Goal: Information Seeking & Learning: Learn about a topic

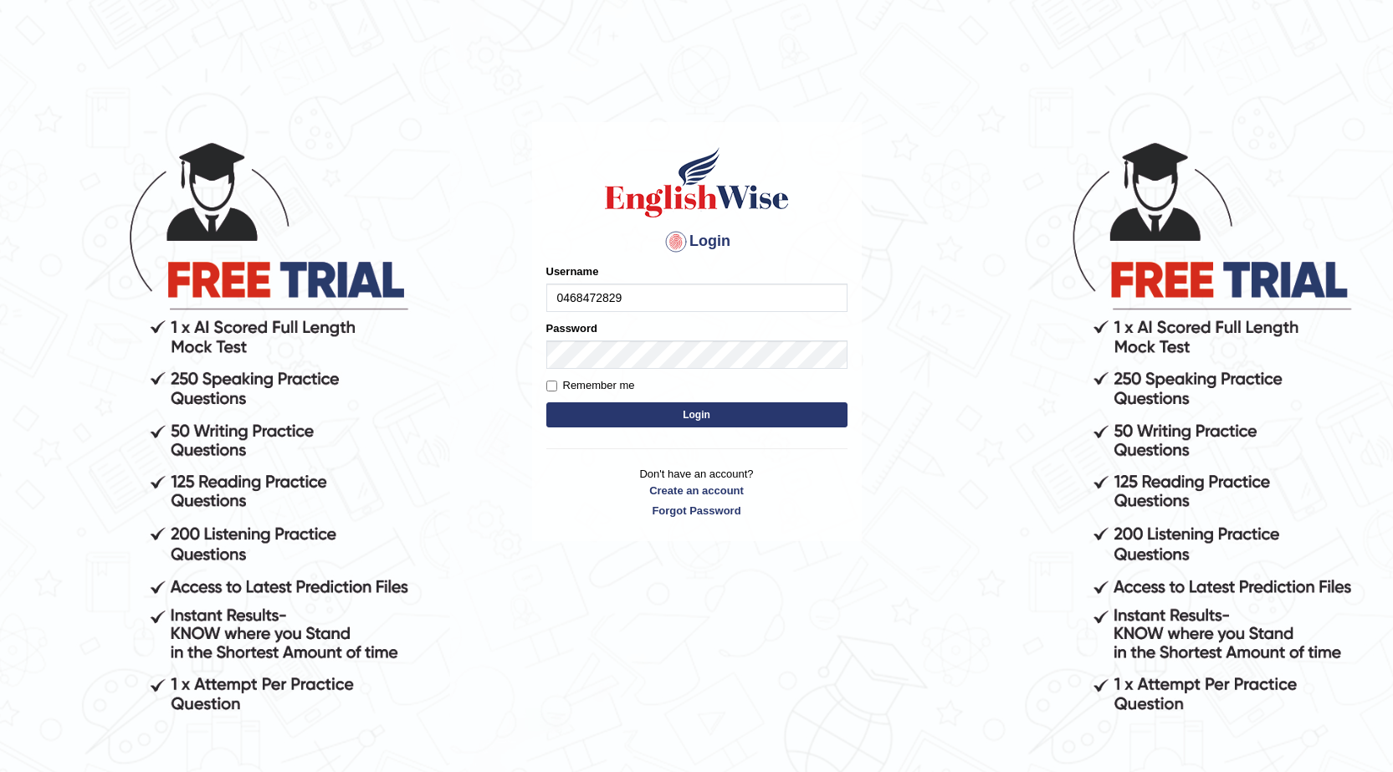
type input "0468472829"
click at [592, 423] on button "Login" at bounding box center [696, 414] width 301 height 25
click at [658, 417] on button "Login" at bounding box center [696, 414] width 301 height 25
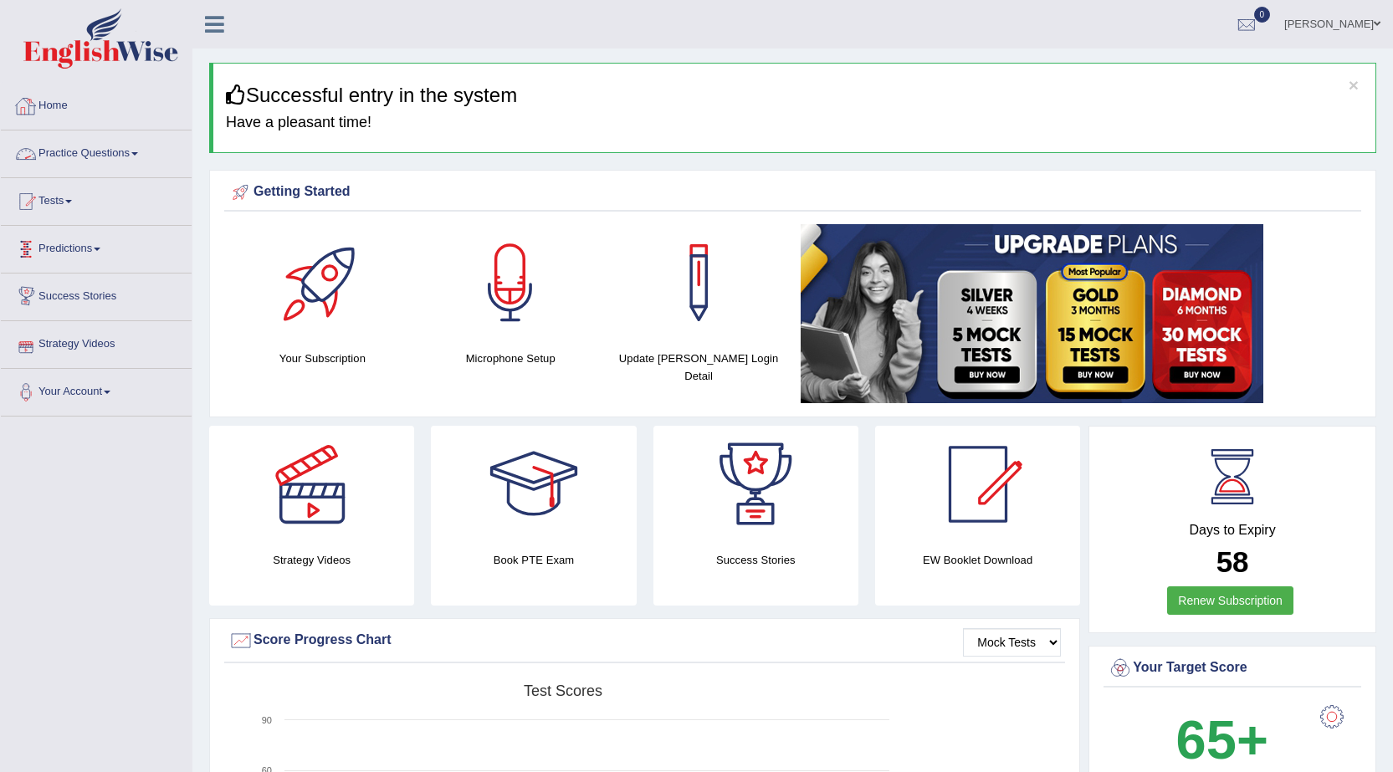
click at [90, 163] on link "Practice Questions" at bounding box center [96, 152] width 191 height 42
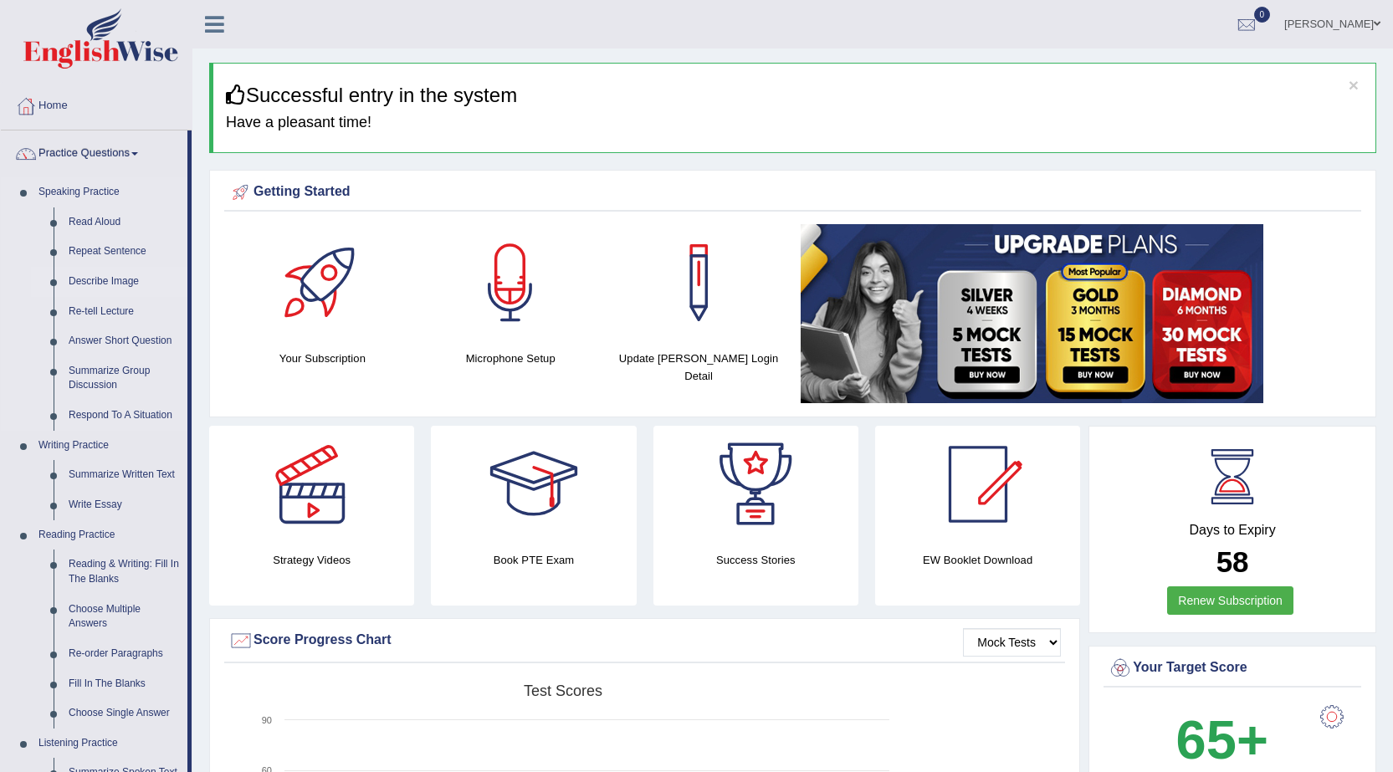
click at [101, 282] on link "Describe Image" at bounding box center [124, 282] width 126 height 30
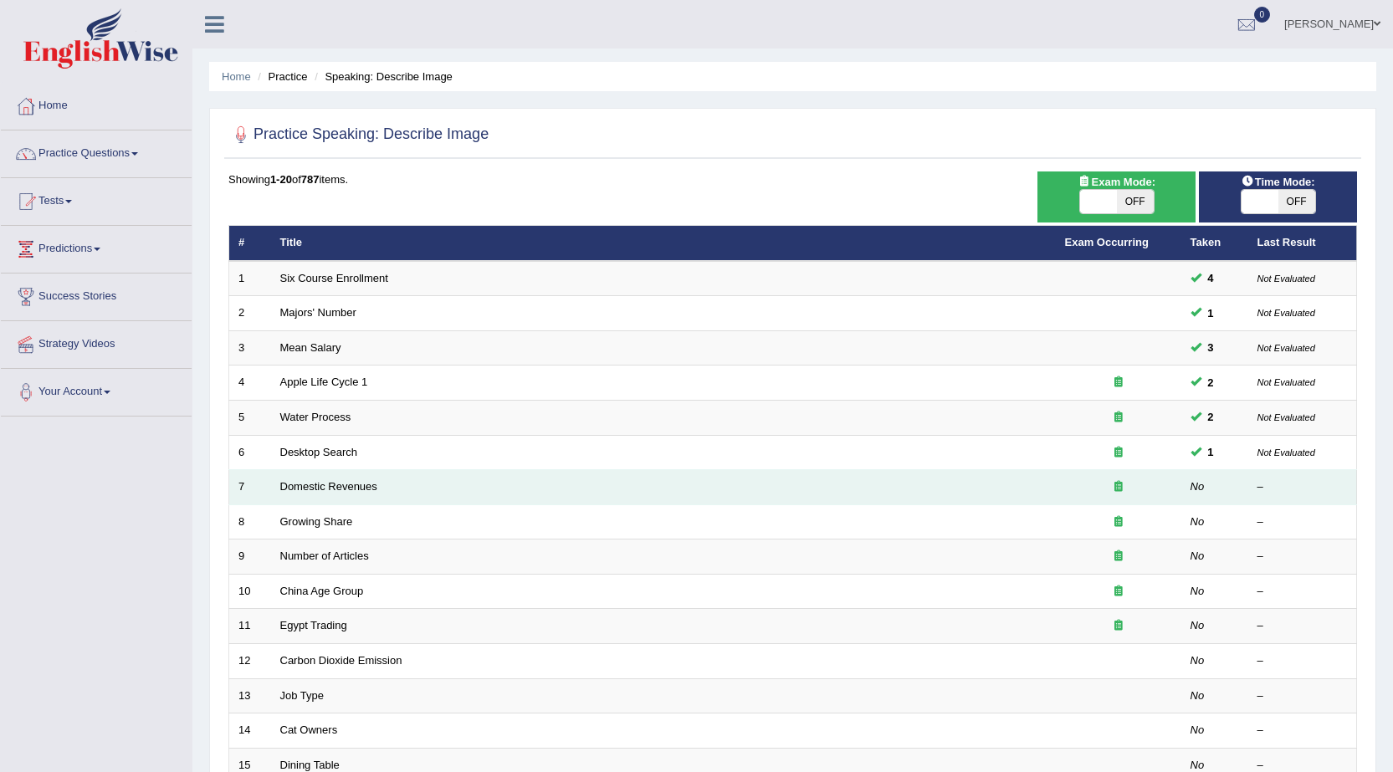
click at [325, 494] on td "Domestic Revenues" at bounding box center [663, 487] width 785 height 35
click at [371, 485] on link "Domestic Revenues" at bounding box center [328, 486] width 97 height 13
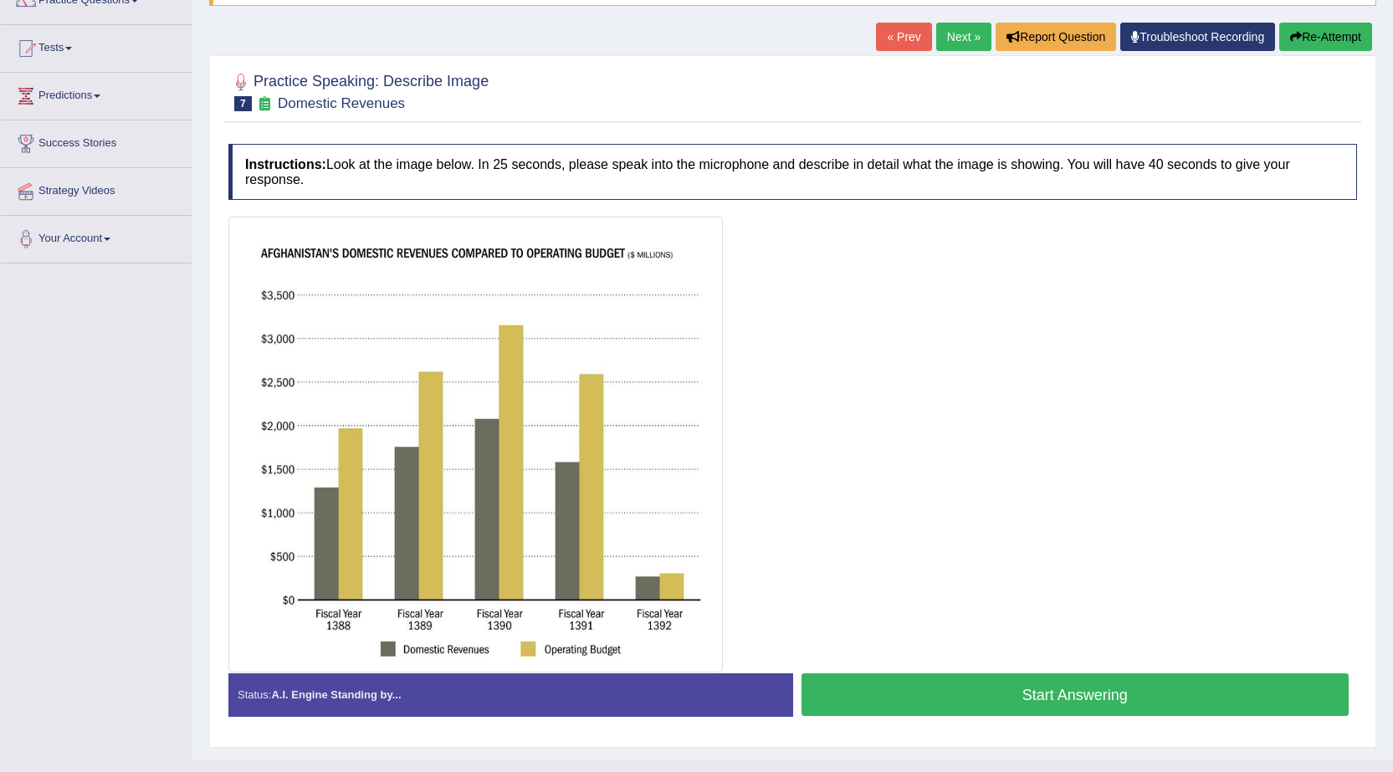
scroll to position [167, 0]
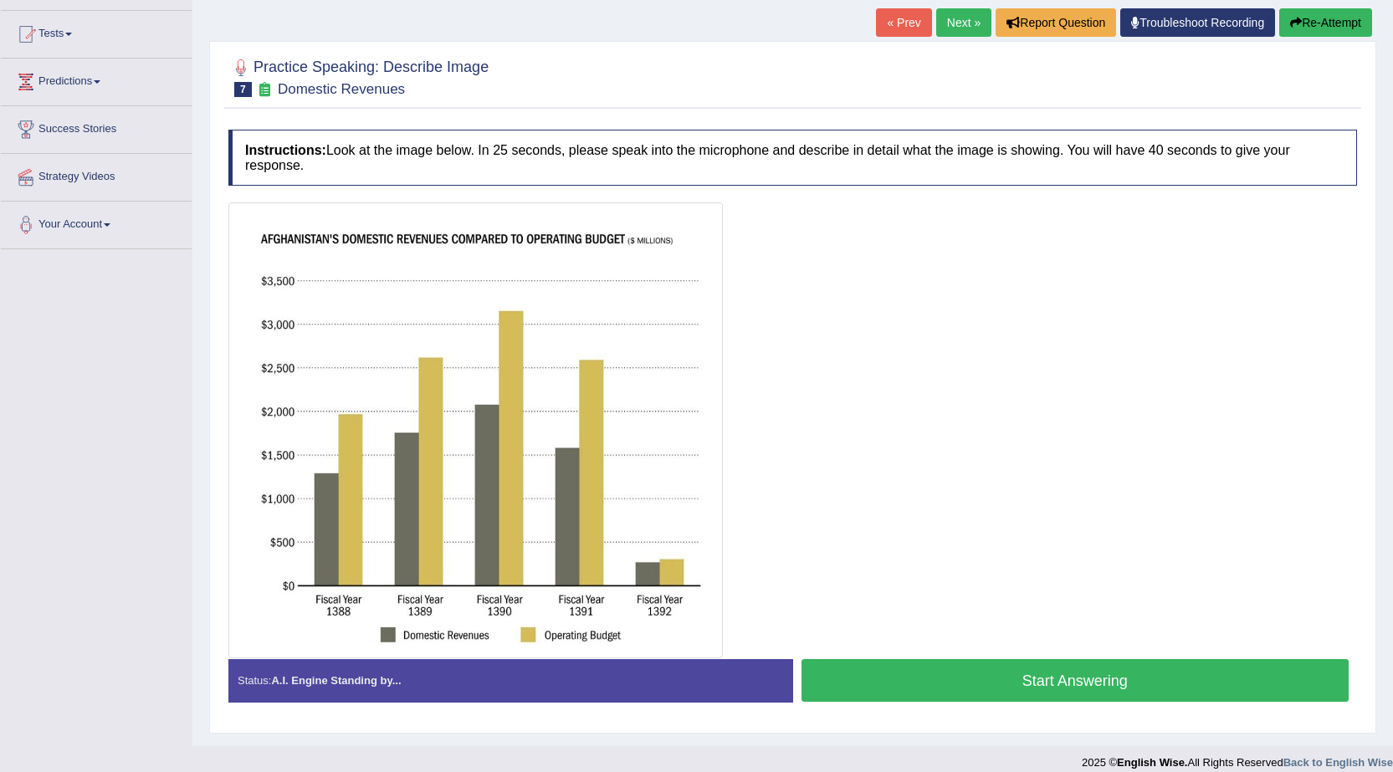
click at [1103, 684] on button "Start Answering" at bounding box center [1076, 680] width 548 height 43
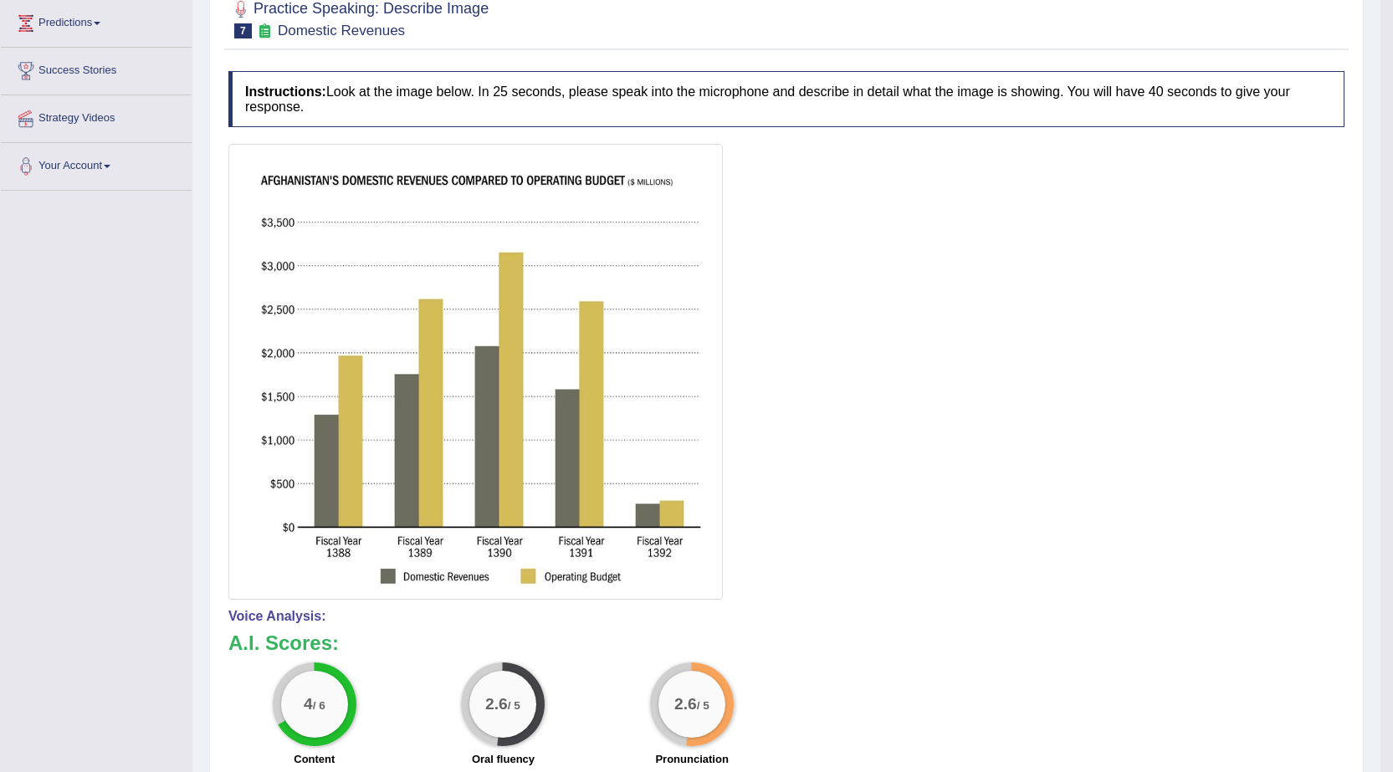
scroll to position [0, 0]
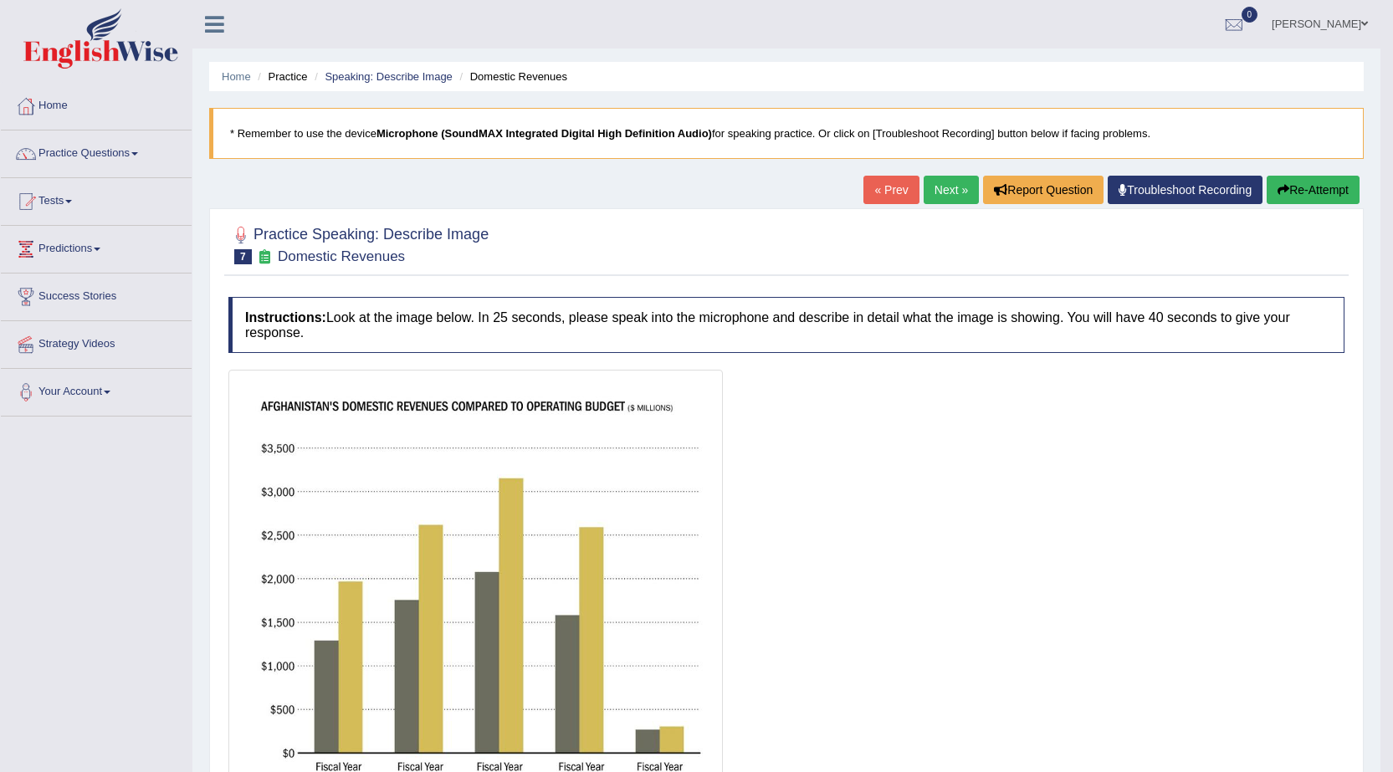
click at [1335, 192] on button "Re-Attempt" at bounding box center [1313, 190] width 93 height 28
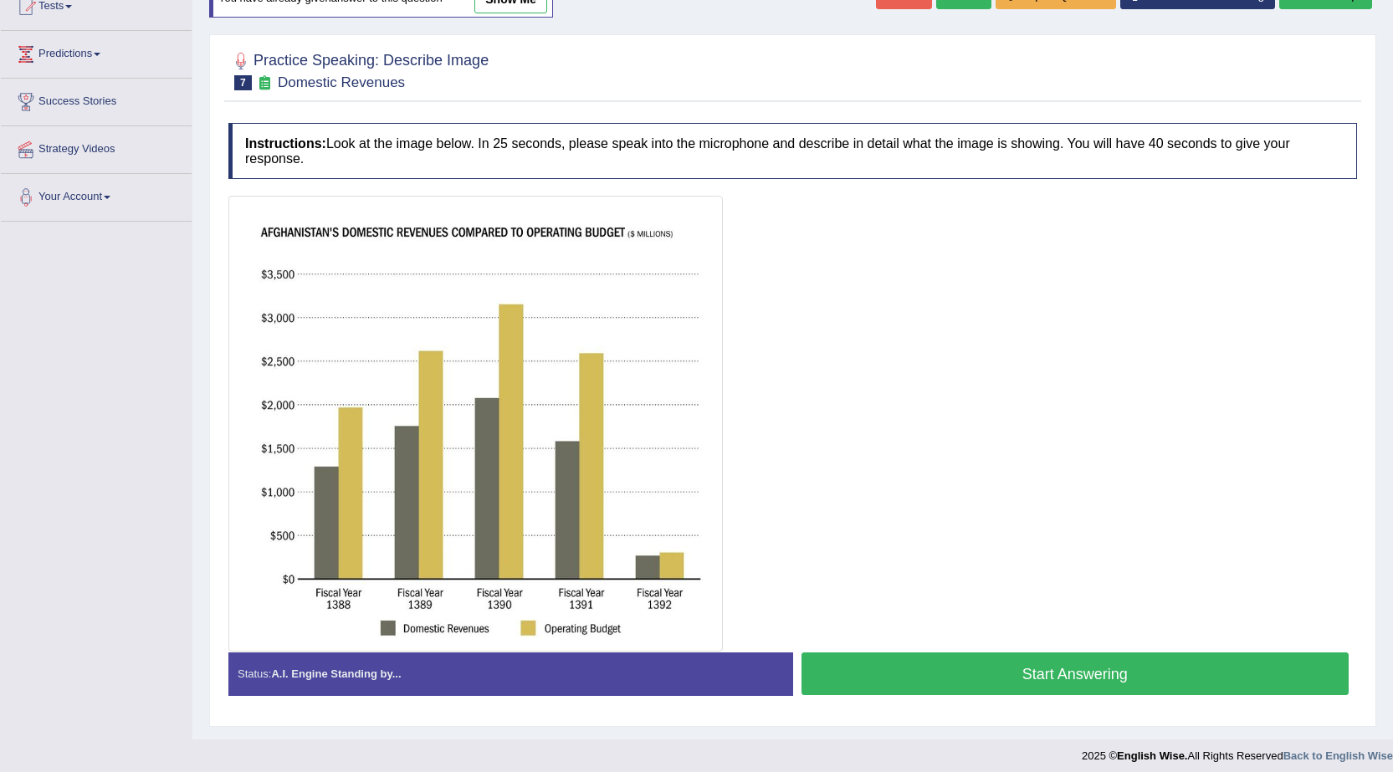
click at [1030, 669] on button "Start Answering" at bounding box center [1076, 674] width 548 height 43
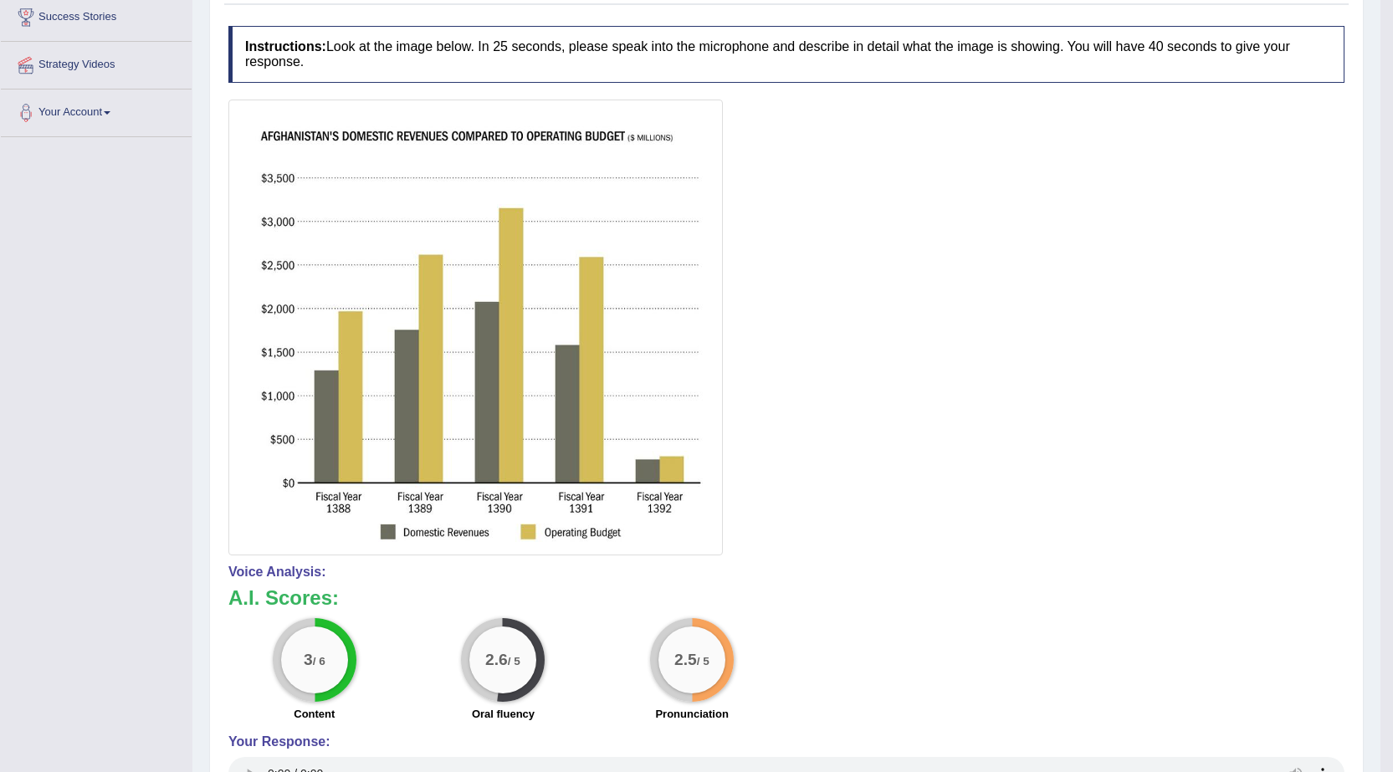
scroll to position [127, 0]
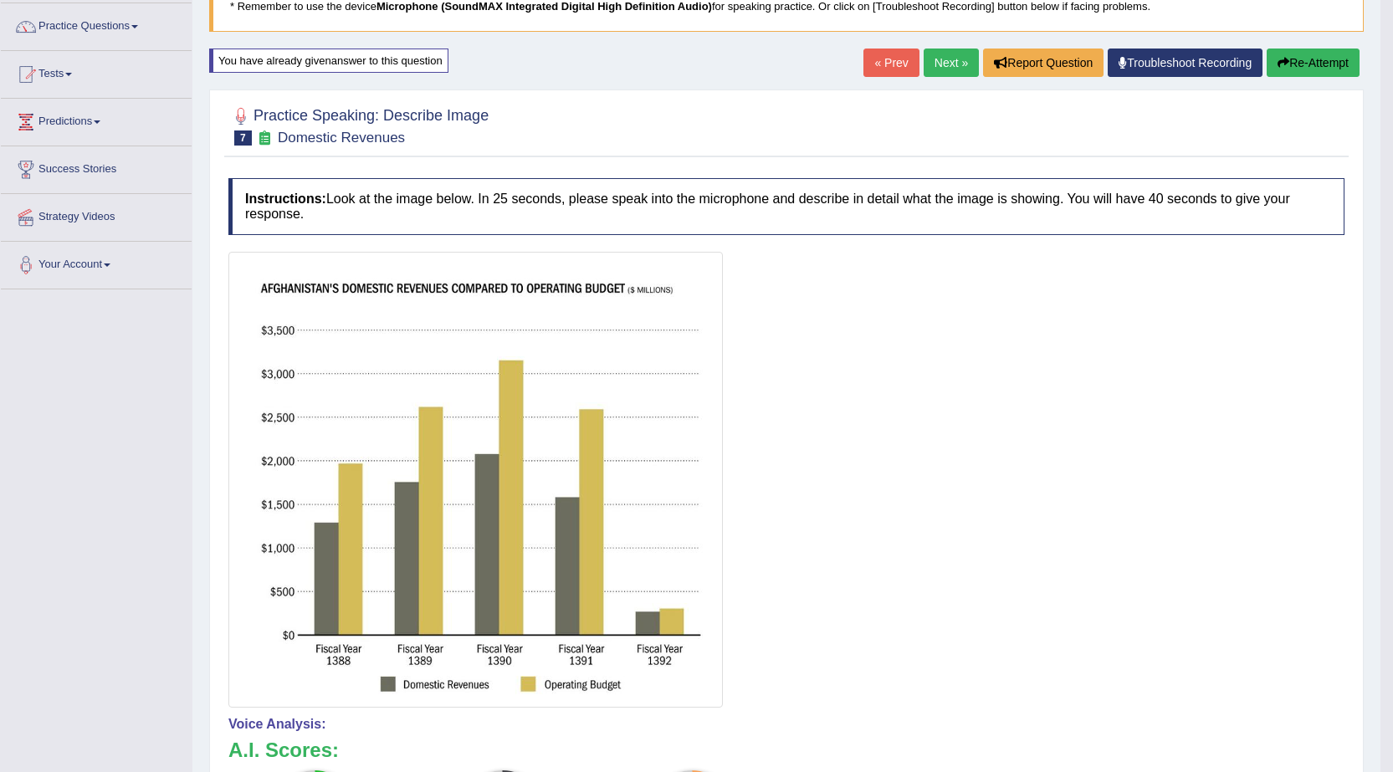
click at [880, 62] on link "« Prev" at bounding box center [891, 63] width 55 height 28
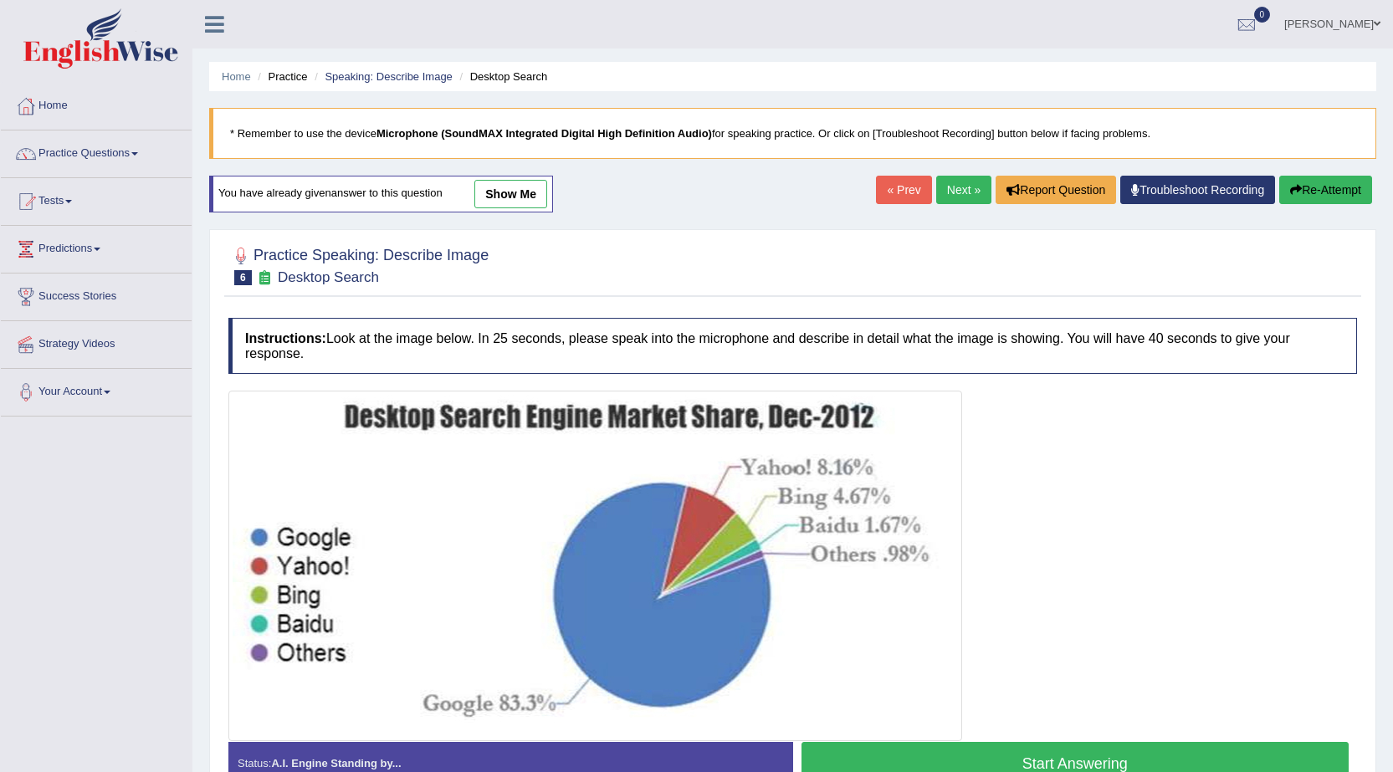
click at [515, 195] on link "show me" at bounding box center [510, 194] width 73 height 28
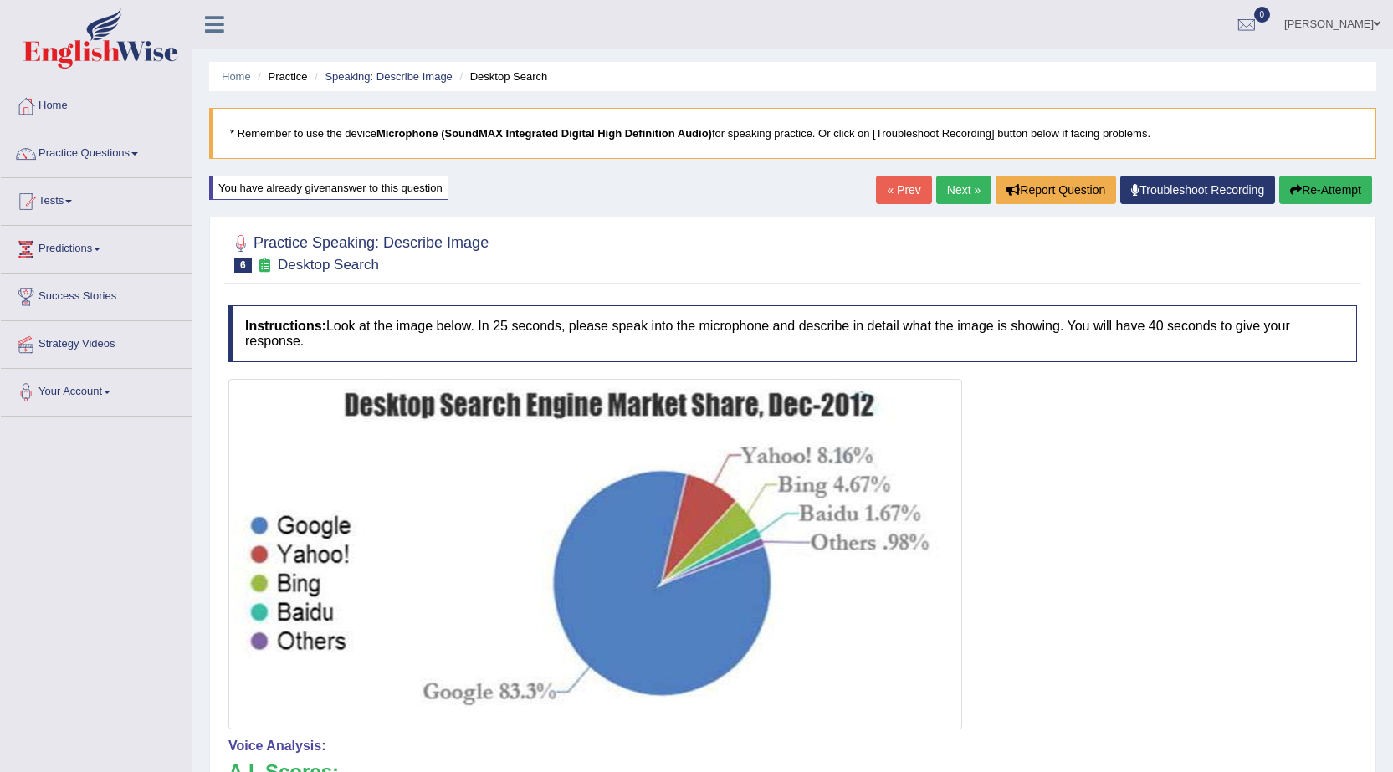
click at [941, 187] on link "Next »" at bounding box center [963, 190] width 55 height 28
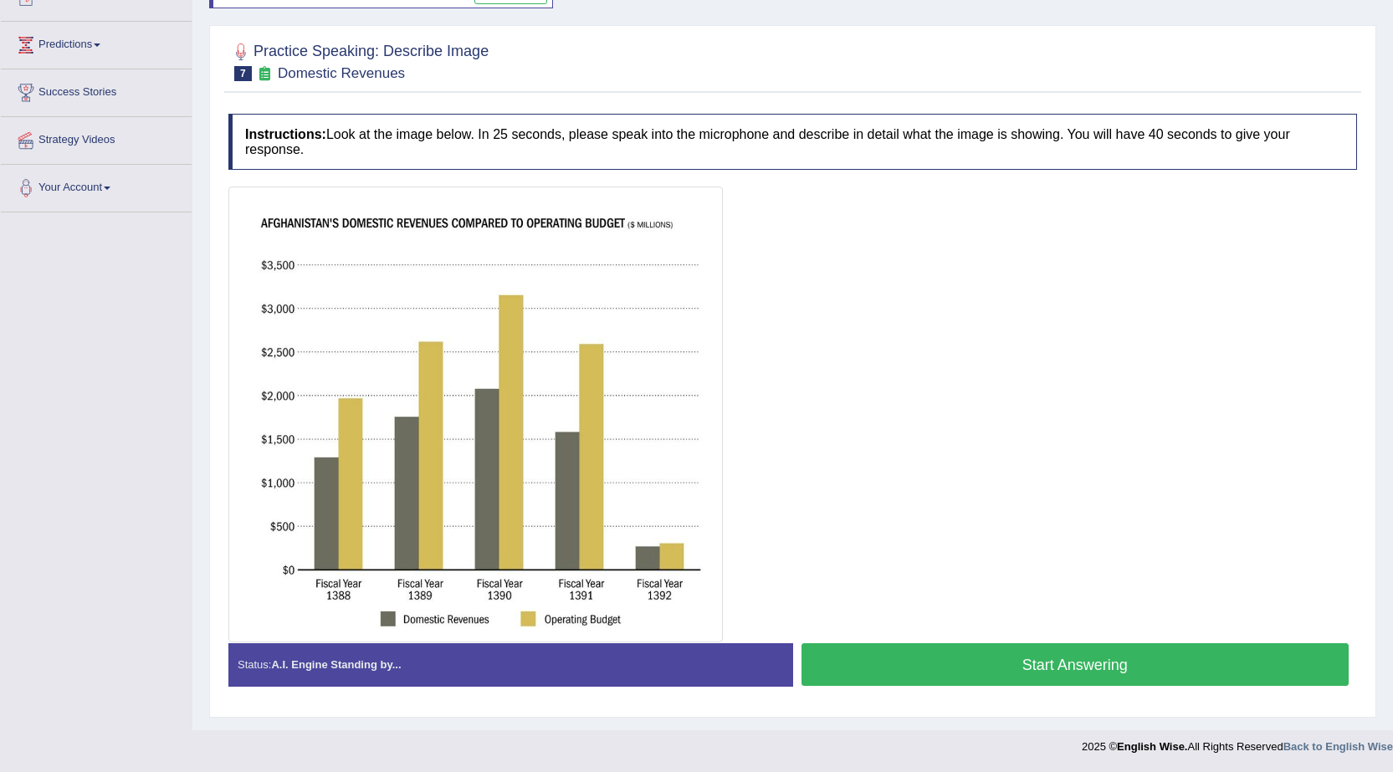
click at [1033, 661] on button "Start Answering" at bounding box center [1076, 664] width 548 height 43
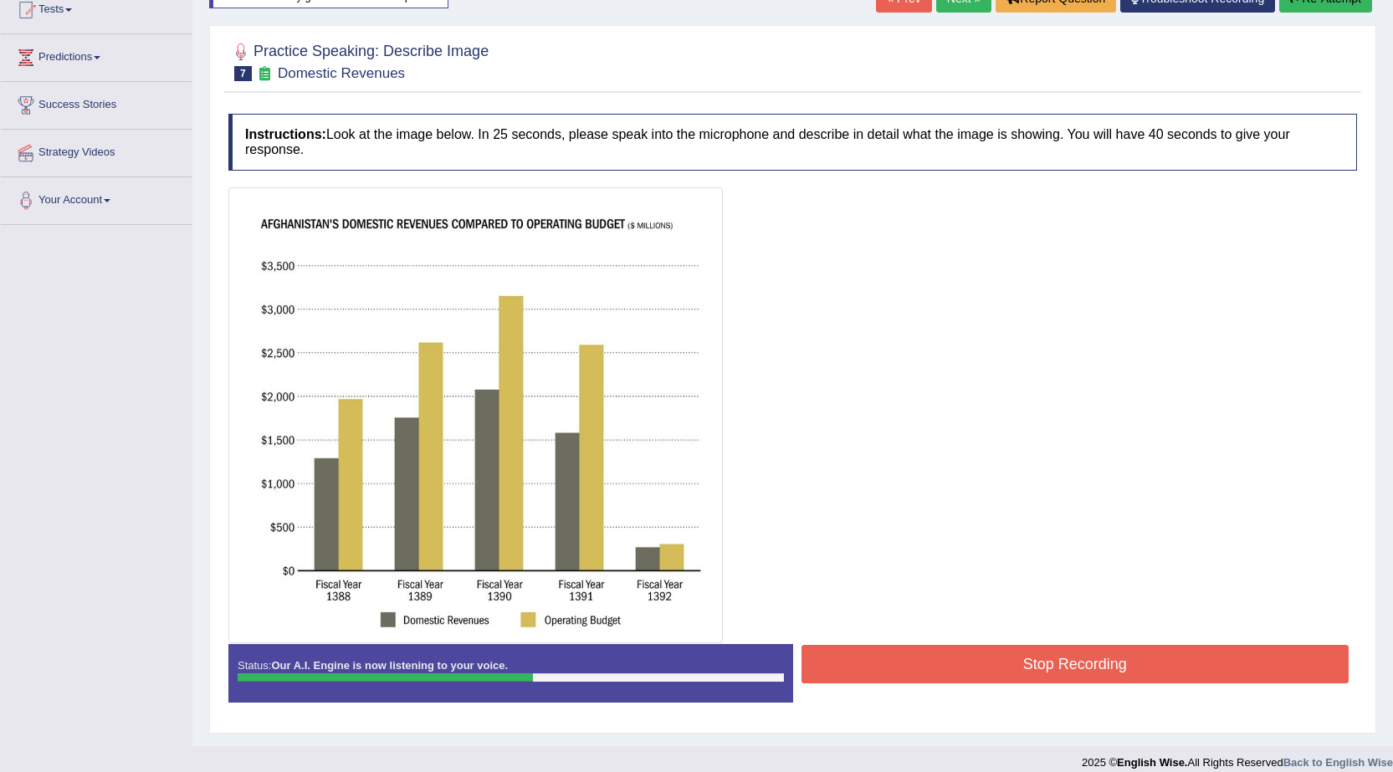
click at [1034, 660] on button "Stop Recording" at bounding box center [1076, 664] width 548 height 38
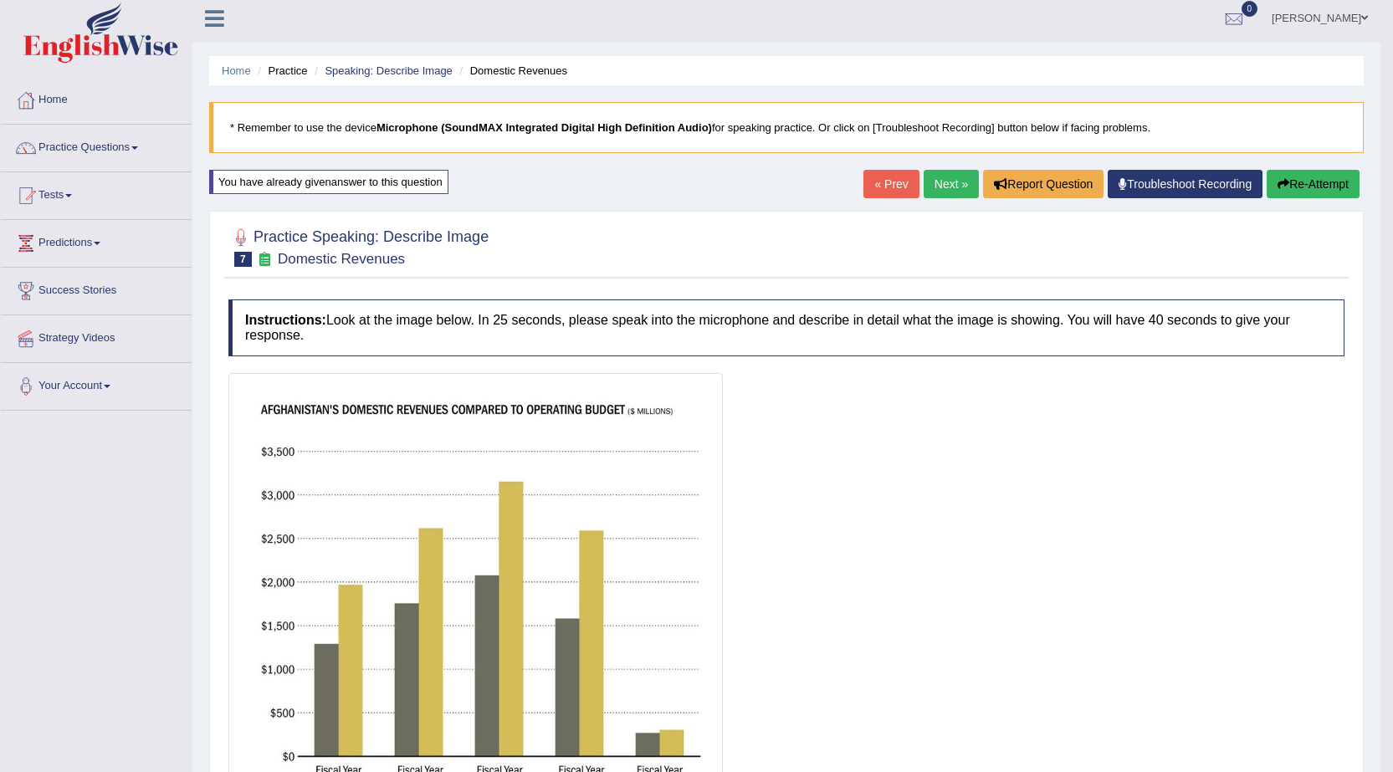
scroll to position [0, 0]
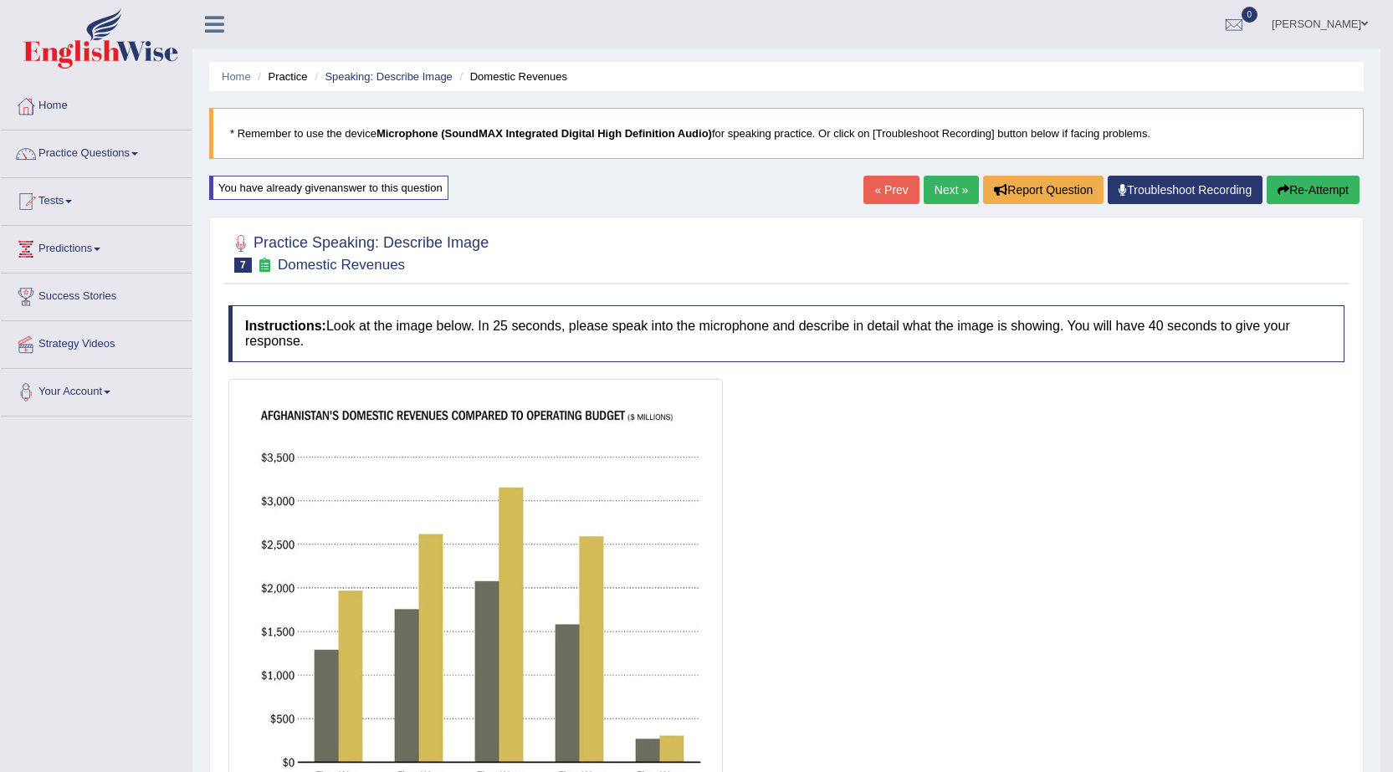
click at [940, 189] on link "Next »" at bounding box center [951, 190] width 55 height 28
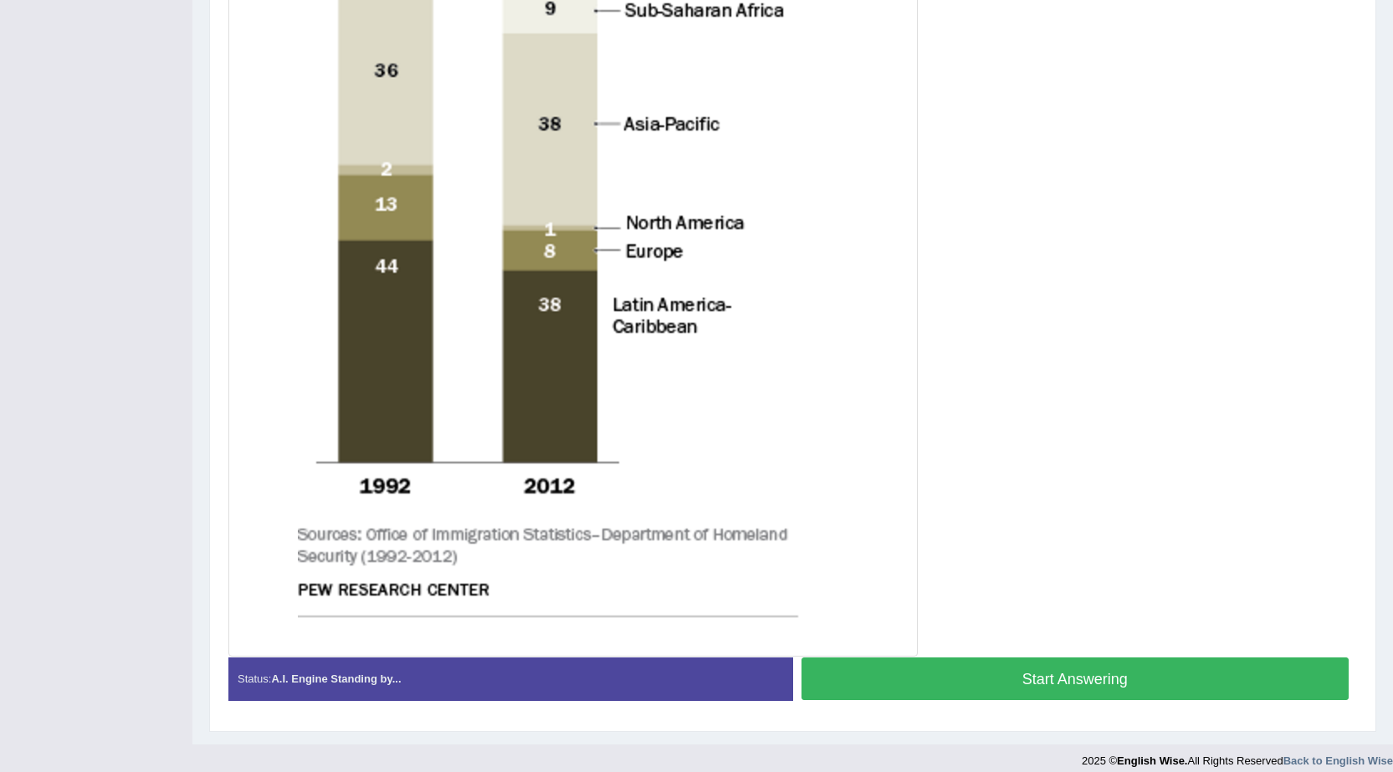
scroll to position [619, 0]
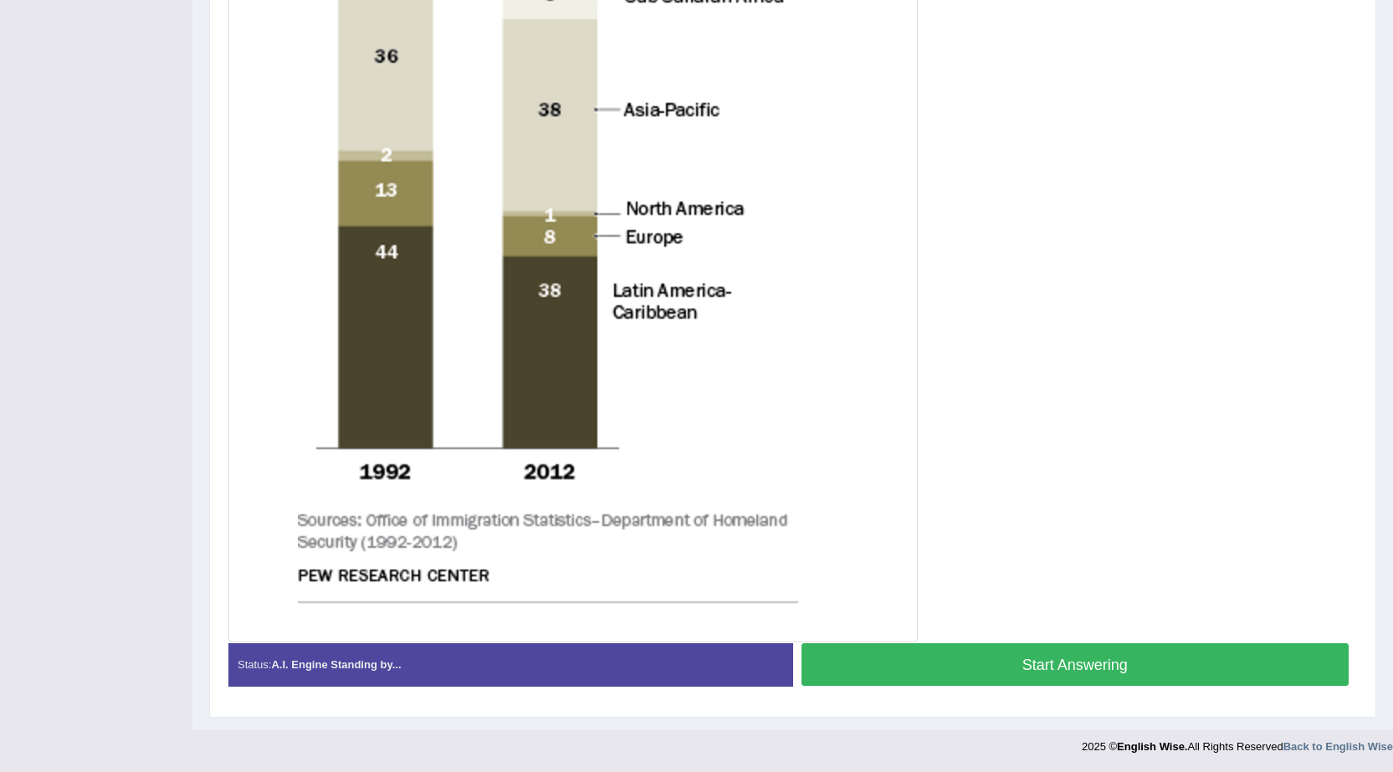
click at [1088, 660] on button "Start Answering" at bounding box center [1076, 664] width 548 height 43
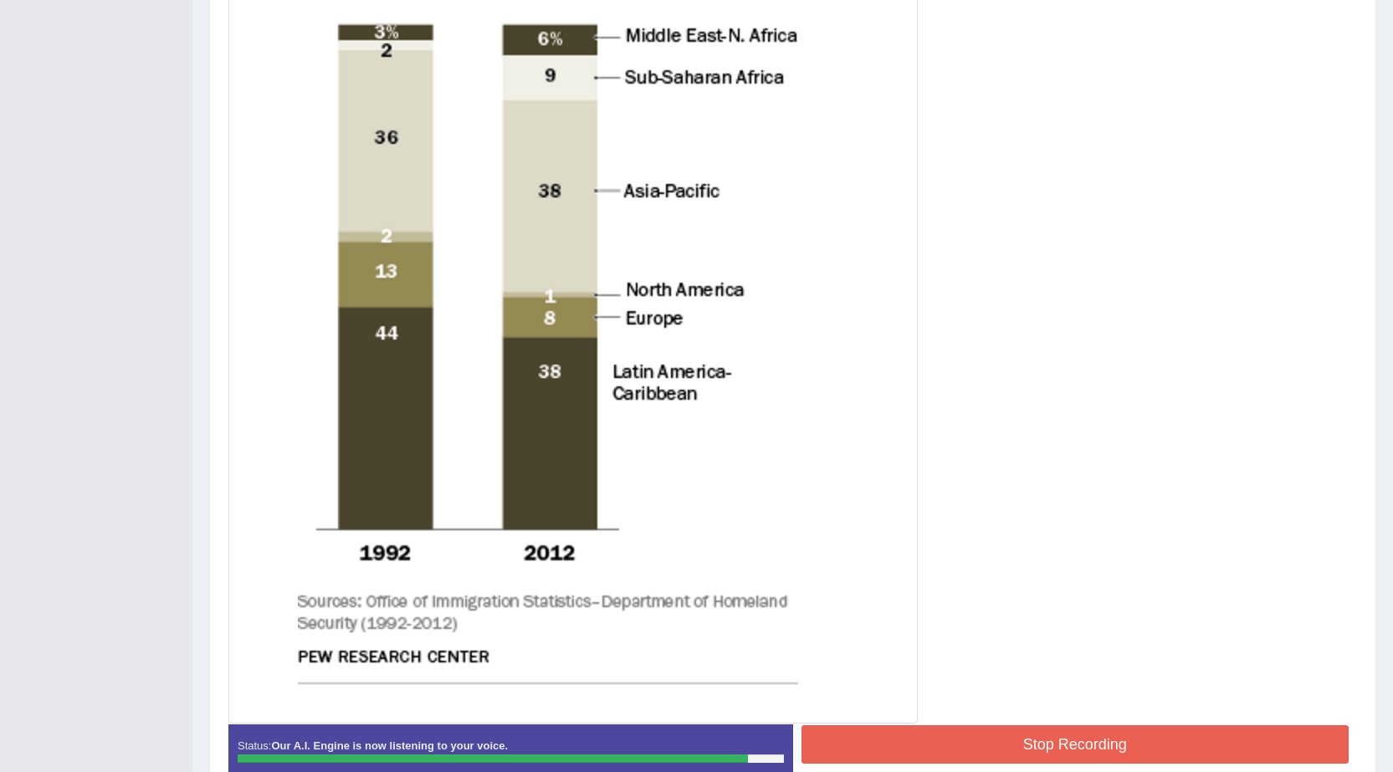
scroll to position [635, 0]
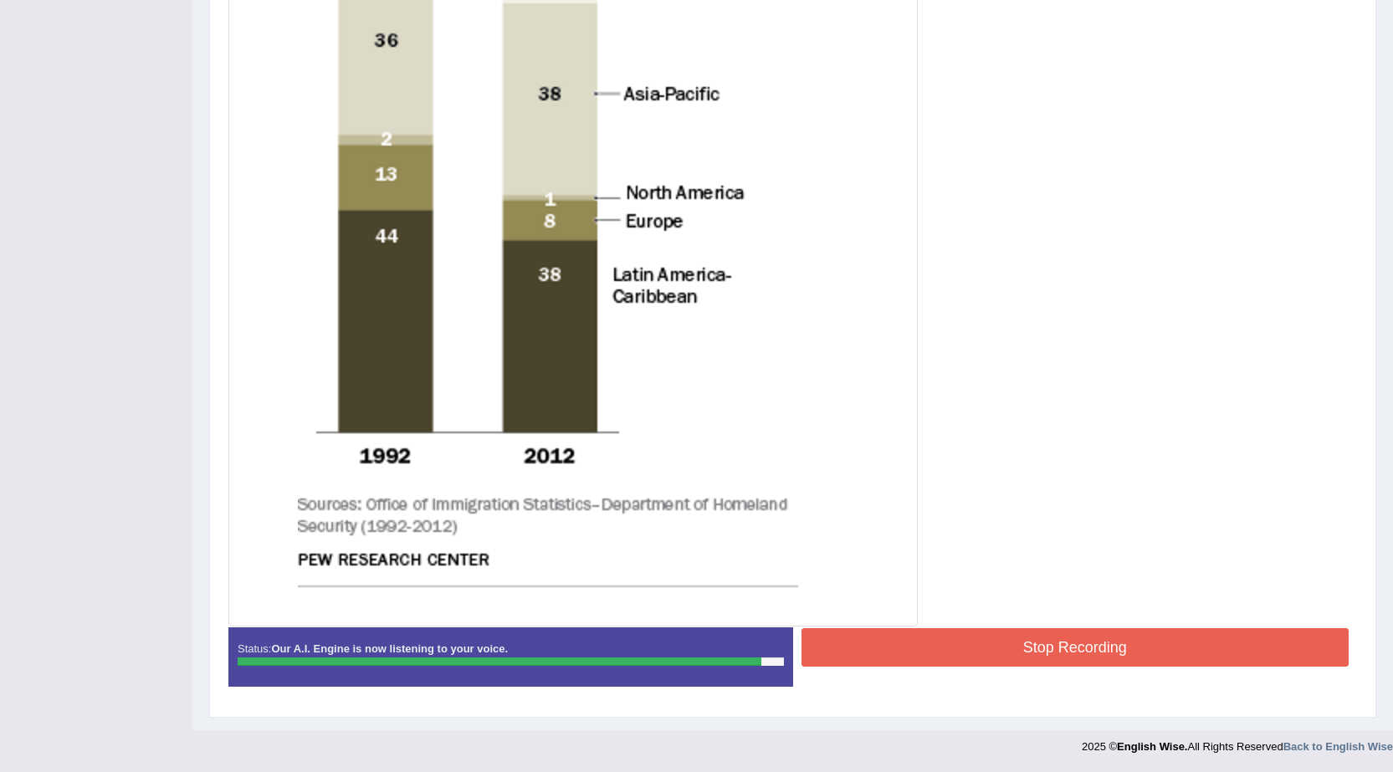
click at [1001, 637] on button "Stop Recording" at bounding box center [1076, 647] width 548 height 38
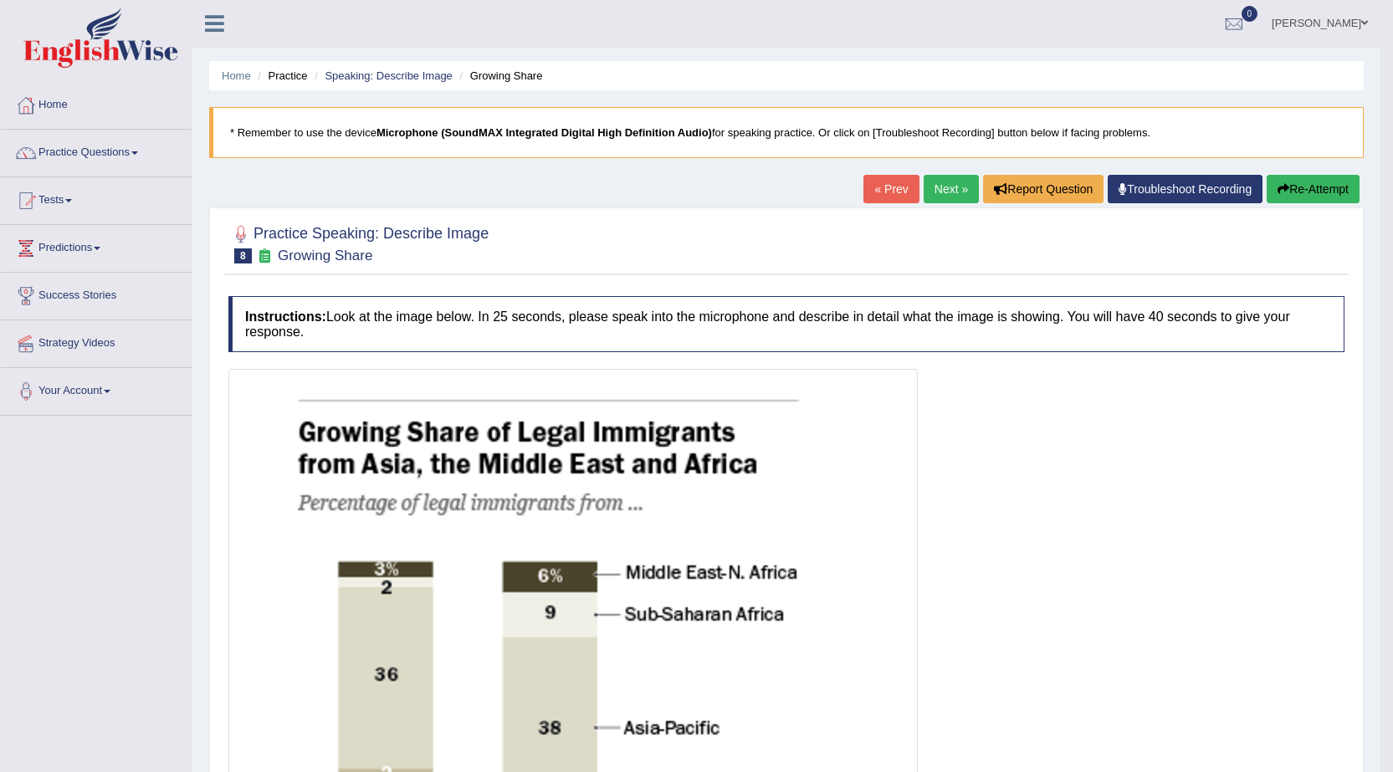
scroll to position [0, 0]
click at [959, 190] on link "Next »" at bounding box center [951, 190] width 55 height 28
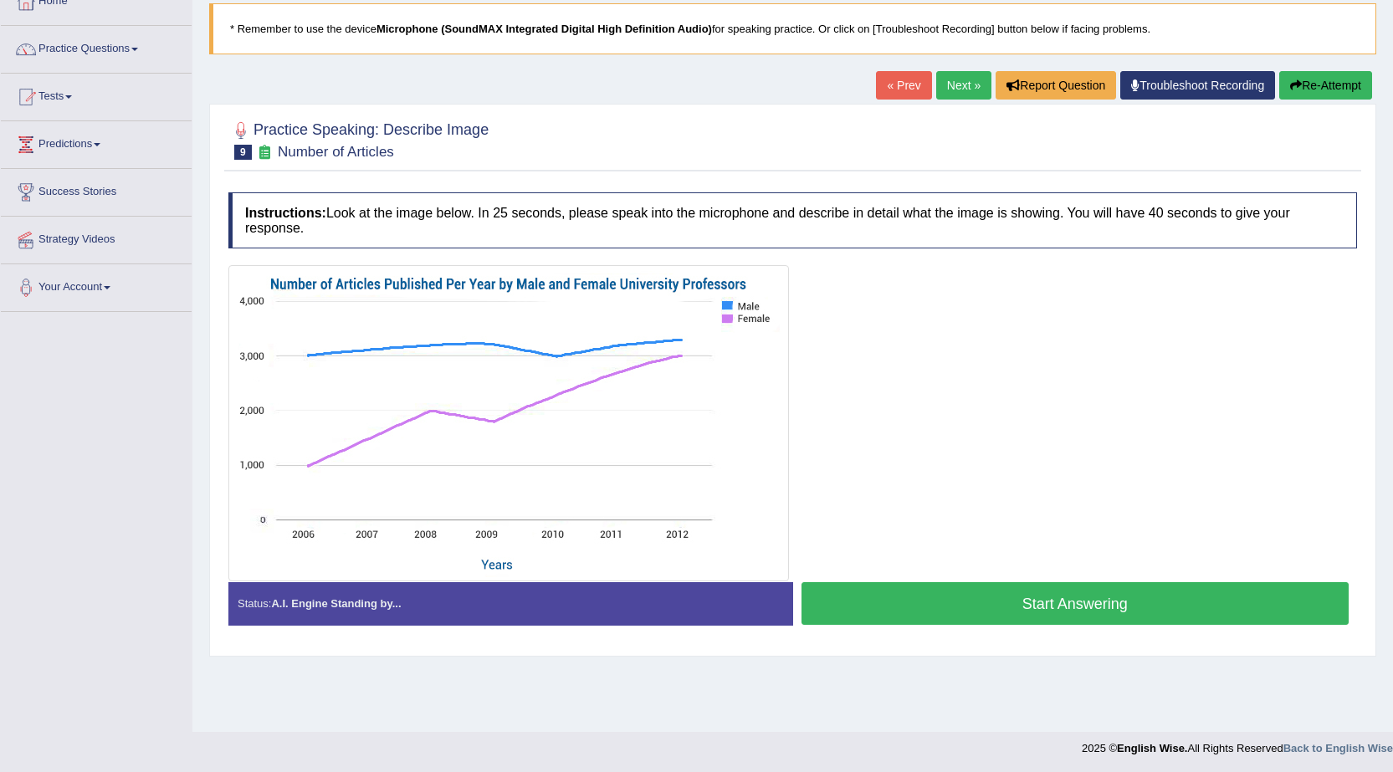
scroll to position [106, 0]
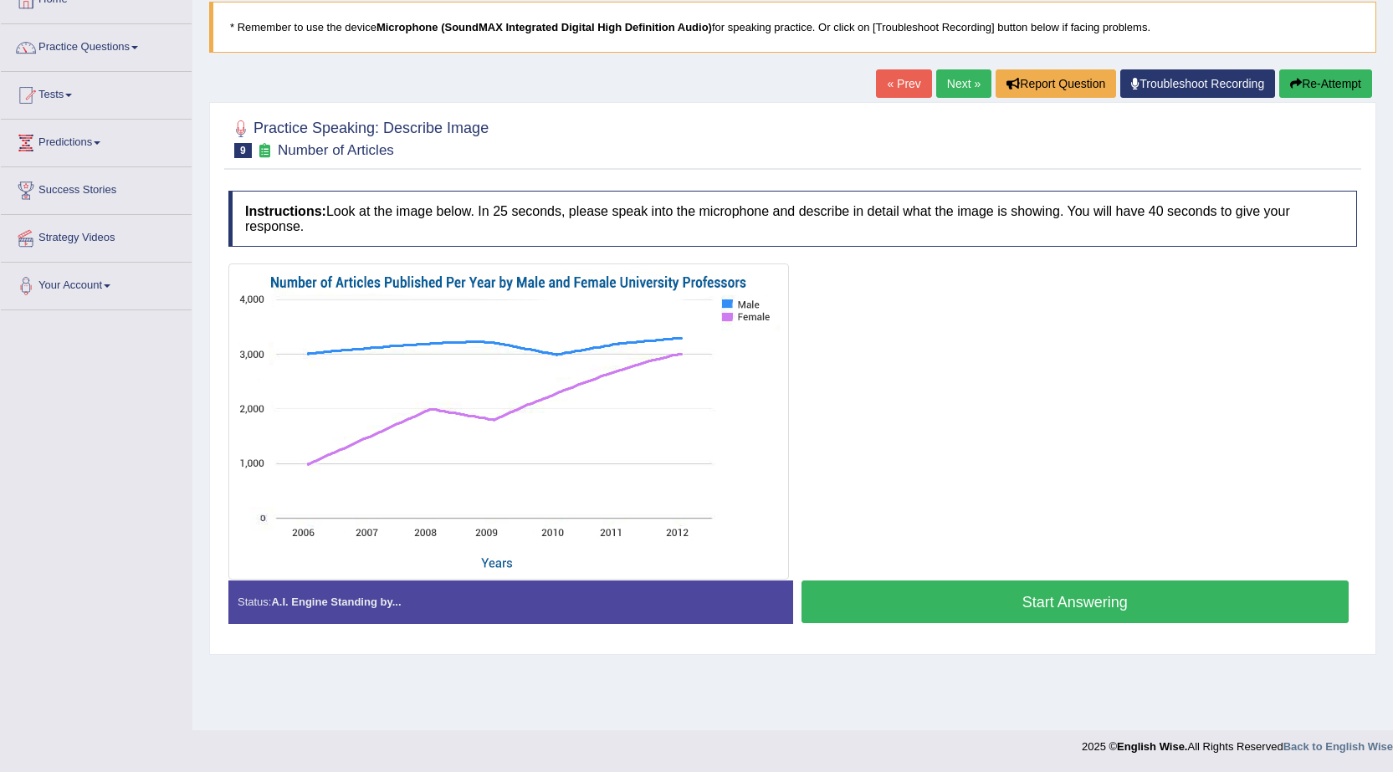
click at [988, 603] on button "Start Answering" at bounding box center [1076, 602] width 548 height 43
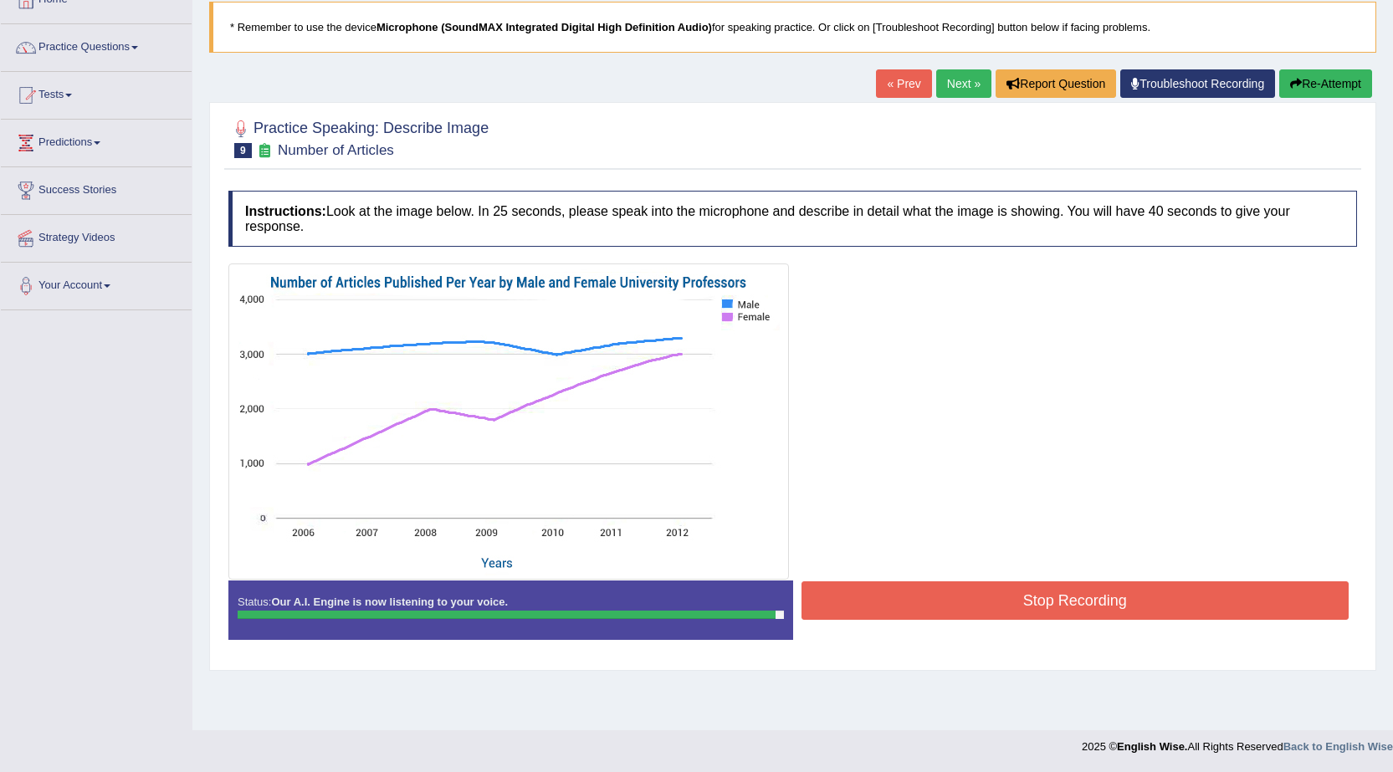
click at [933, 603] on button "Stop Recording" at bounding box center [1076, 601] width 548 height 38
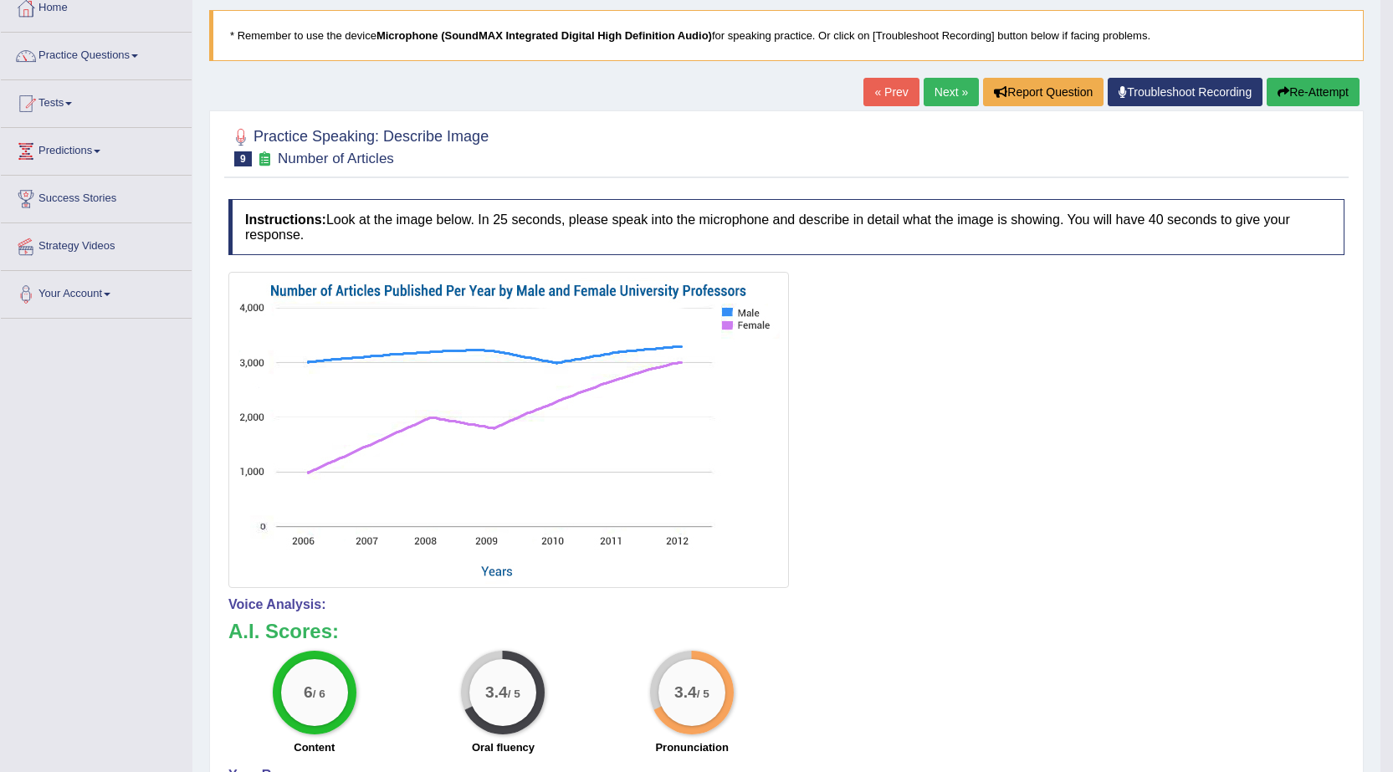
scroll to position [63, 0]
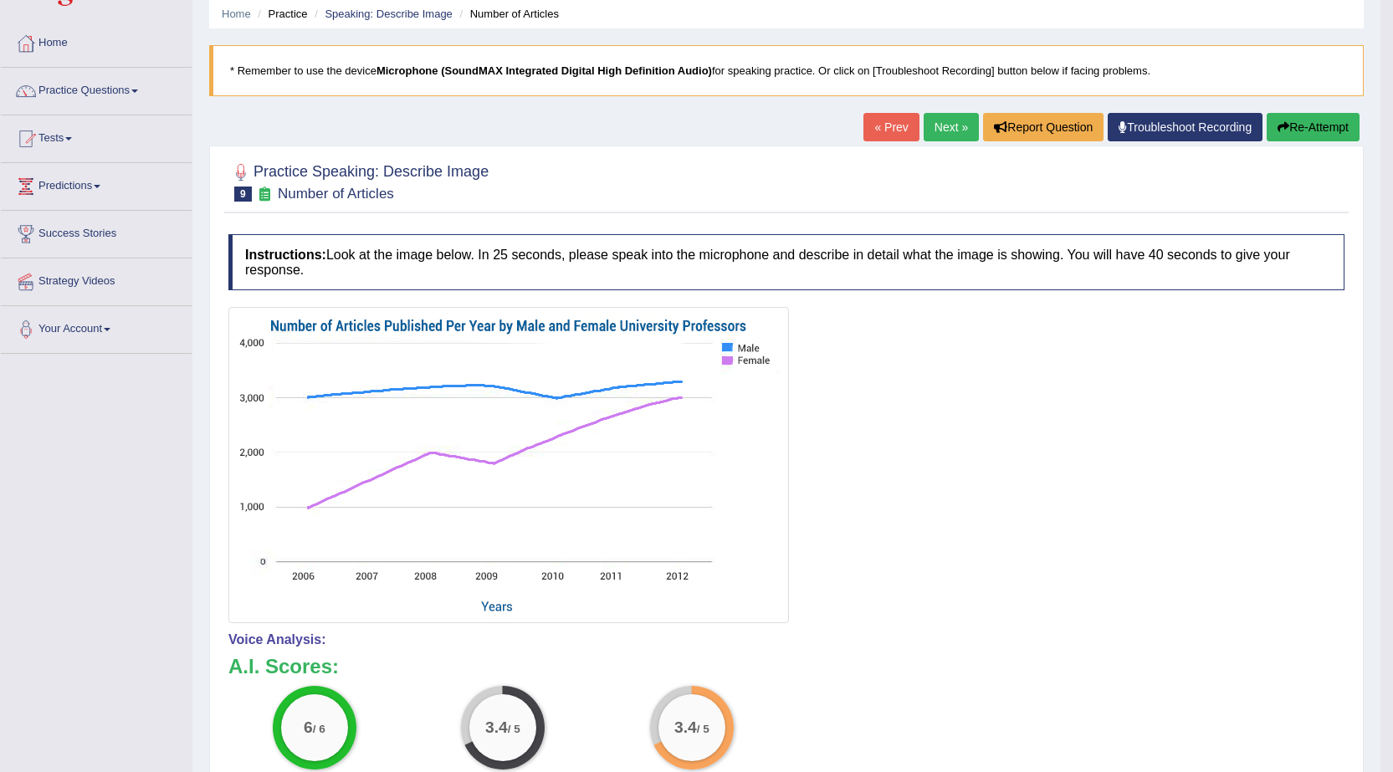
click at [1310, 121] on button "Re-Attempt" at bounding box center [1313, 127] width 93 height 28
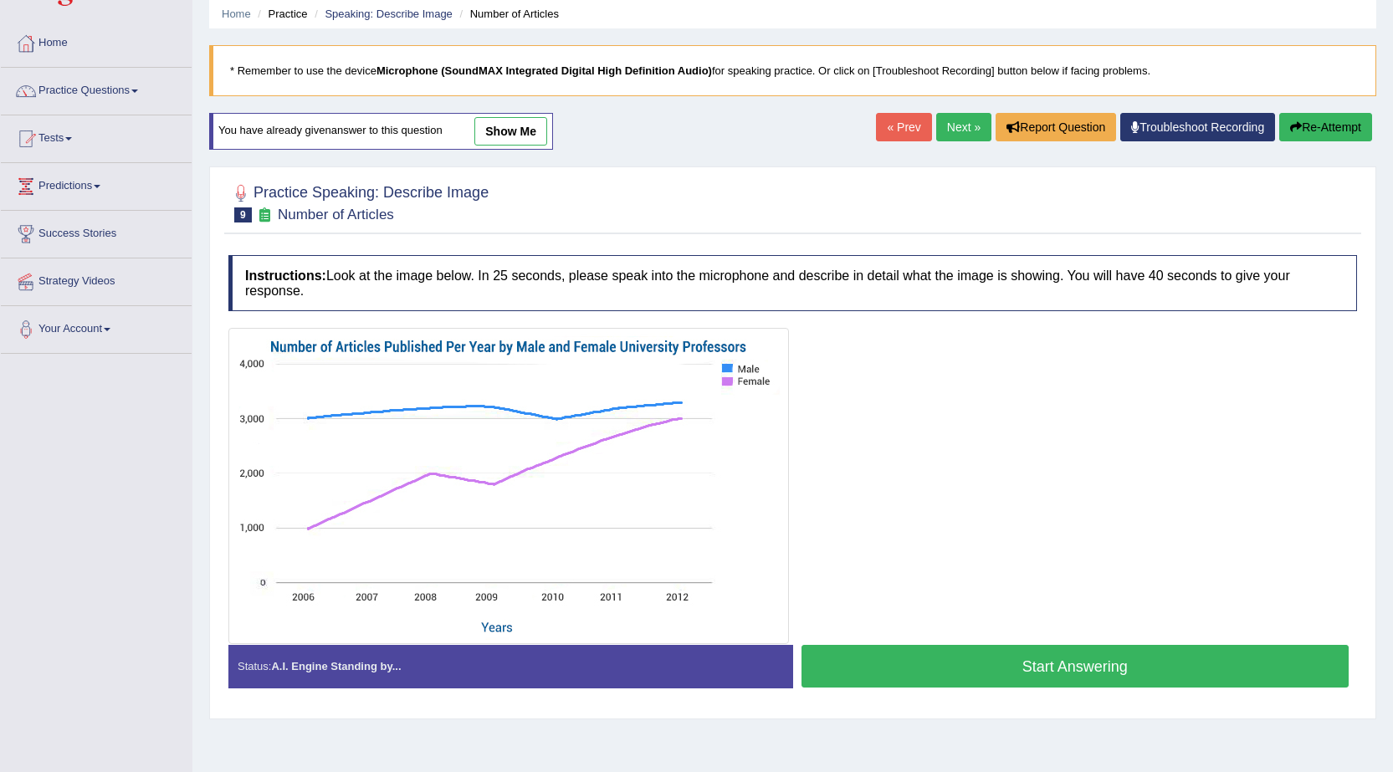
scroll to position [63, 0]
click at [1015, 671] on button "Start Answering" at bounding box center [1076, 666] width 548 height 43
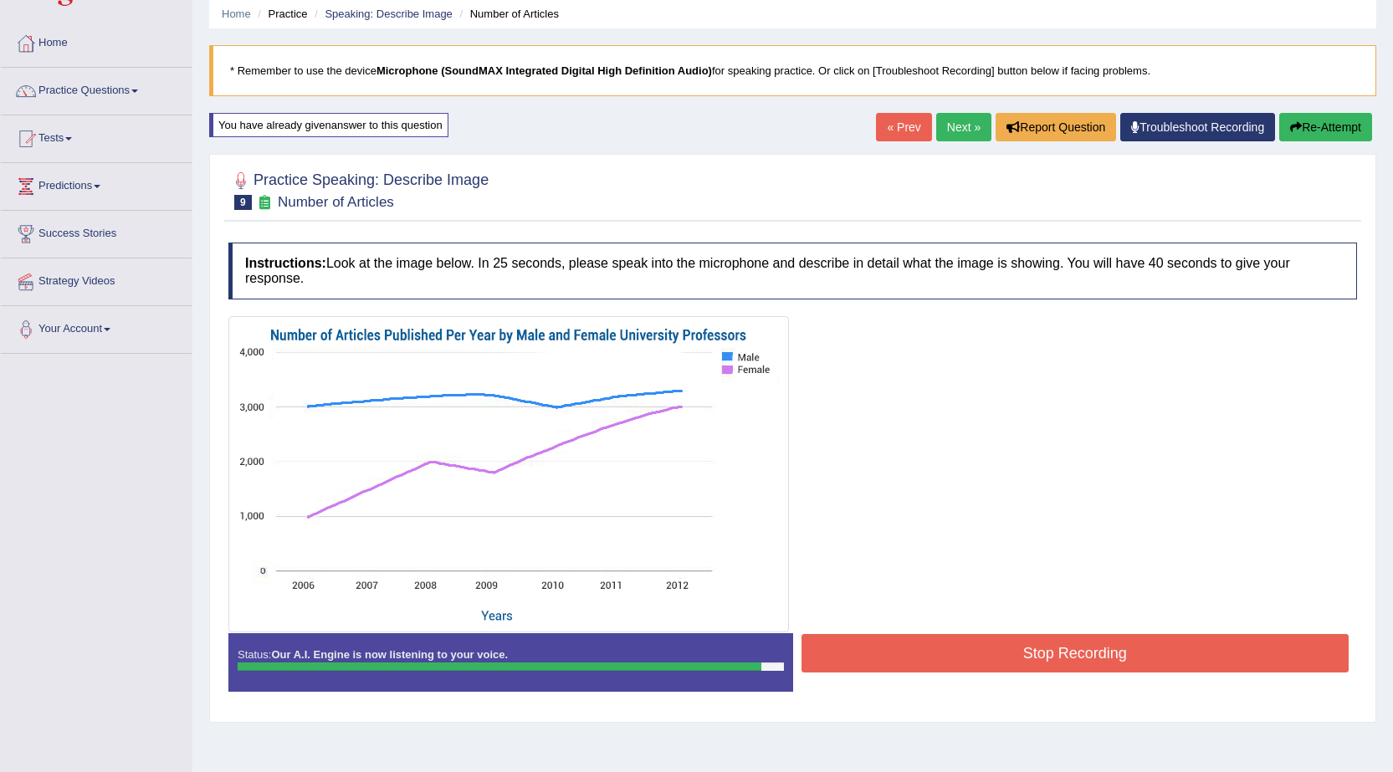
click at [1016, 671] on button "Stop Recording" at bounding box center [1076, 653] width 548 height 38
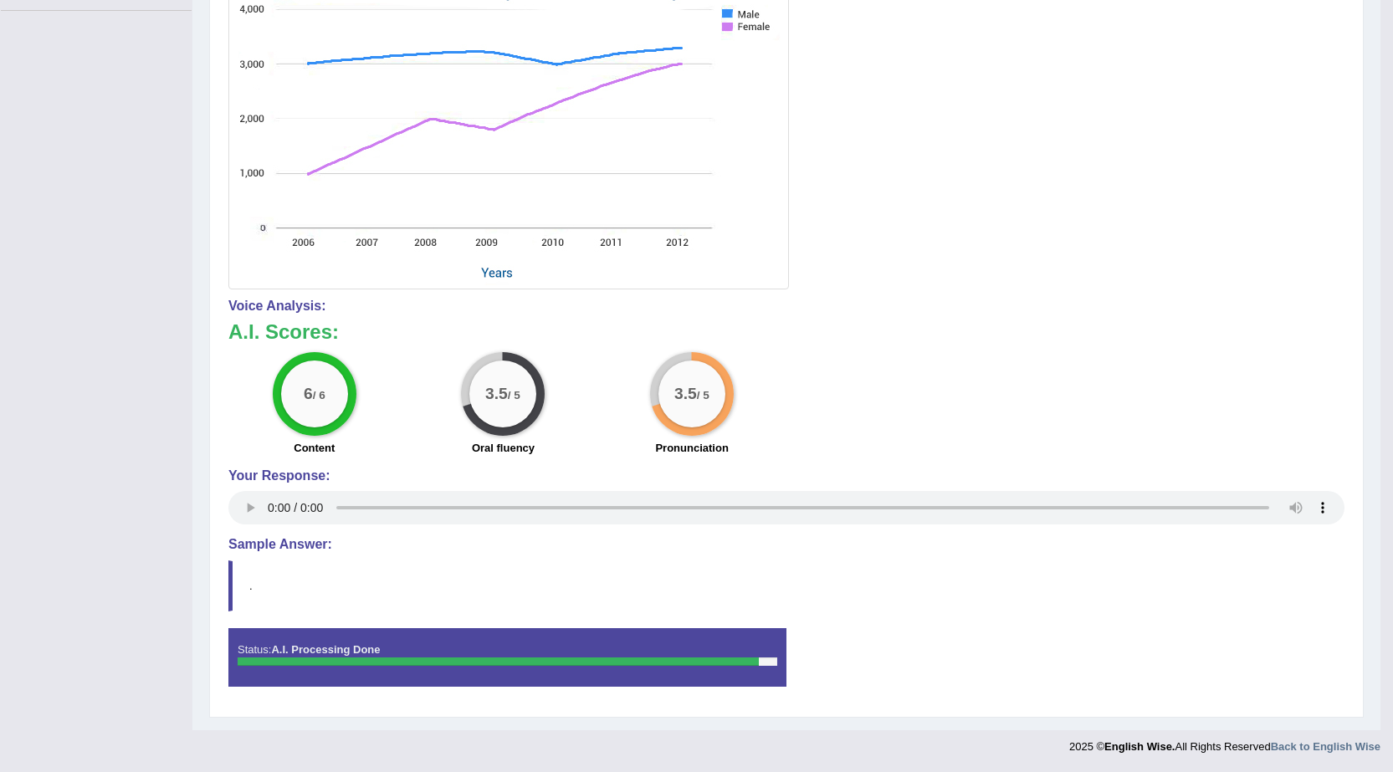
scroll to position [0, 0]
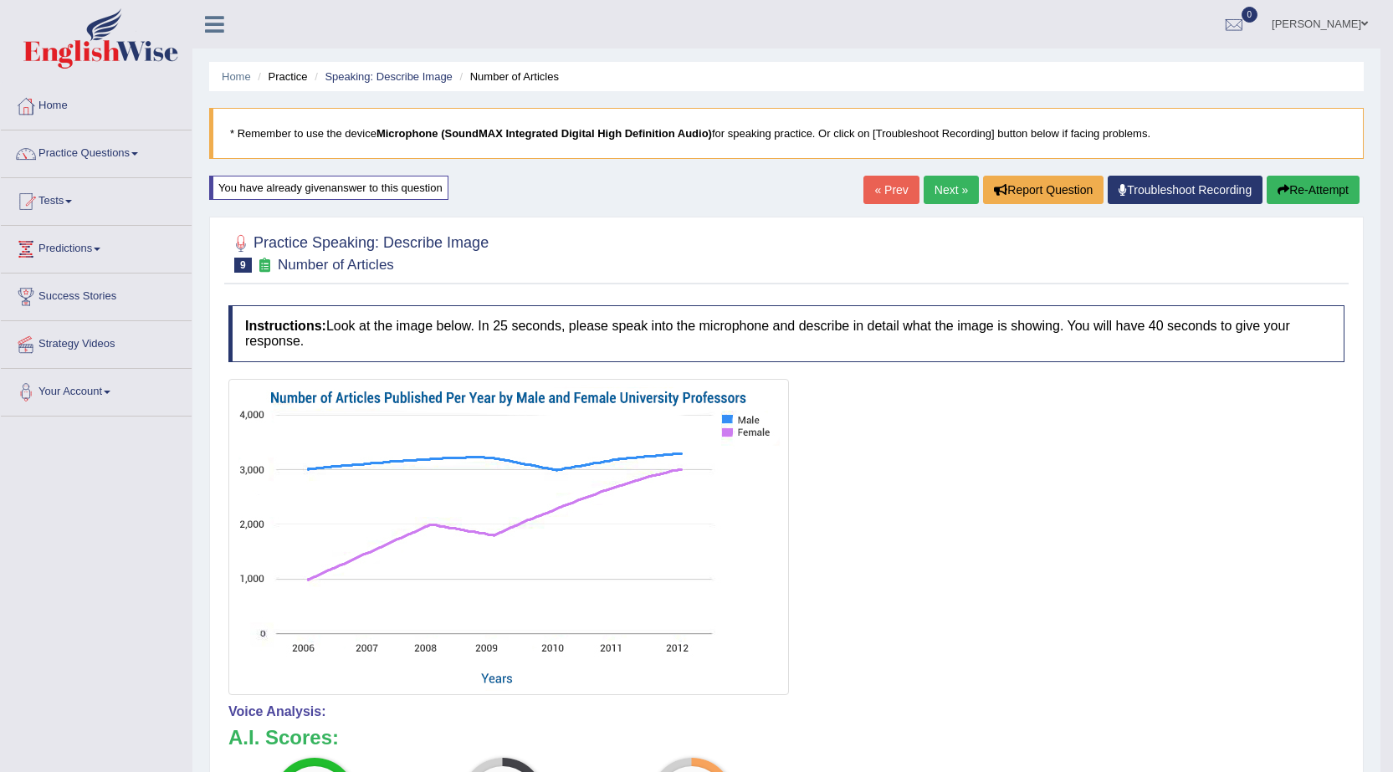
click at [392, 185] on div "You have already given answer to this question" at bounding box center [328, 188] width 239 height 24
click at [377, 185] on div "You have already given answer to this question" at bounding box center [328, 188] width 239 height 24
click at [946, 201] on link "Next »" at bounding box center [951, 190] width 55 height 28
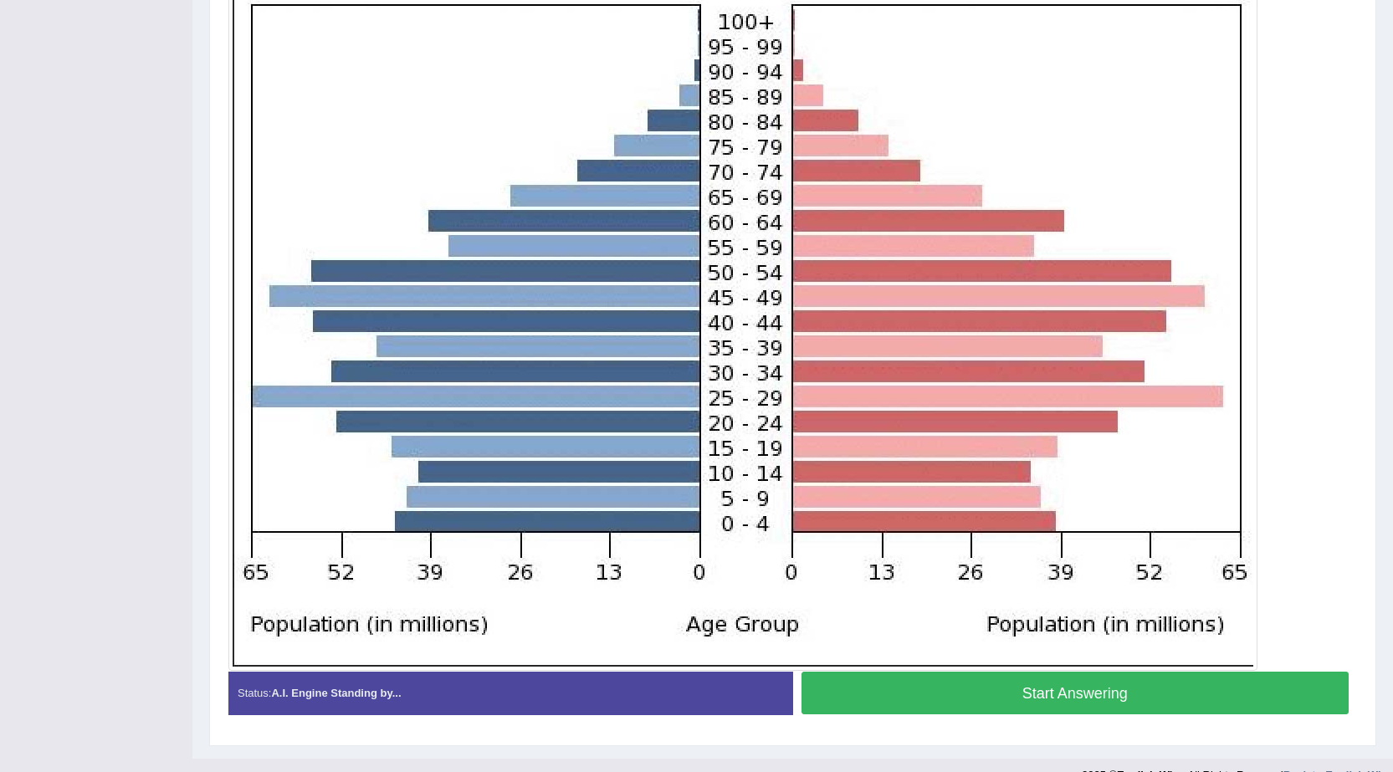
scroll to position [450, 0]
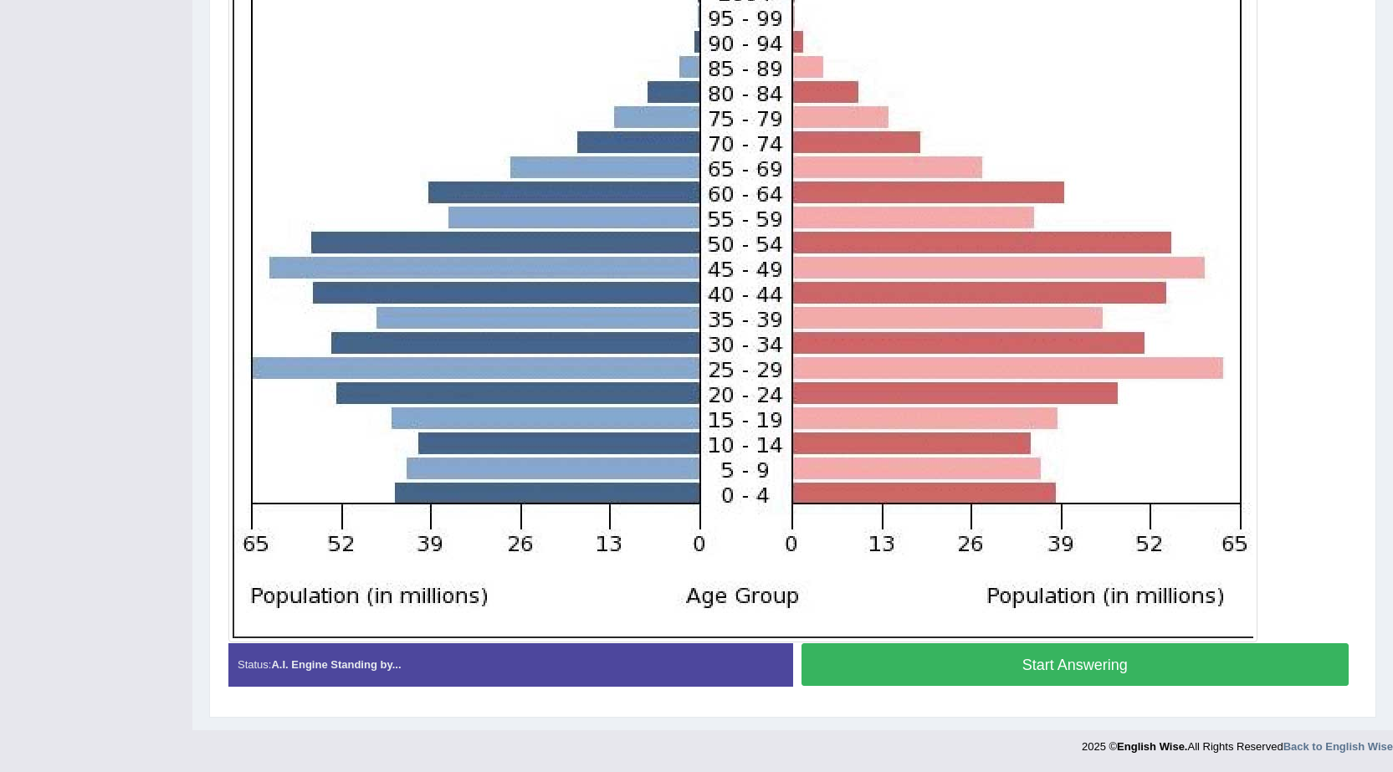
click at [1052, 665] on button "Start Answering" at bounding box center [1076, 664] width 548 height 43
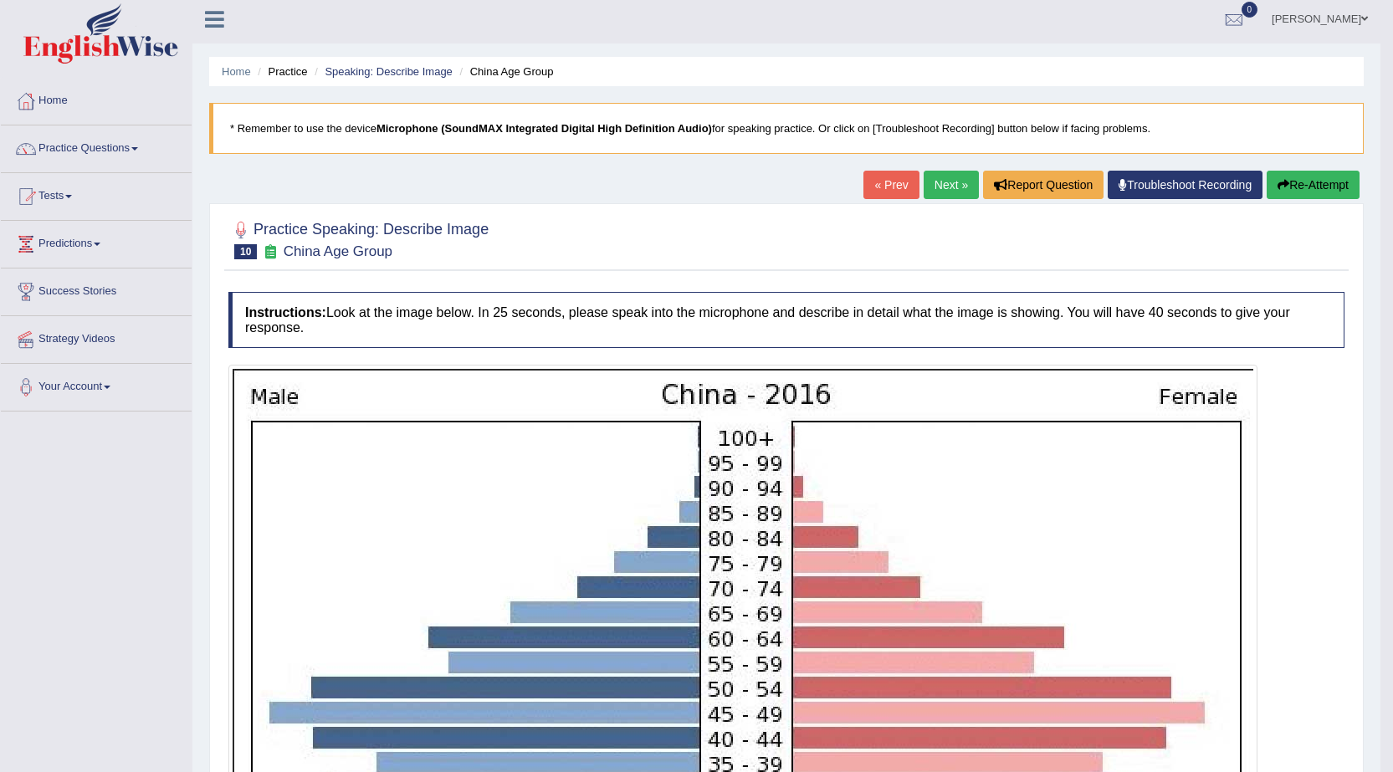
scroll to position [0, 0]
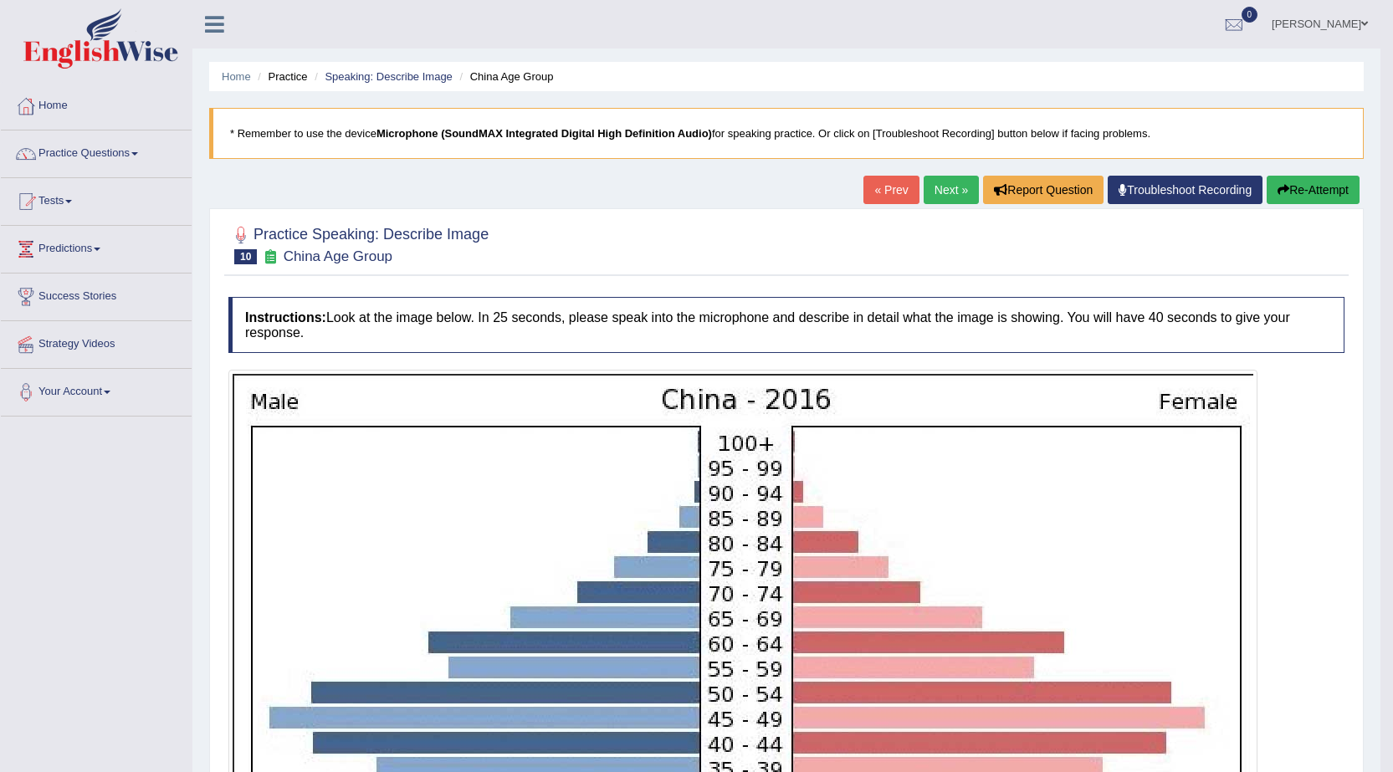
click at [940, 178] on link "Next »" at bounding box center [951, 190] width 55 height 28
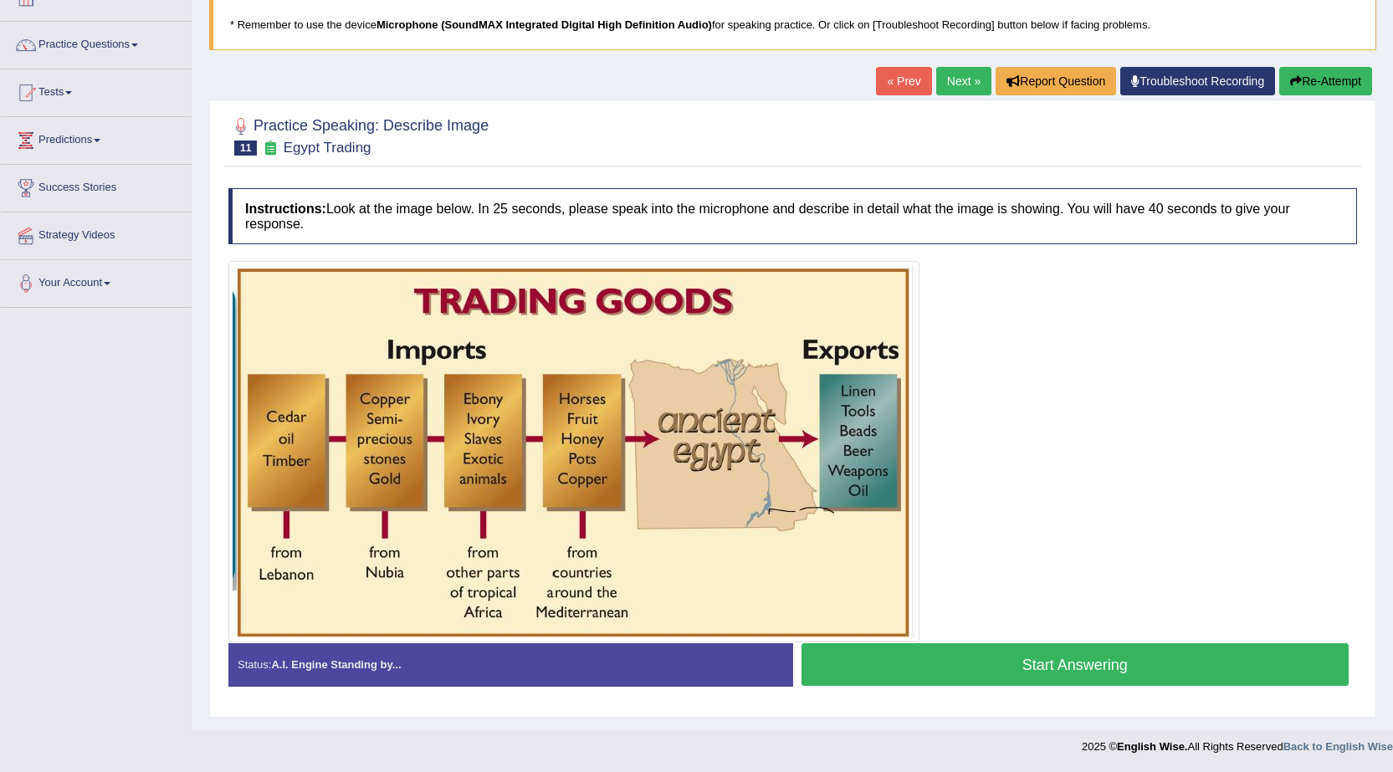
scroll to position [109, 0]
click at [1041, 668] on button "Start Answering" at bounding box center [1076, 664] width 548 height 43
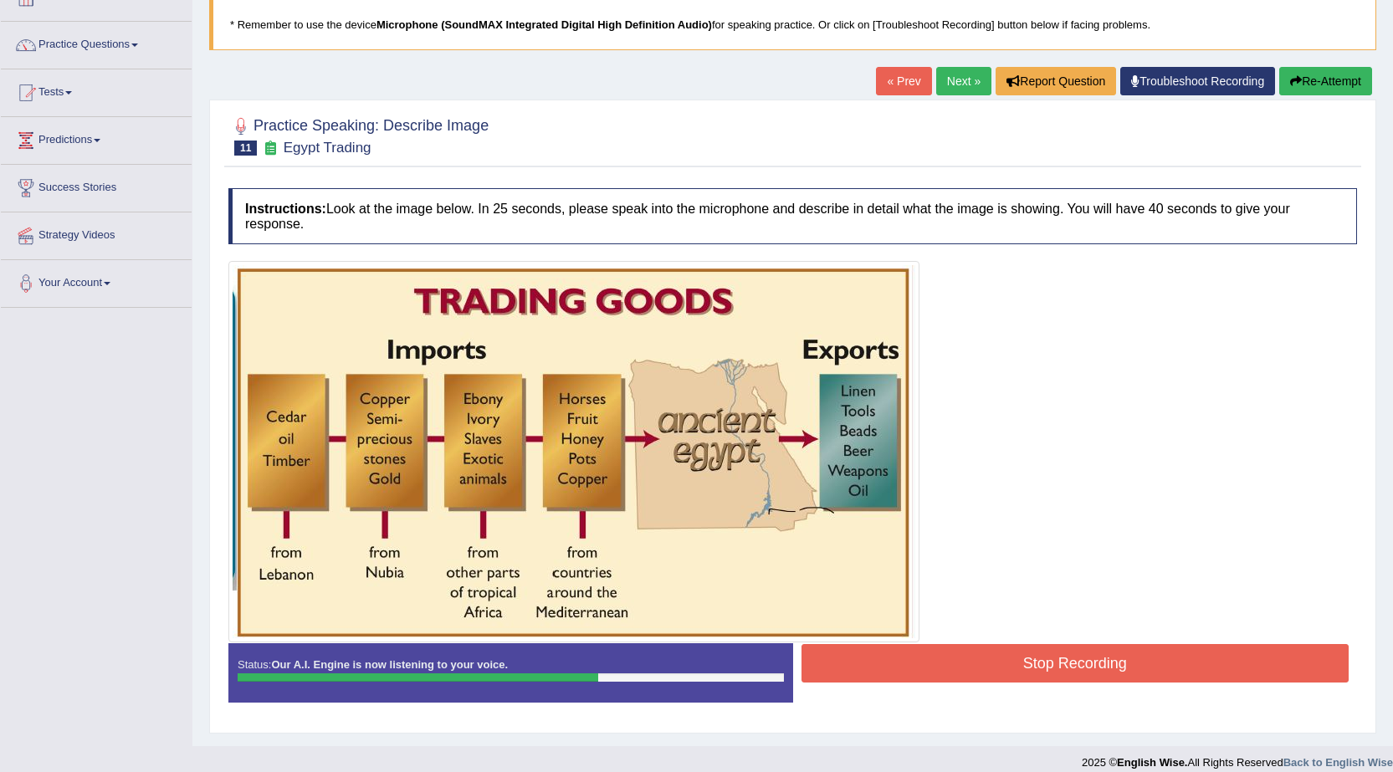
click at [1041, 668] on button "Stop Recording" at bounding box center [1076, 663] width 548 height 38
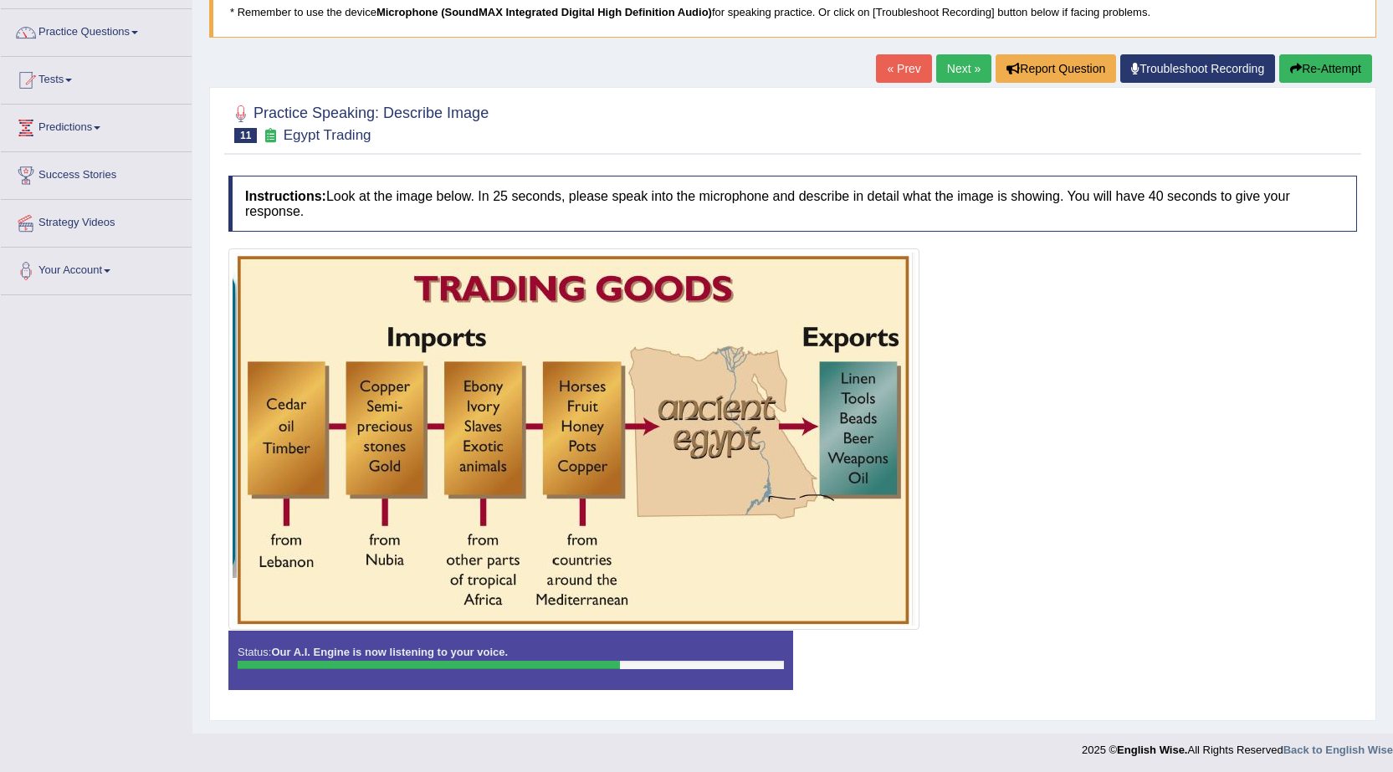
scroll to position [125, 0]
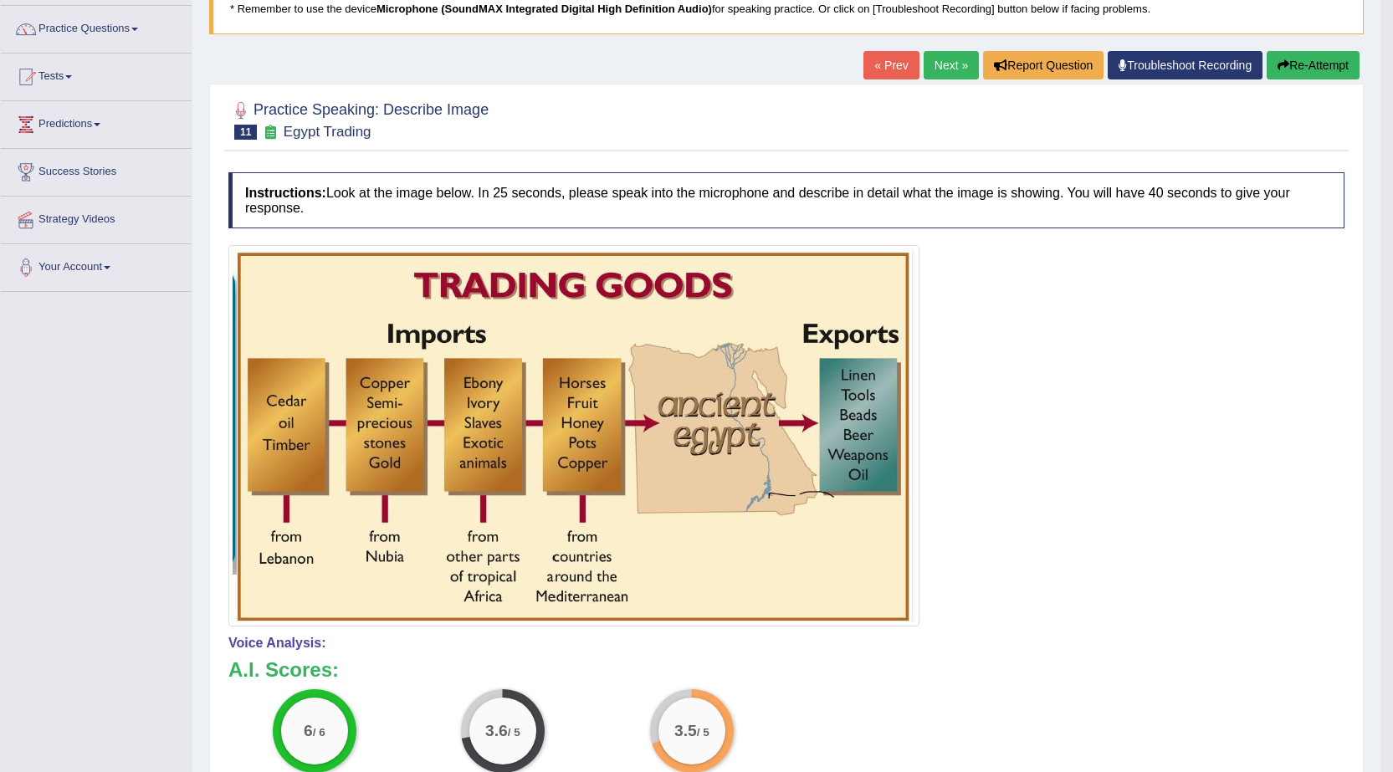
click at [1280, 60] on icon "button" at bounding box center [1284, 65] width 12 height 12
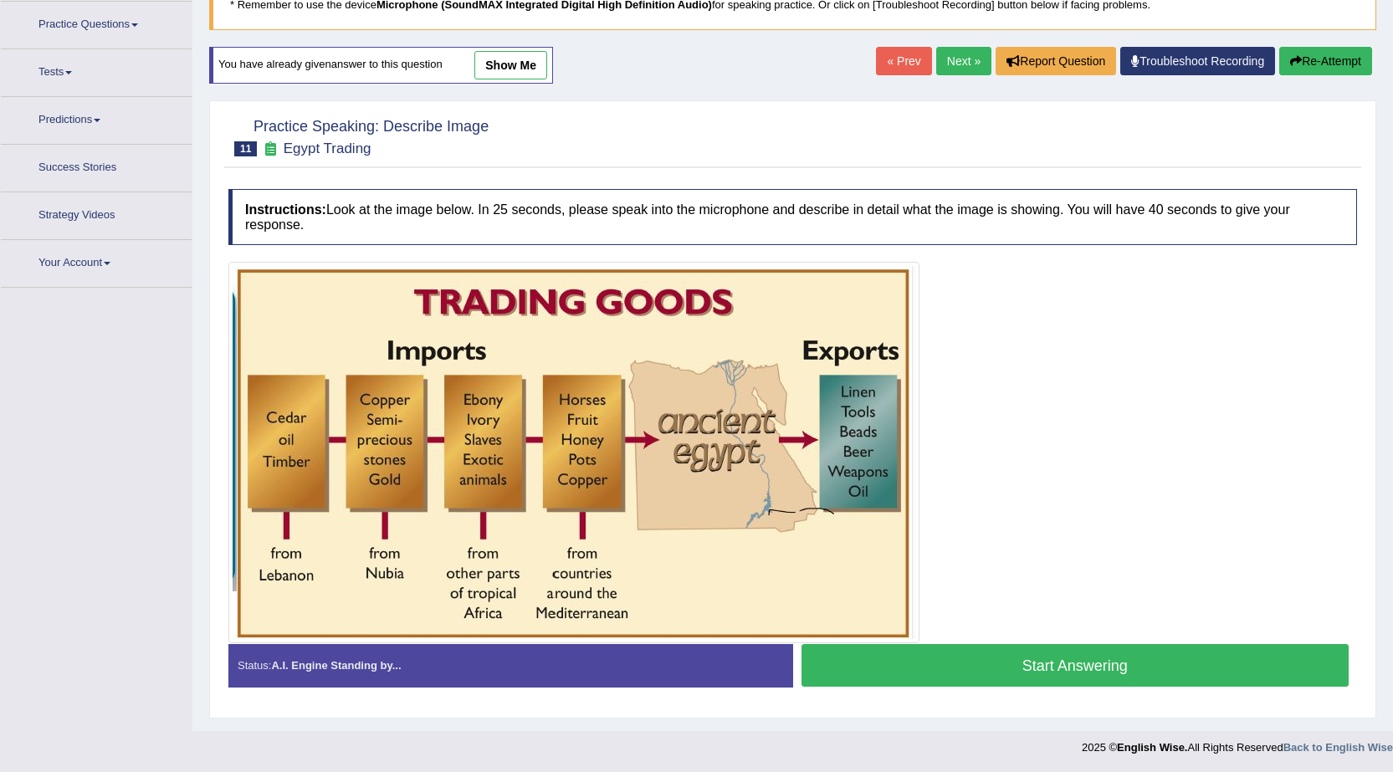
scroll to position [130, 0]
click at [1094, 657] on button "Start Answering" at bounding box center [1076, 664] width 548 height 43
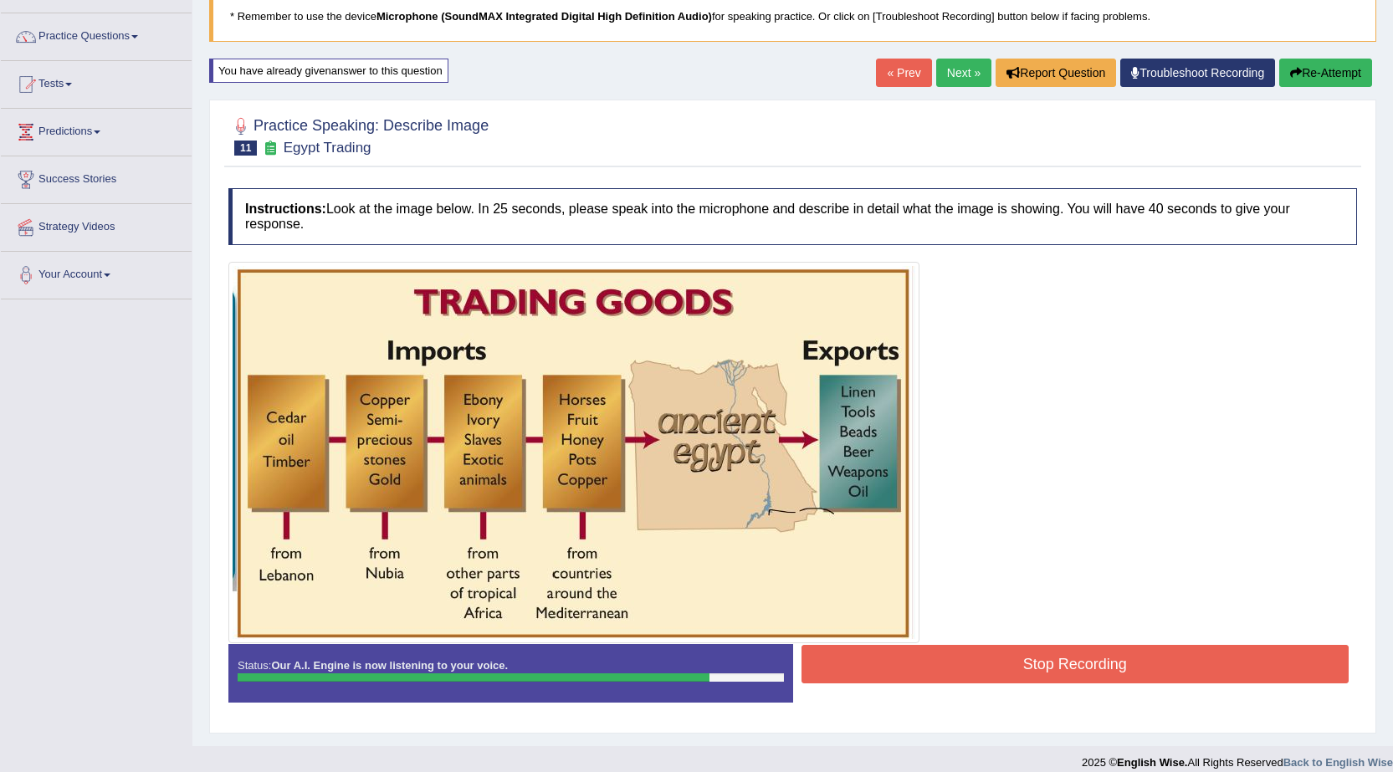
click at [953, 668] on button "Stop Recording" at bounding box center [1076, 664] width 548 height 38
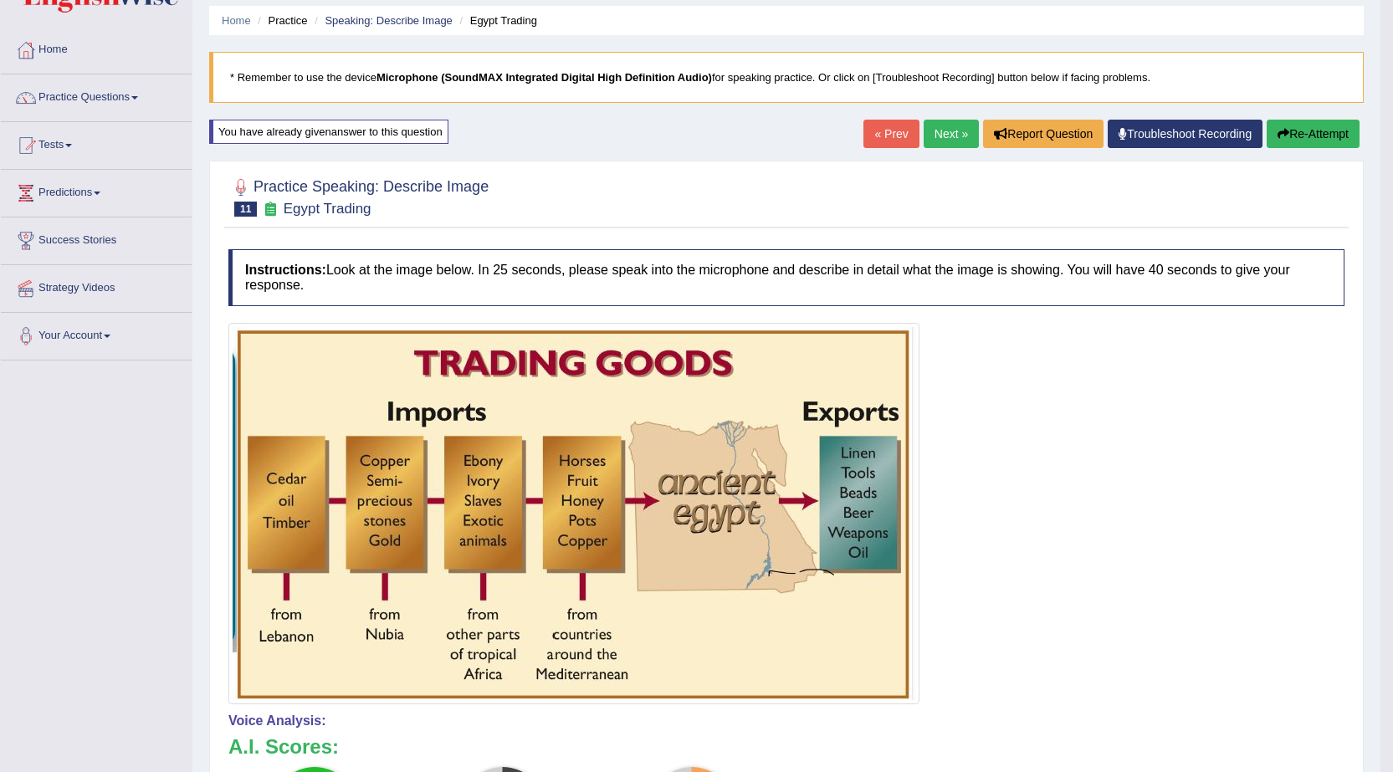
scroll to position [53, 0]
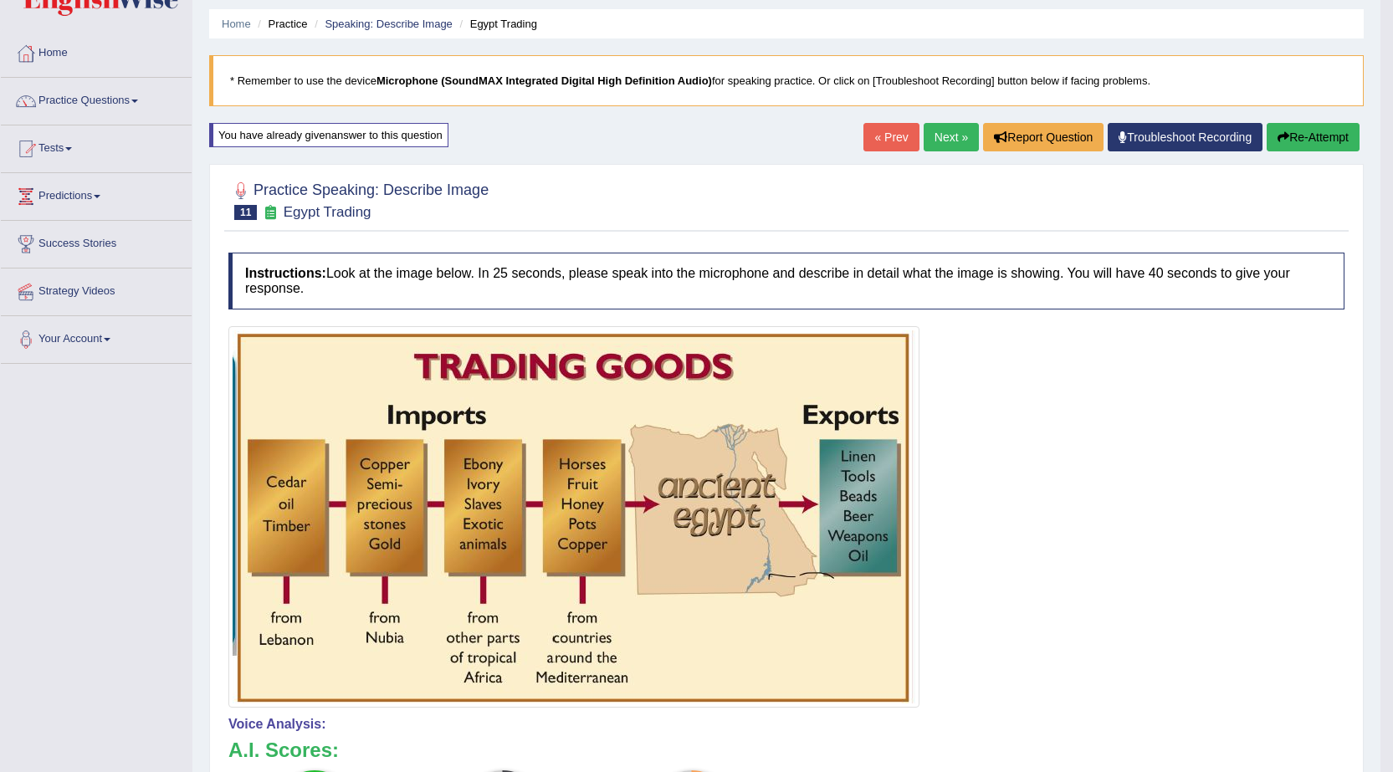
click at [953, 134] on link "Next »" at bounding box center [951, 137] width 55 height 28
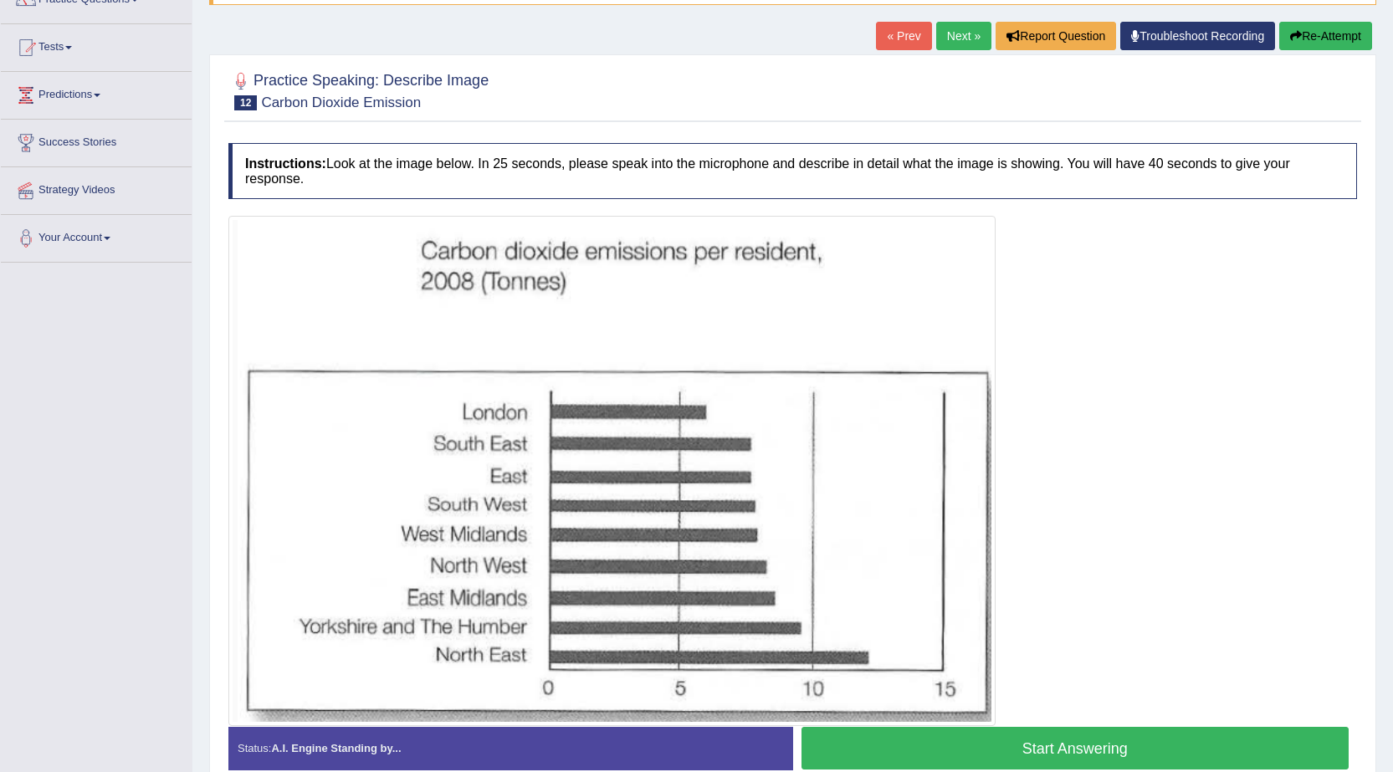
scroll to position [238, 0]
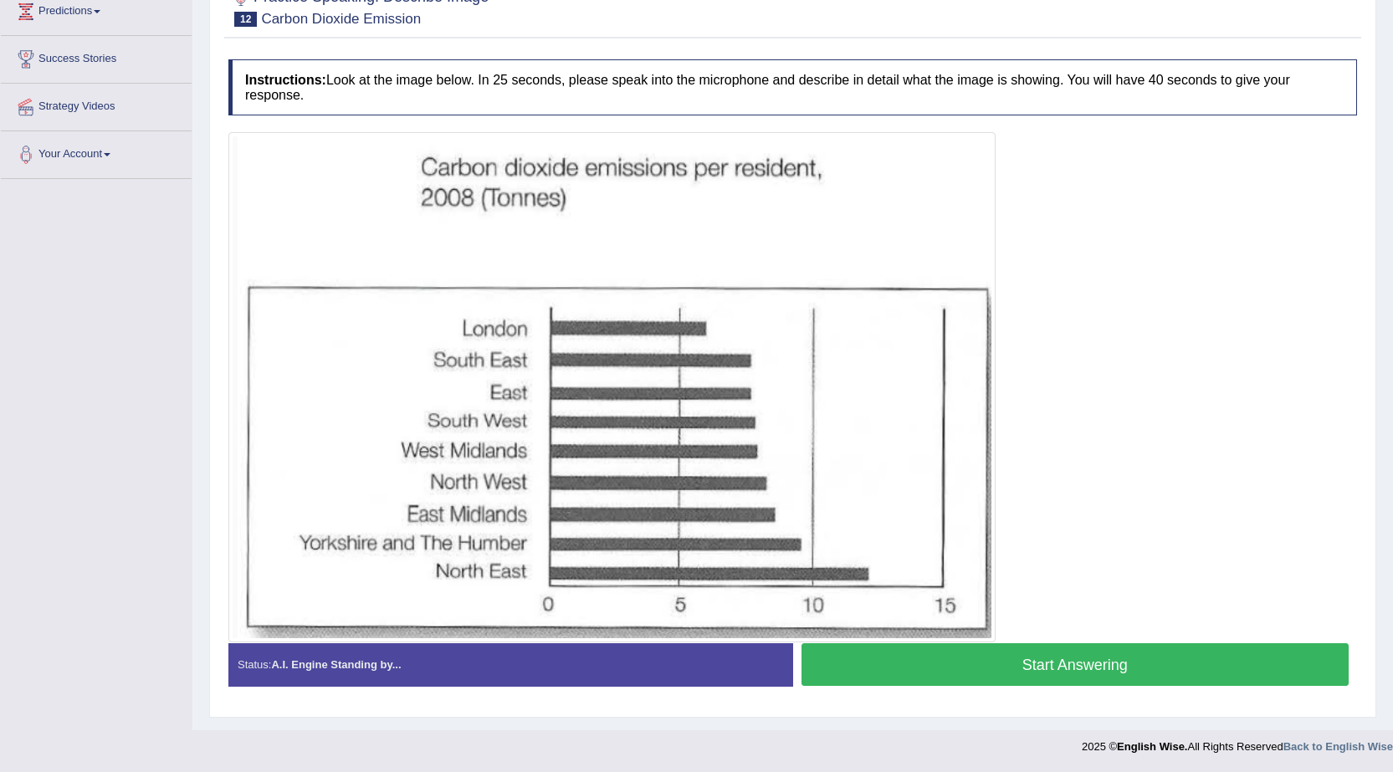
click at [976, 673] on button "Start Answering" at bounding box center [1076, 664] width 548 height 43
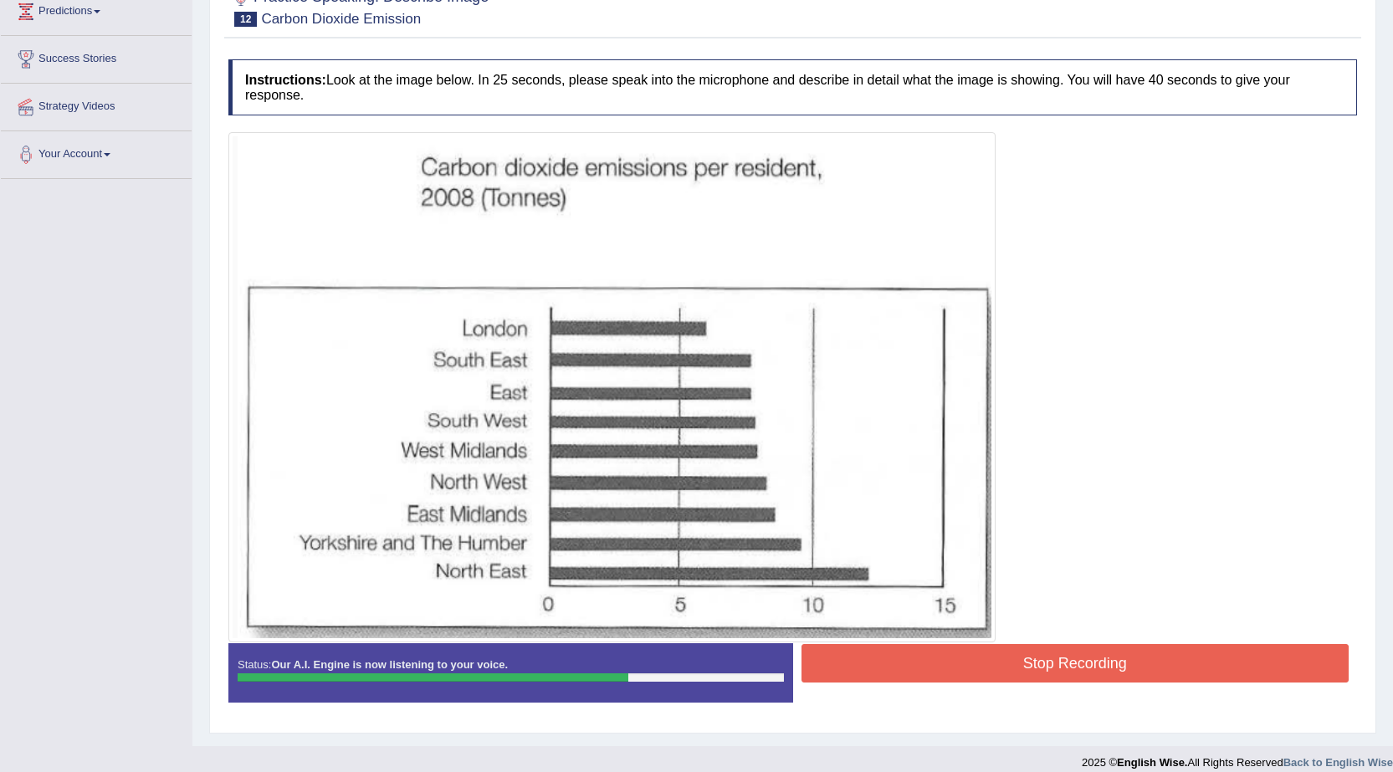
click at [918, 665] on button "Stop Recording" at bounding box center [1076, 663] width 548 height 38
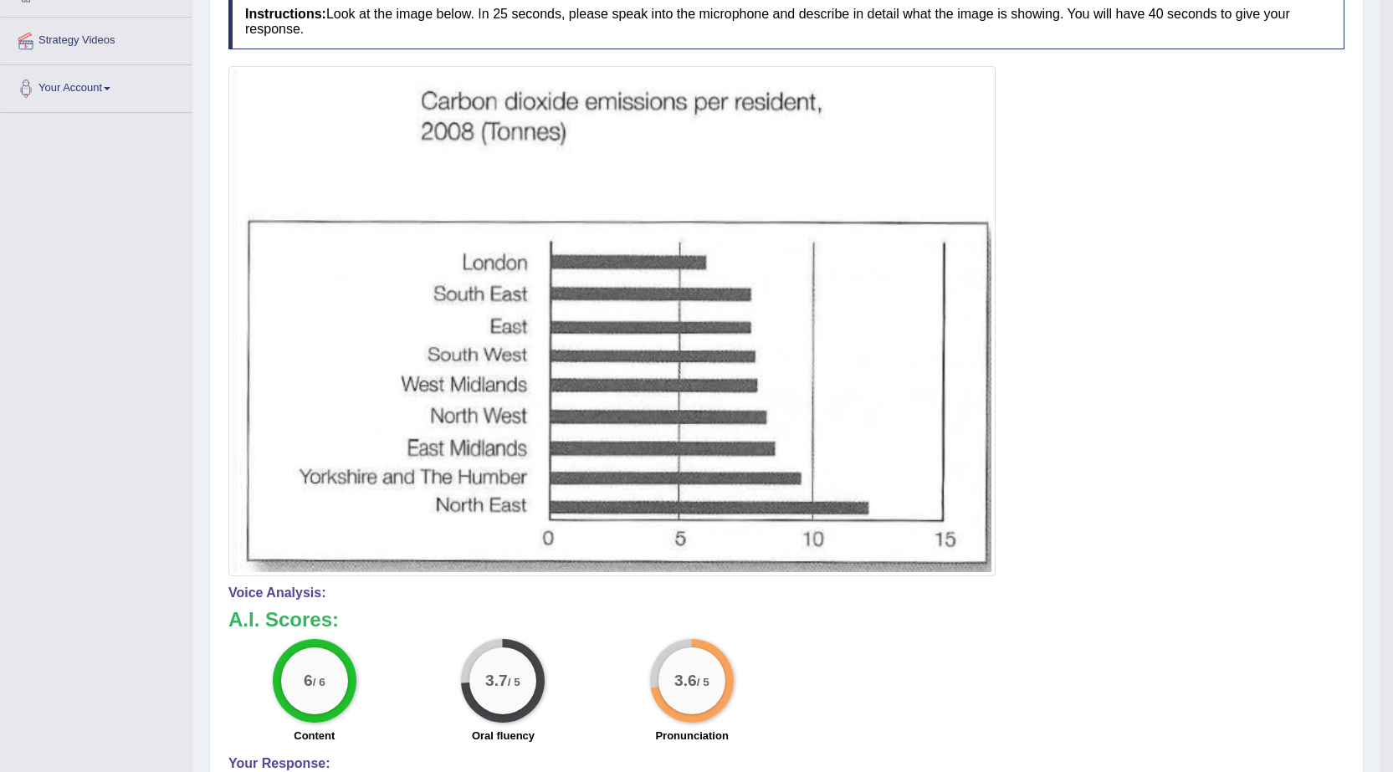
scroll to position [90, 0]
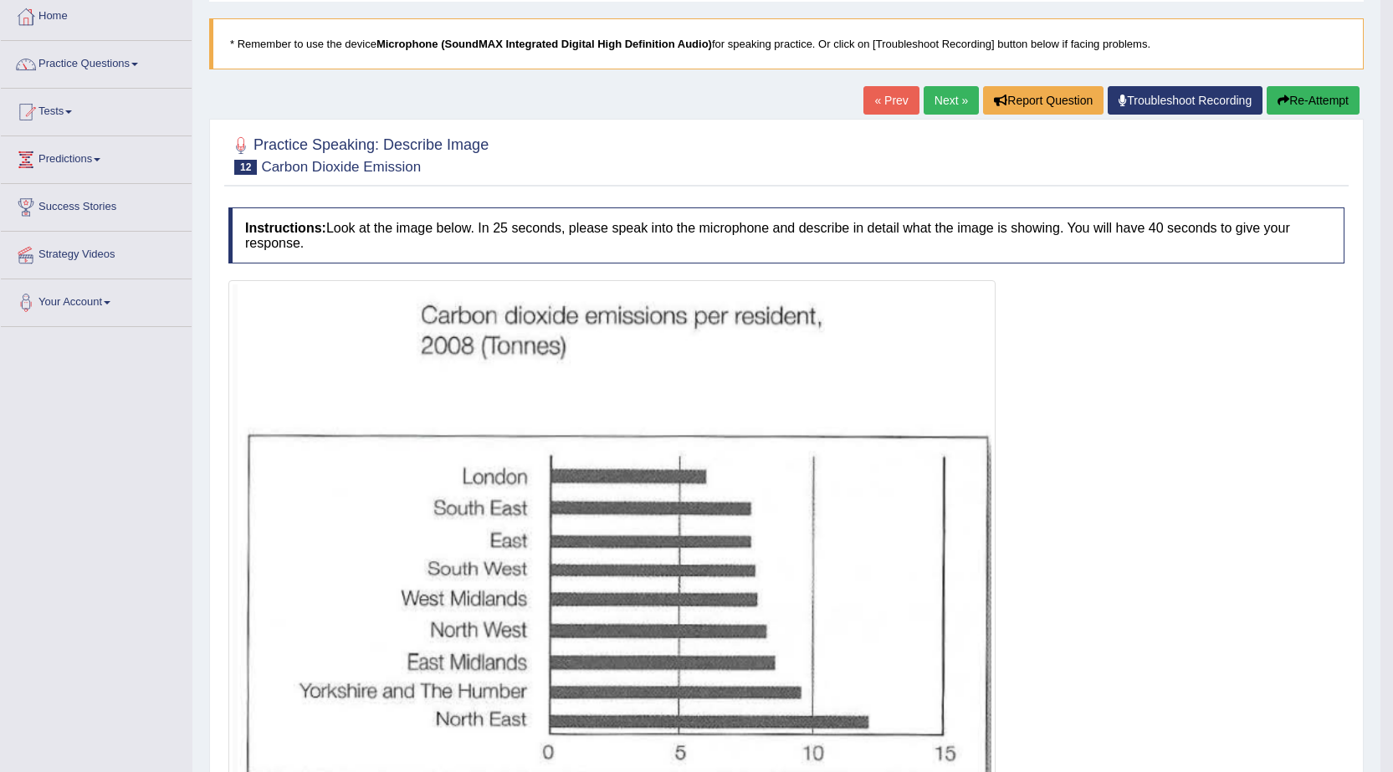
click at [1307, 95] on button "Re-Attempt" at bounding box center [1313, 100] width 93 height 28
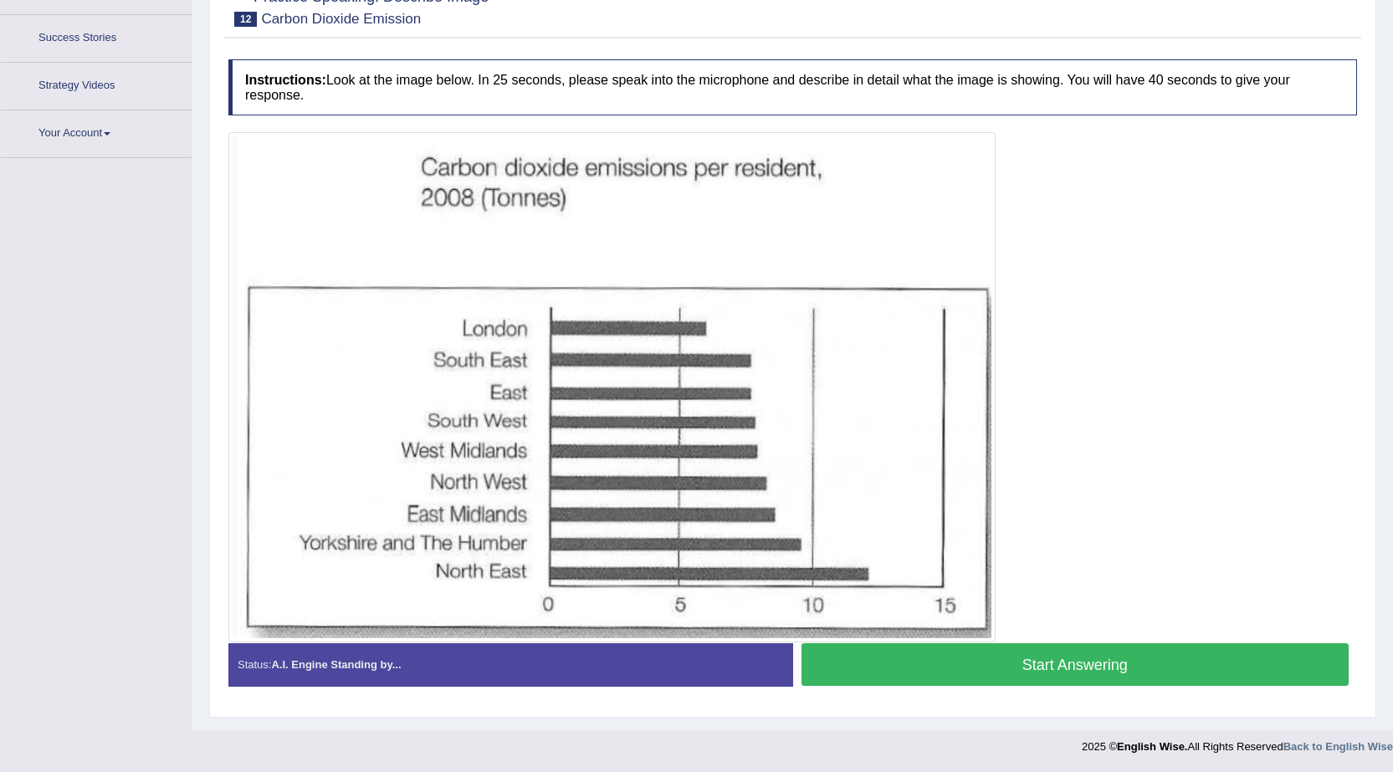
click at [998, 649] on button "Start Answering" at bounding box center [1076, 664] width 548 height 43
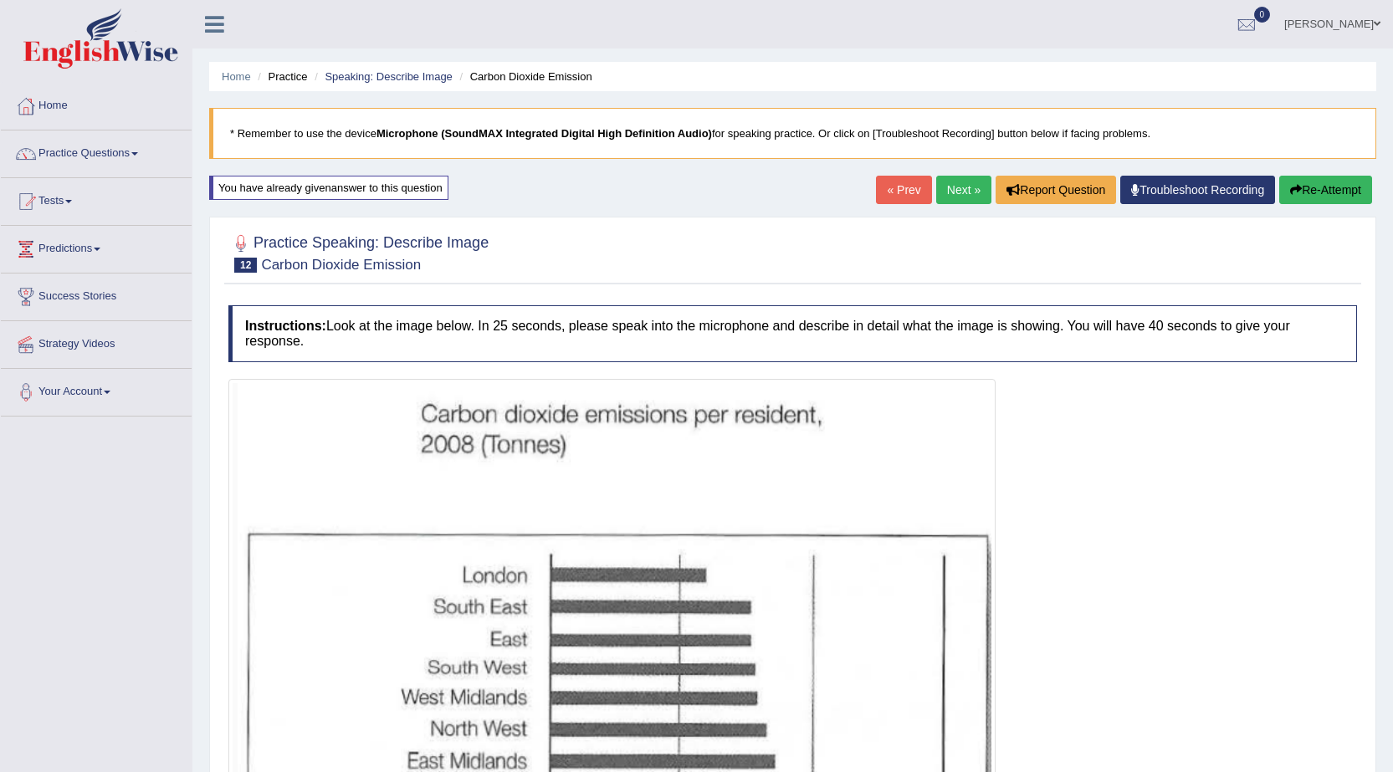
click at [1341, 195] on button "Re-Attempt" at bounding box center [1325, 190] width 93 height 28
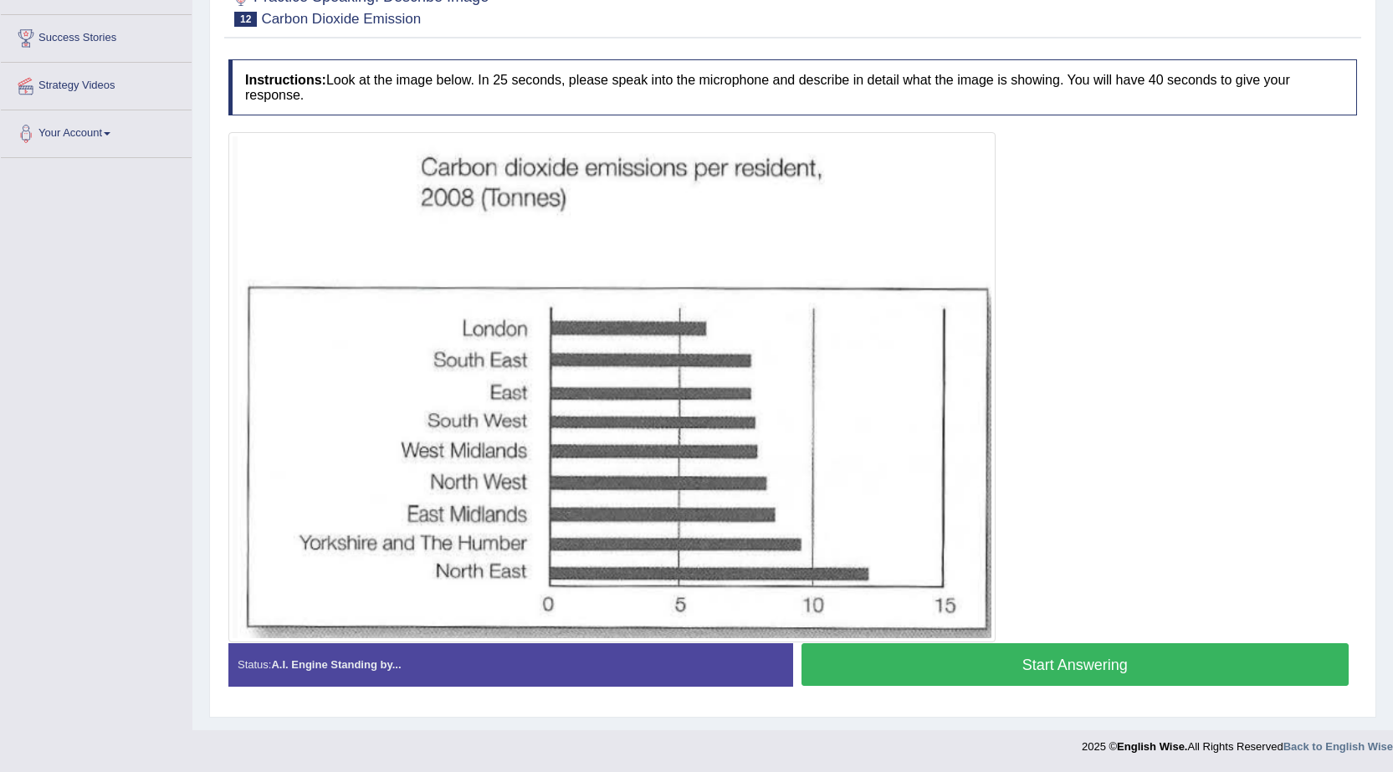
scroll to position [259, 0]
click at [1122, 659] on button "Start Answering" at bounding box center [1076, 664] width 548 height 43
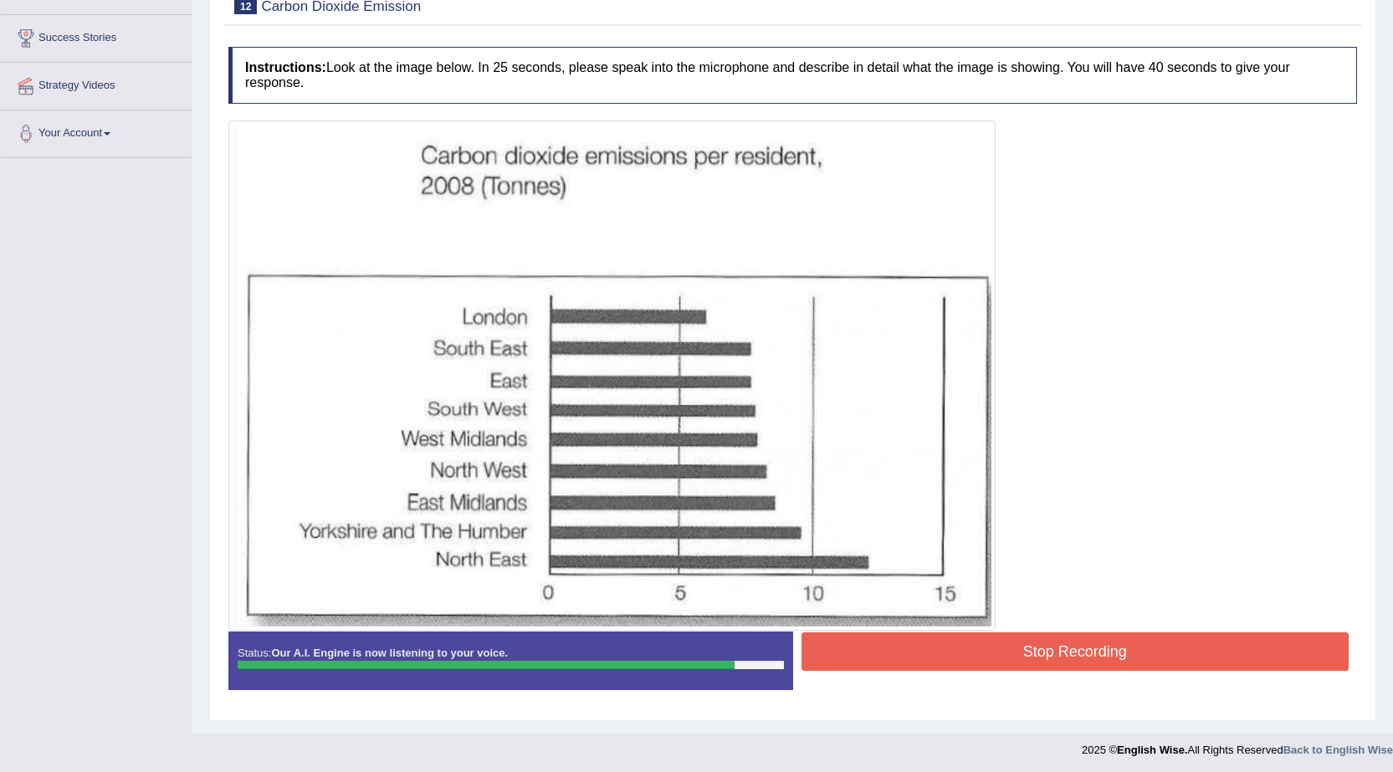
click at [1187, 662] on button "Stop Recording" at bounding box center [1076, 652] width 548 height 38
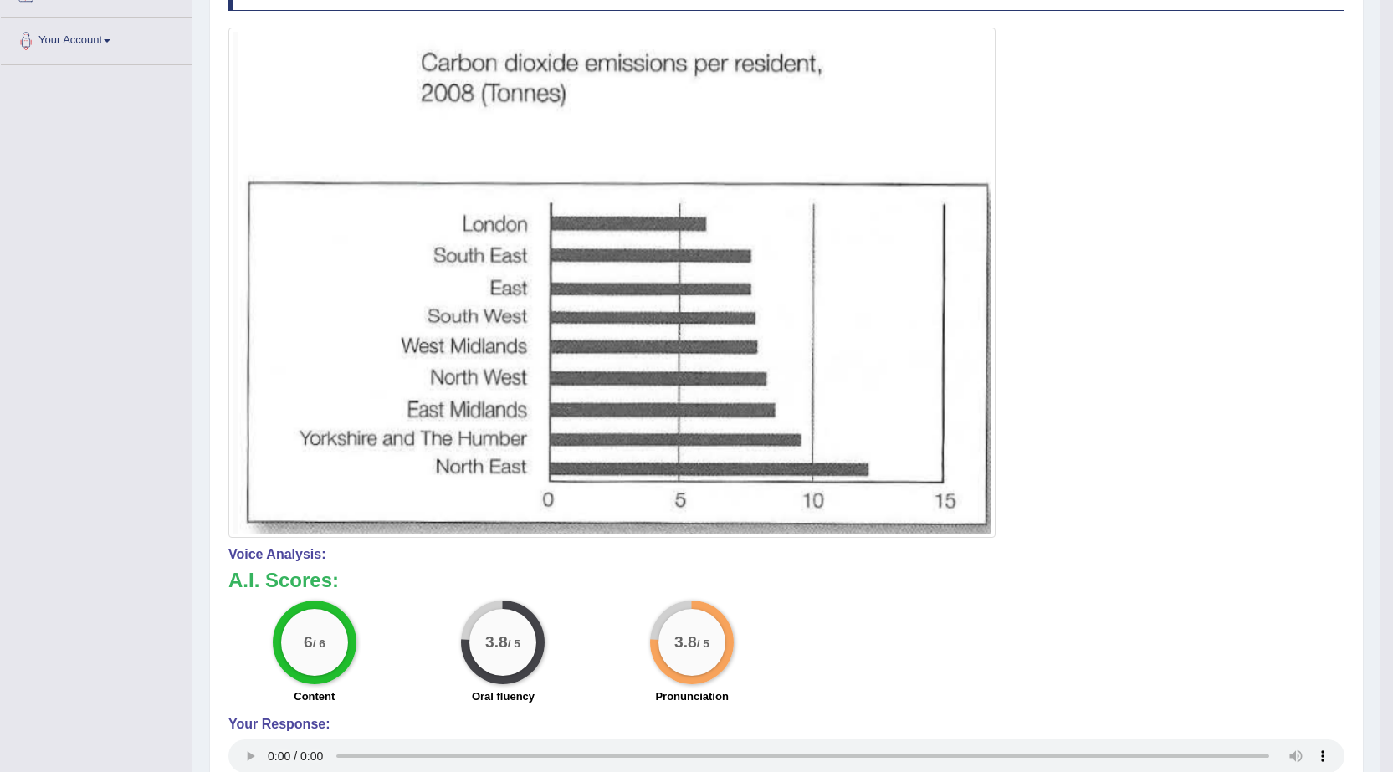
scroll to position [98, 0]
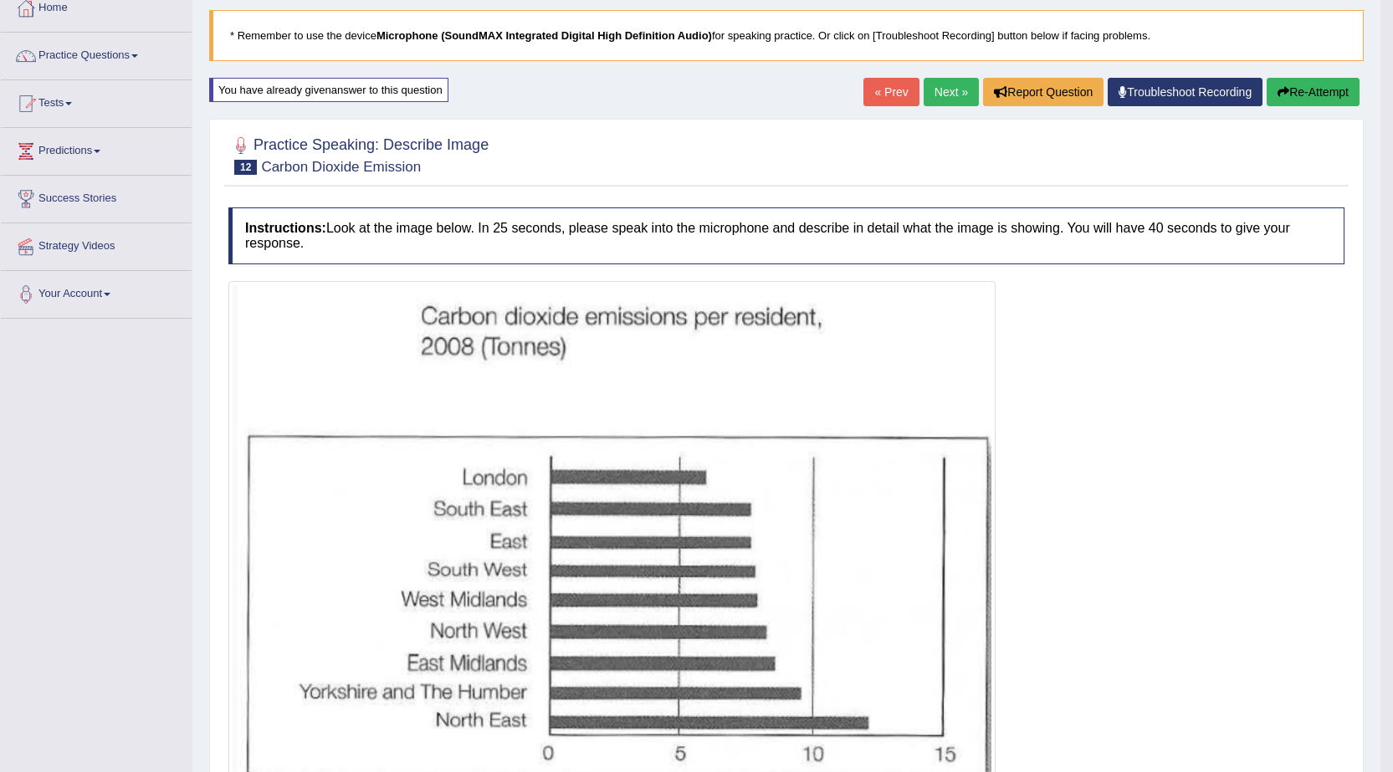
click at [947, 86] on link "Next »" at bounding box center [951, 92] width 55 height 28
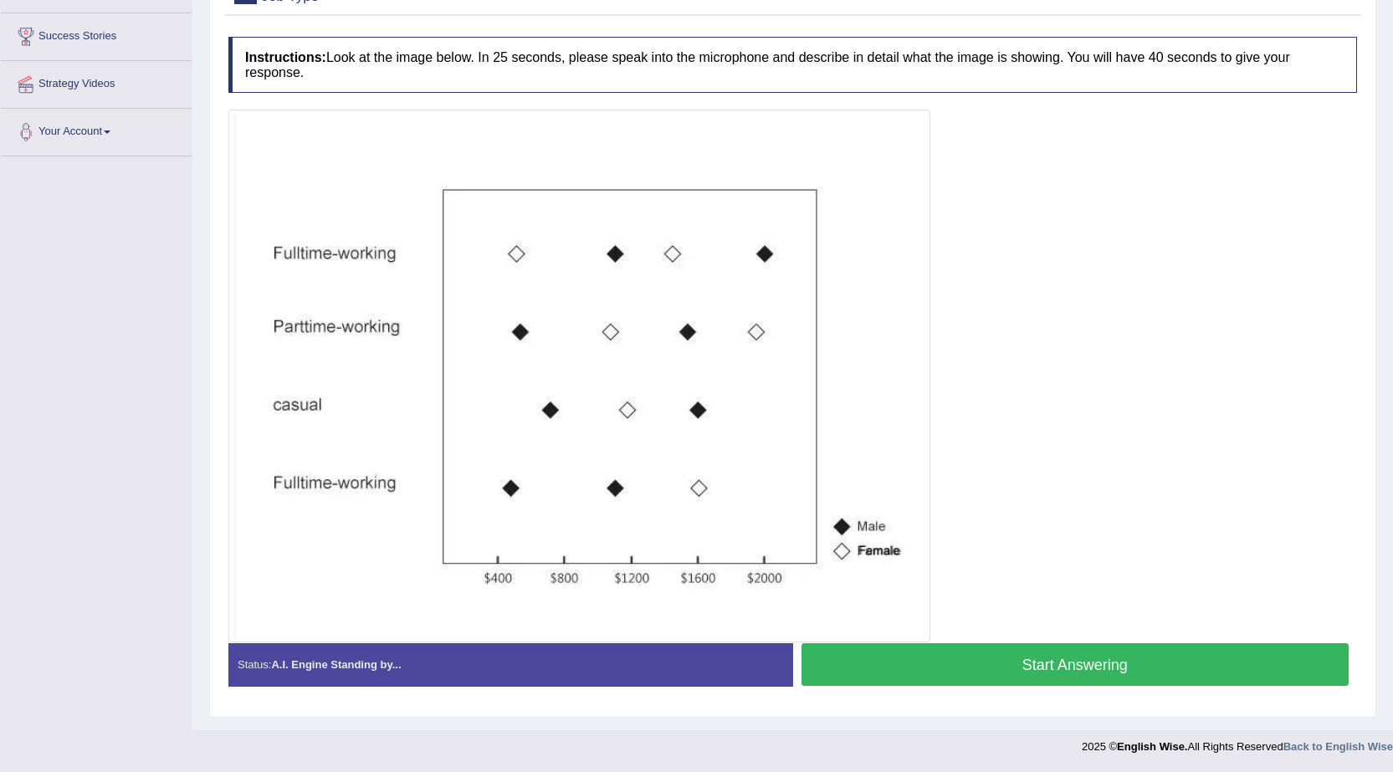
click at [1076, 661] on button "Start Answering" at bounding box center [1076, 664] width 548 height 43
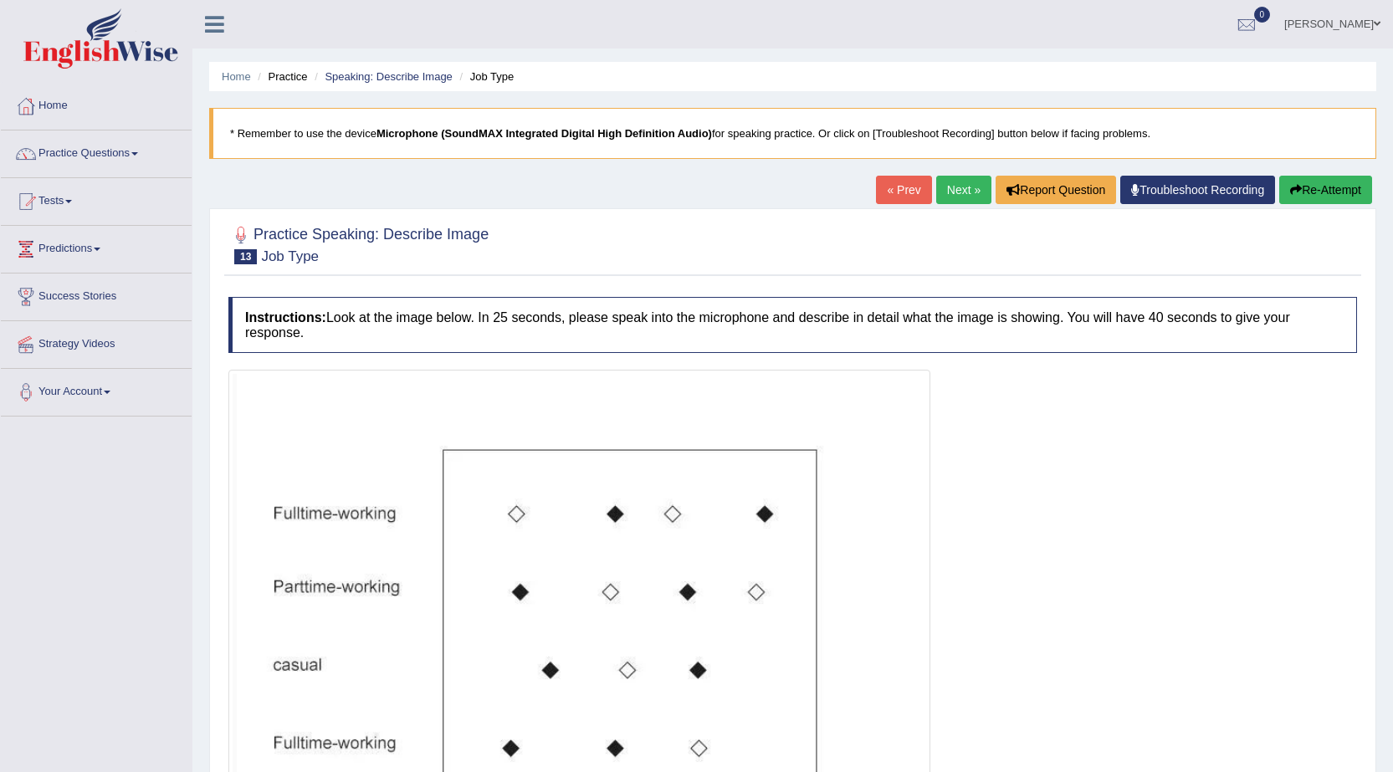
click at [1345, 196] on button "Re-Attempt" at bounding box center [1325, 190] width 93 height 28
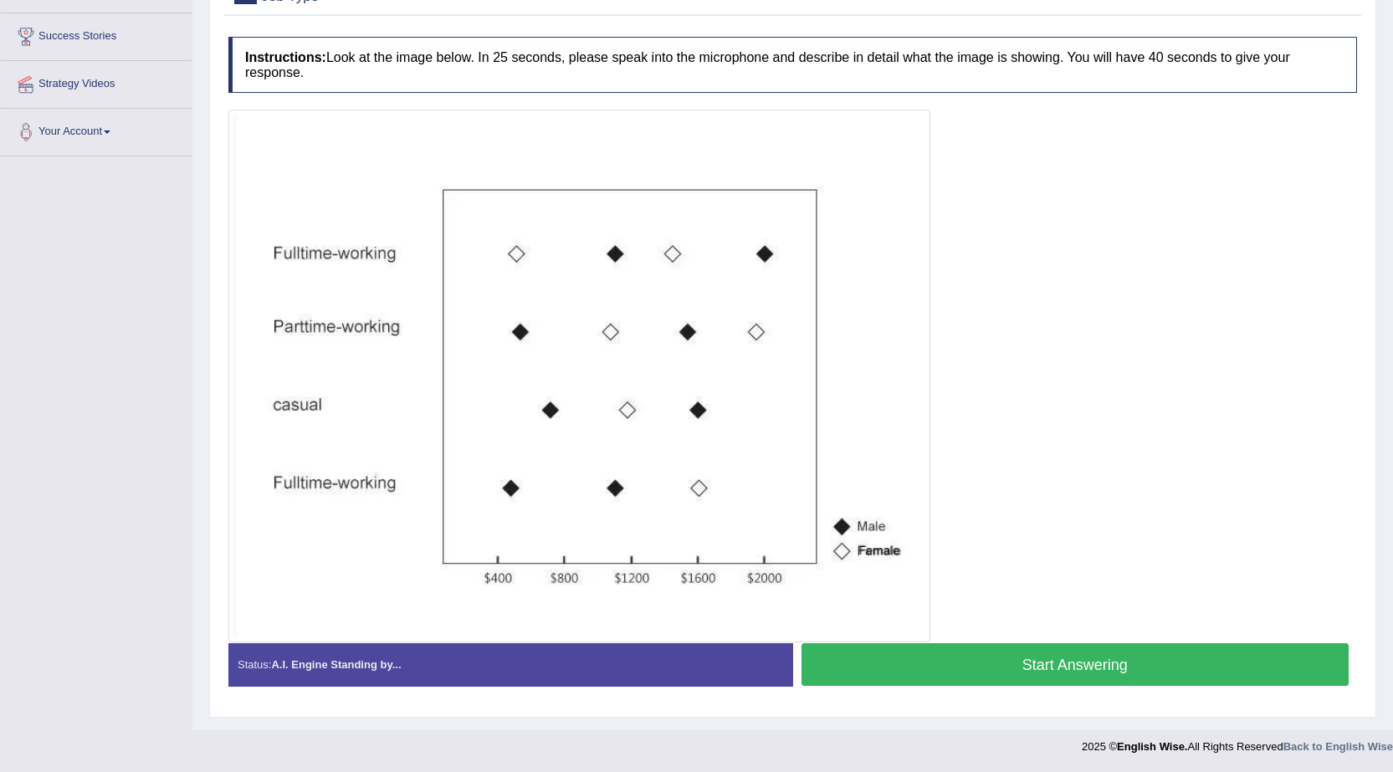
click at [1020, 667] on button "Start Answering" at bounding box center [1076, 664] width 548 height 43
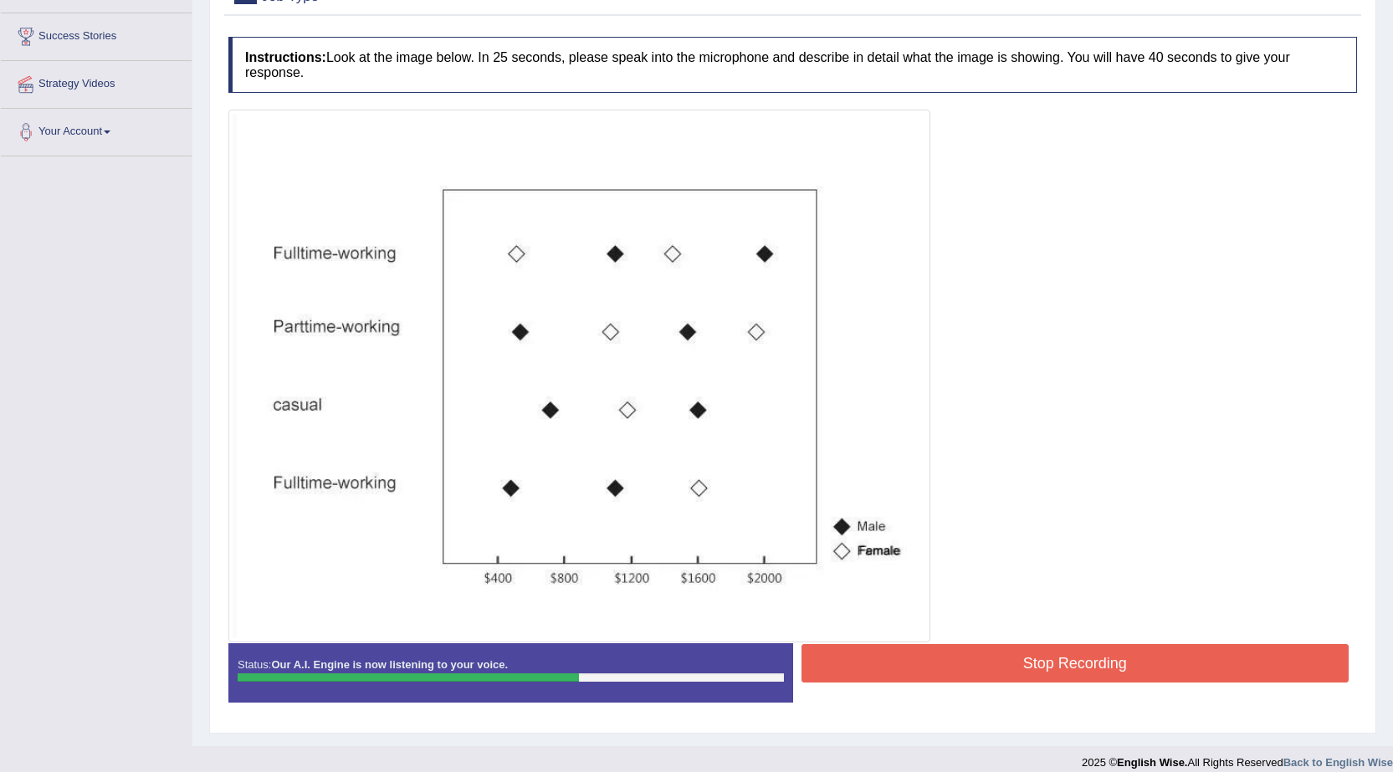
click at [1020, 667] on button "Stop Recording" at bounding box center [1076, 663] width 548 height 38
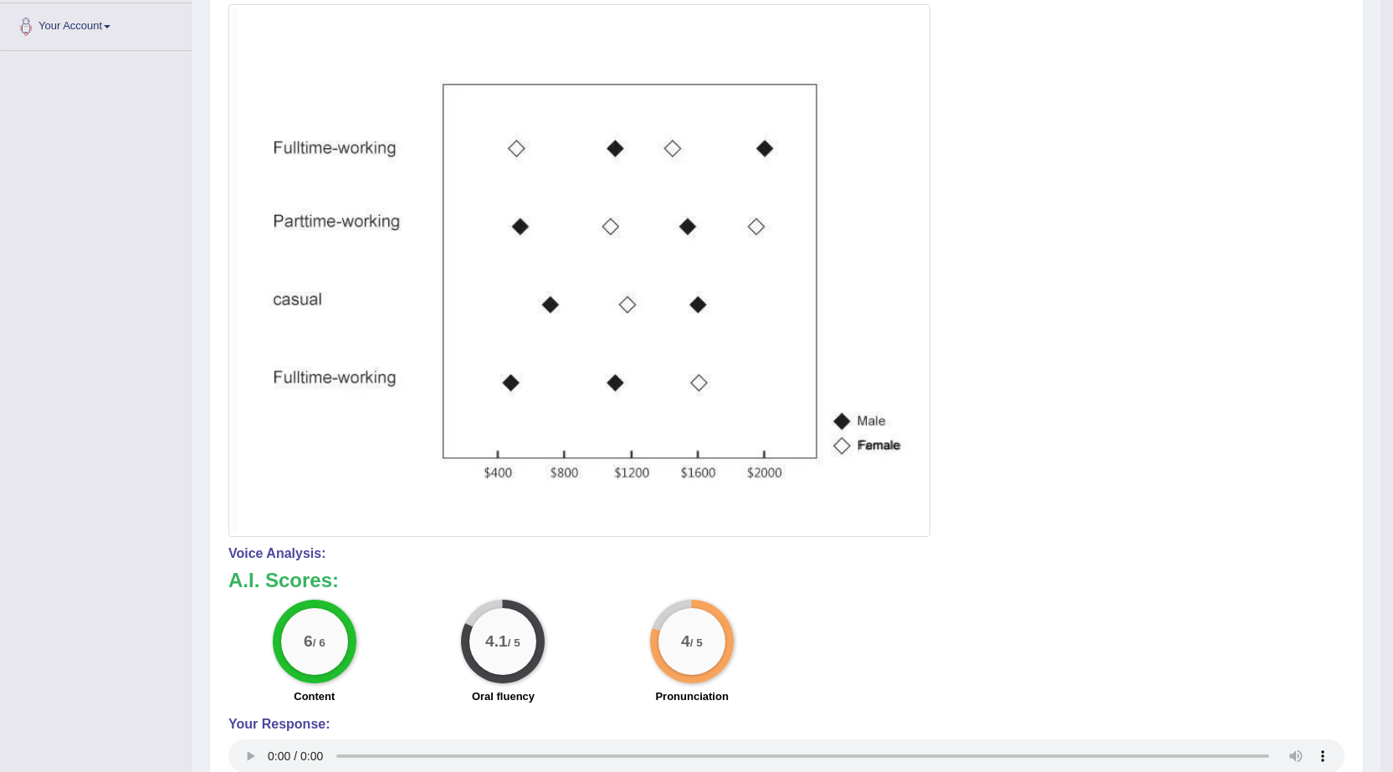
scroll to position [112, 0]
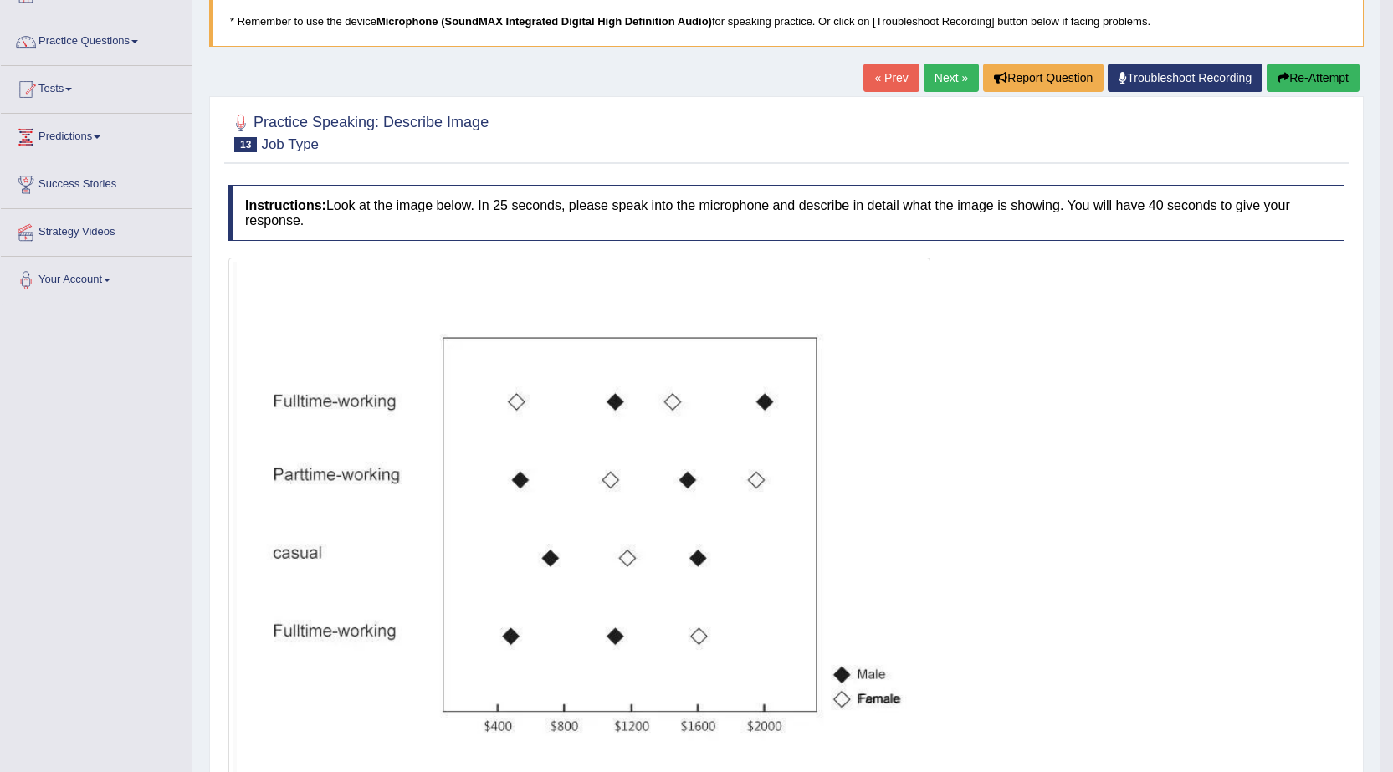
click at [934, 74] on link "Next »" at bounding box center [951, 78] width 55 height 28
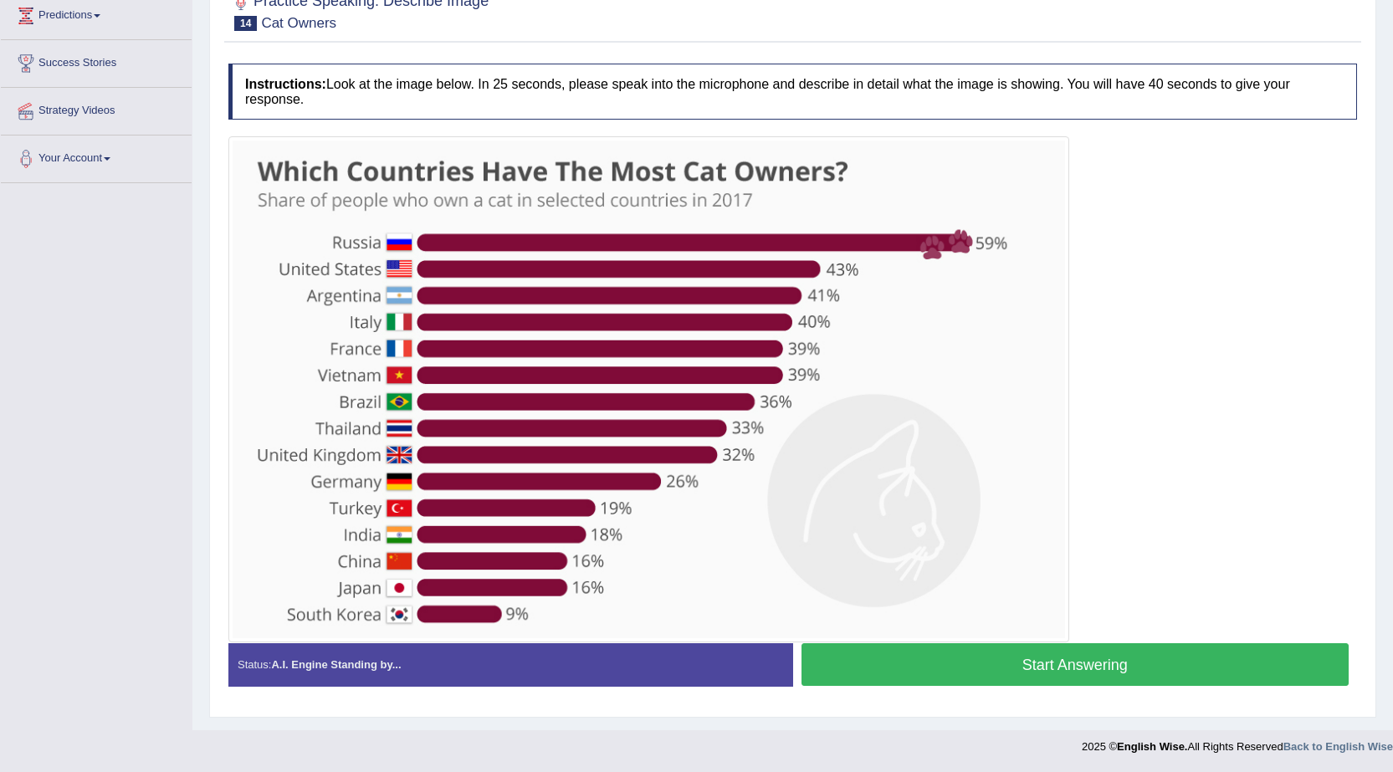
click at [1008, 674] on button "Start Answering" at bounding box center [1076, 664] width 548 height 43
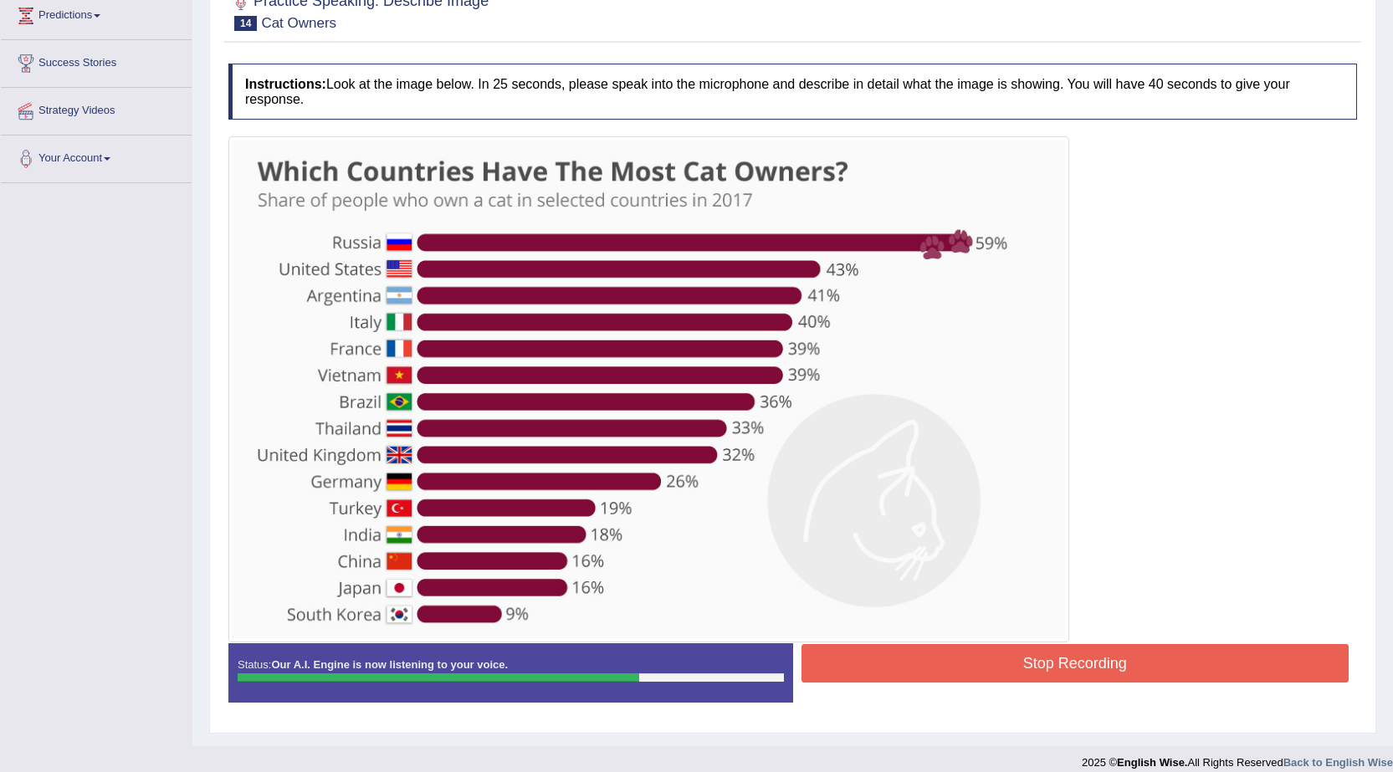
click at [996, 673] on button "Stop Recording" at bounding box center [1076, 663] width 548 height 38
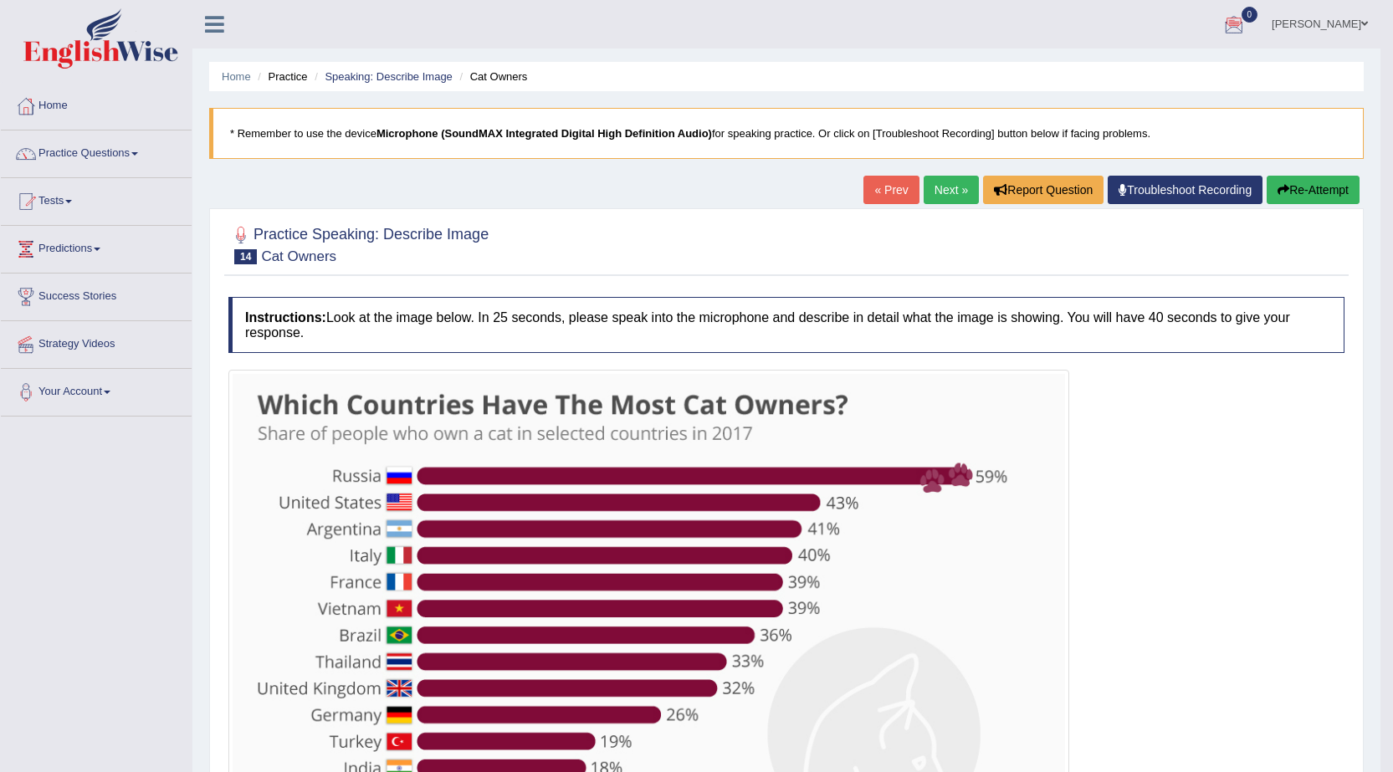
click at [935, 187] on link "Next »" at bounding box center [951, 190] width 55 height 28
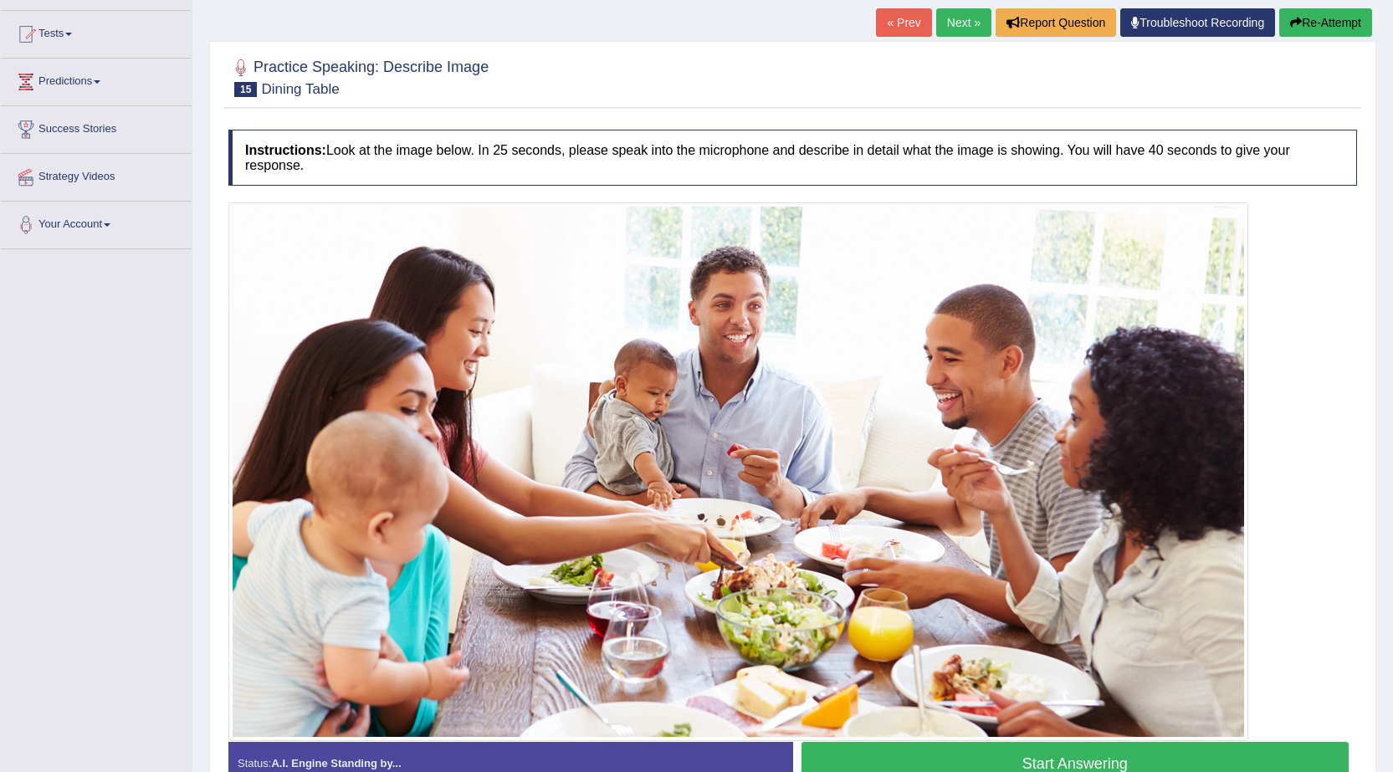
scroll to position [251, 0]
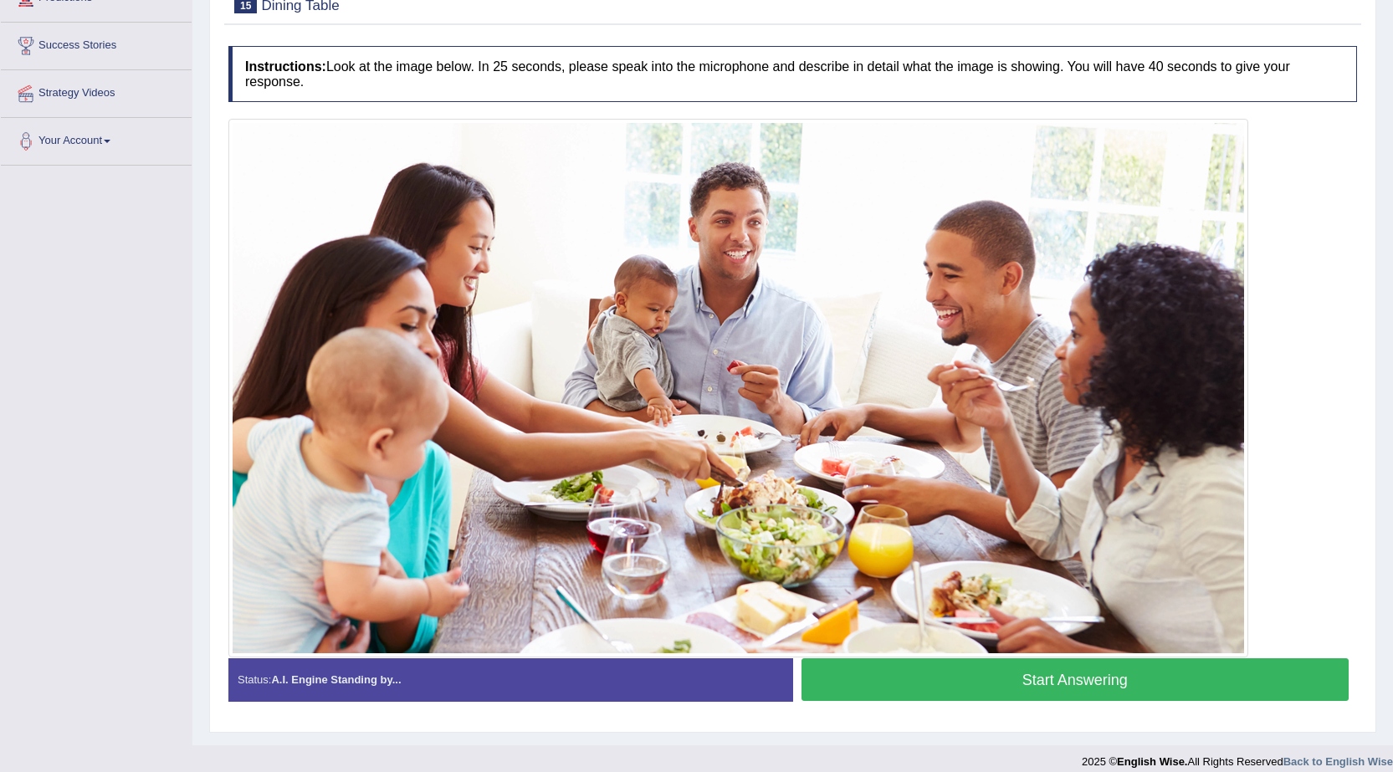
click at [1092, 669] on button "Start Answering" at bounding box center [1076, 680] width 548 height 43
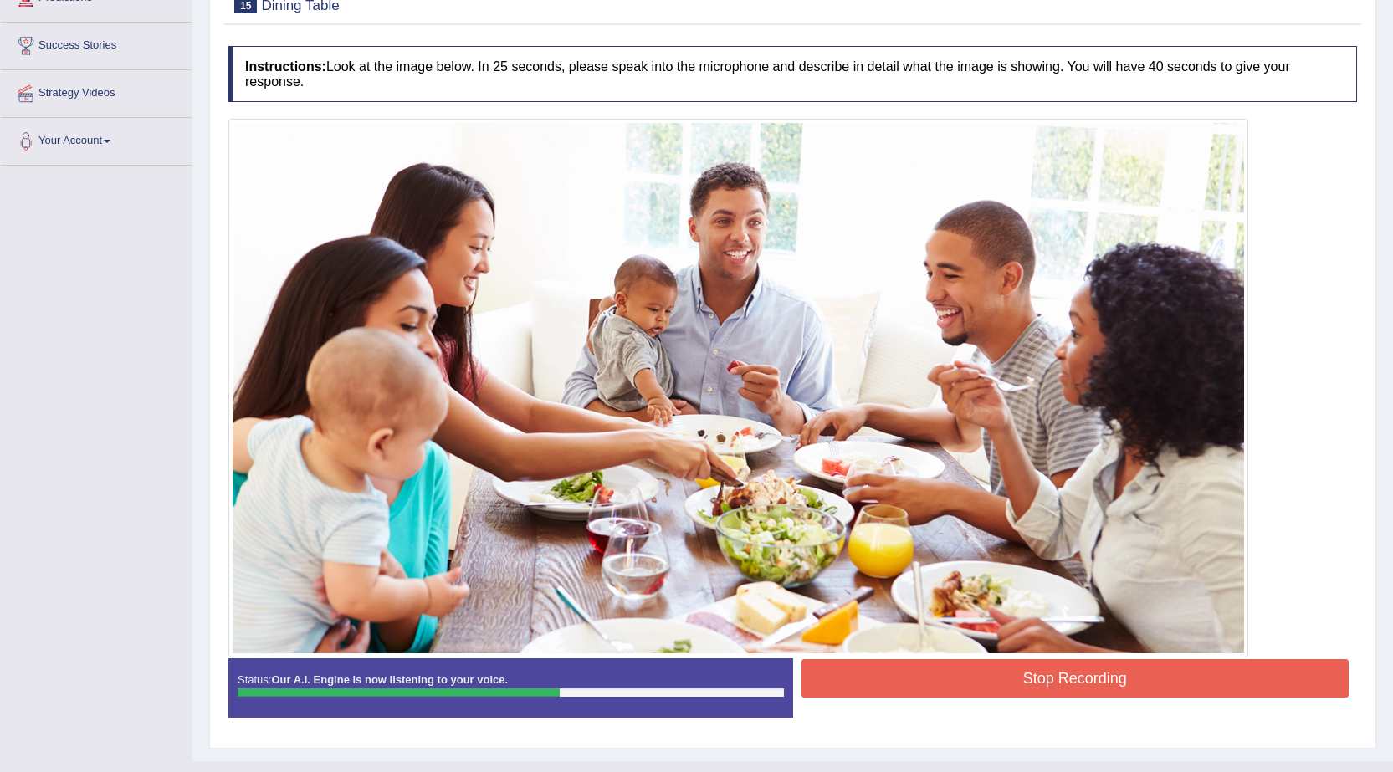
click at [1092, 669] on button "Stop Recording" at bounding box center [1076, 678] width 548 height 38
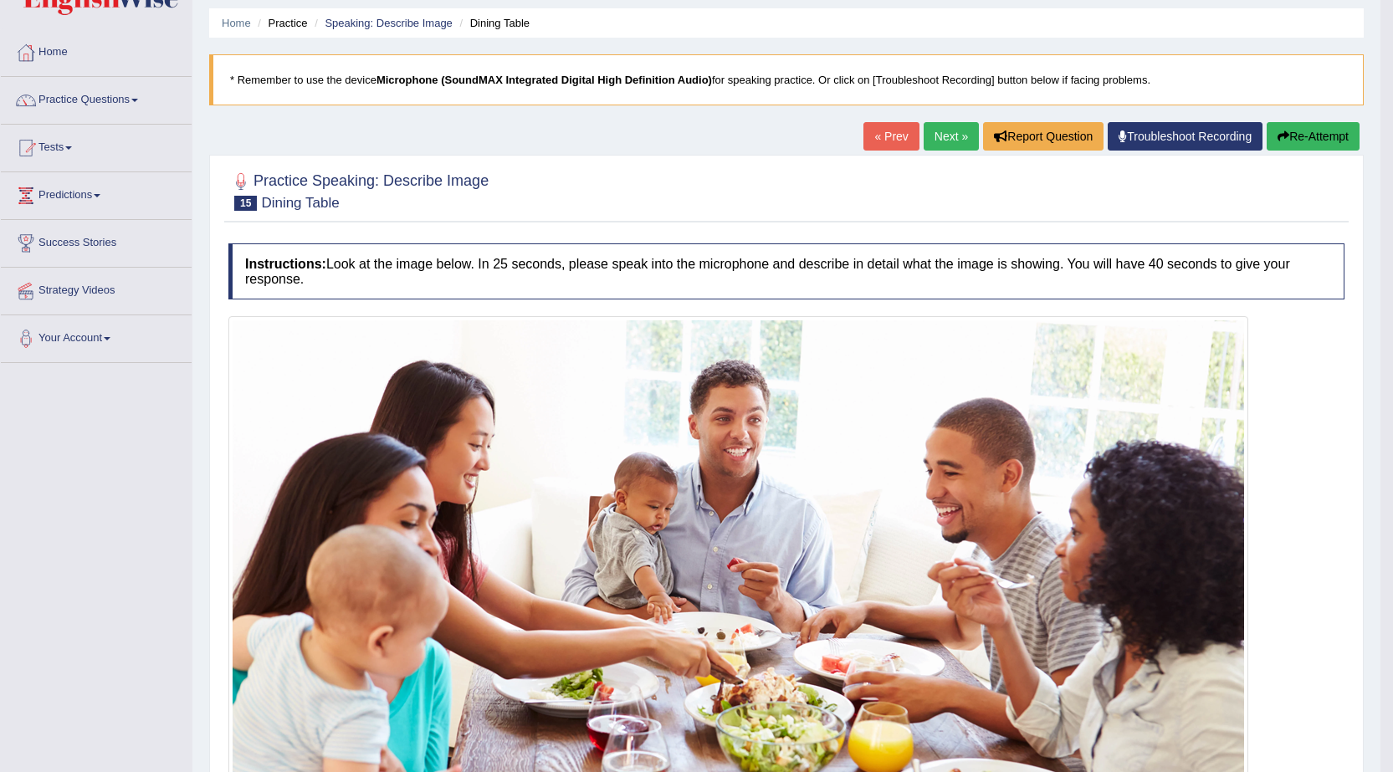
scroll to position [34, 0]
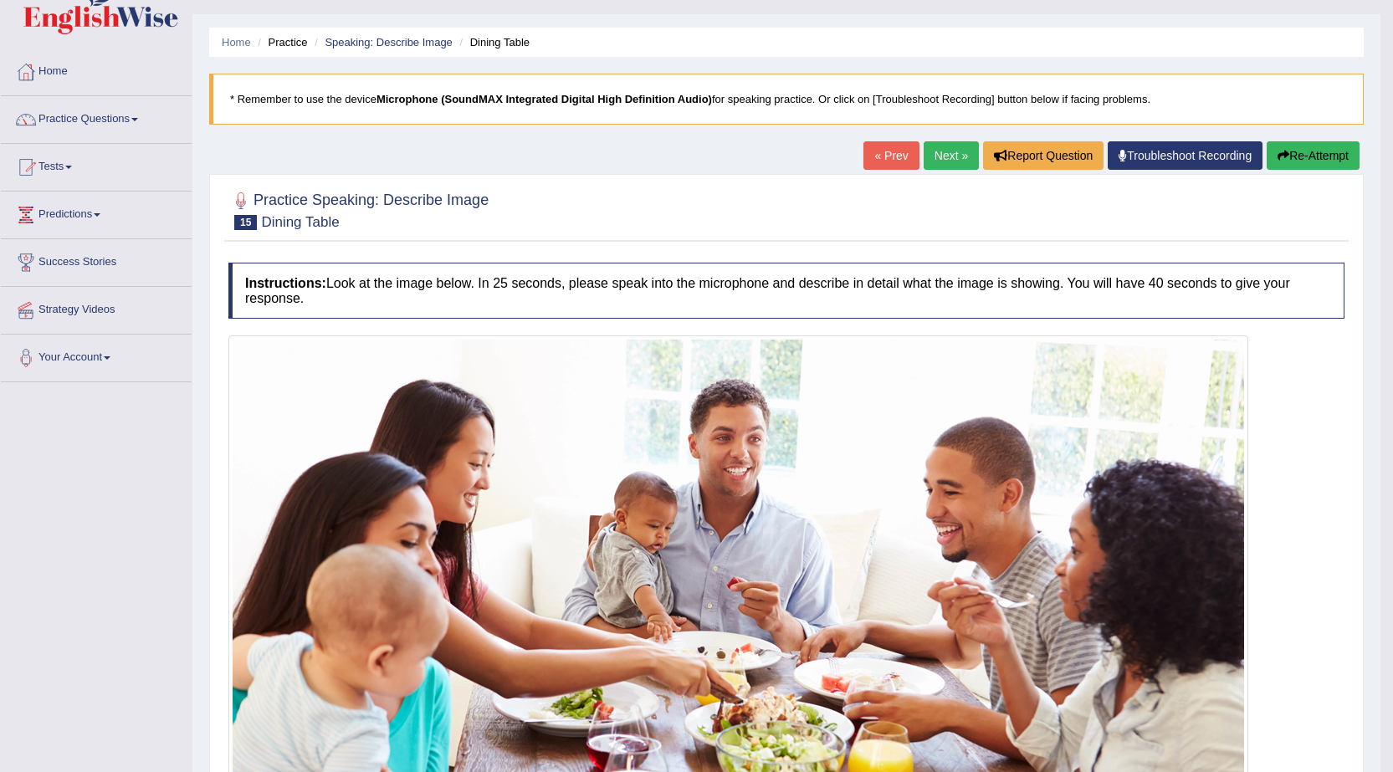
click at [944, 161] on link "Next »" at bounding box center [951, 155] width 55 height 28
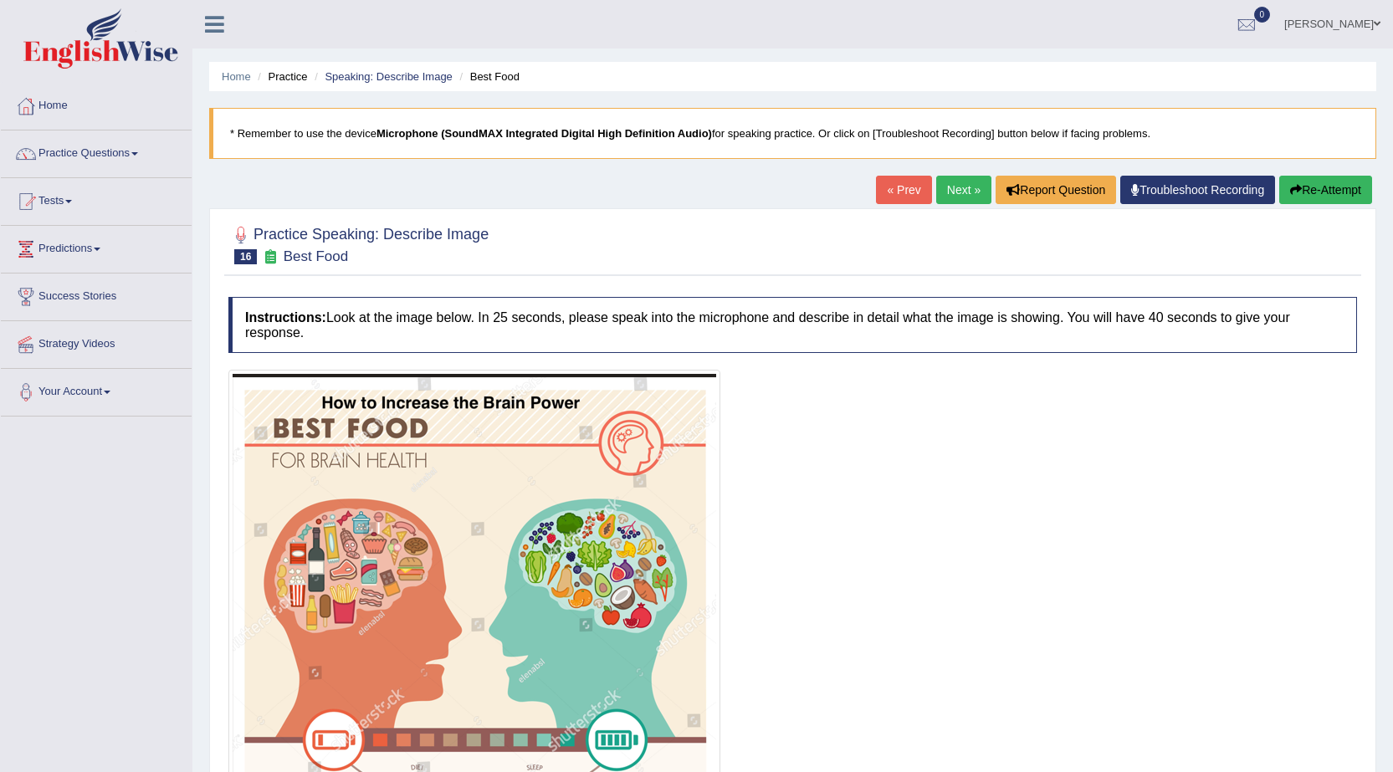
click at [956, 187] on link "Next »" at bounding box center [963, 190] width 55 height 28
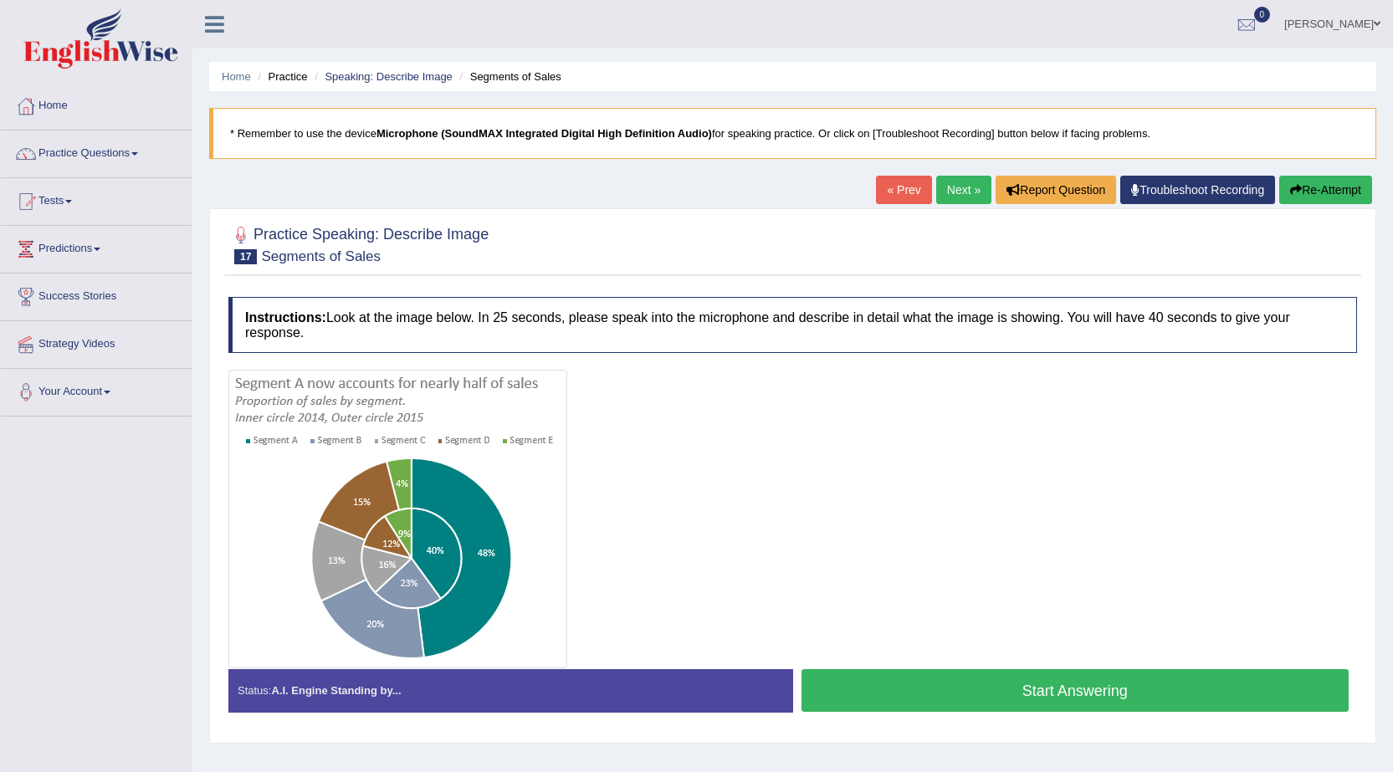
click at [1004, 691] on button "Start Answering" at bounding box center [1076, 690] width 548 height 43
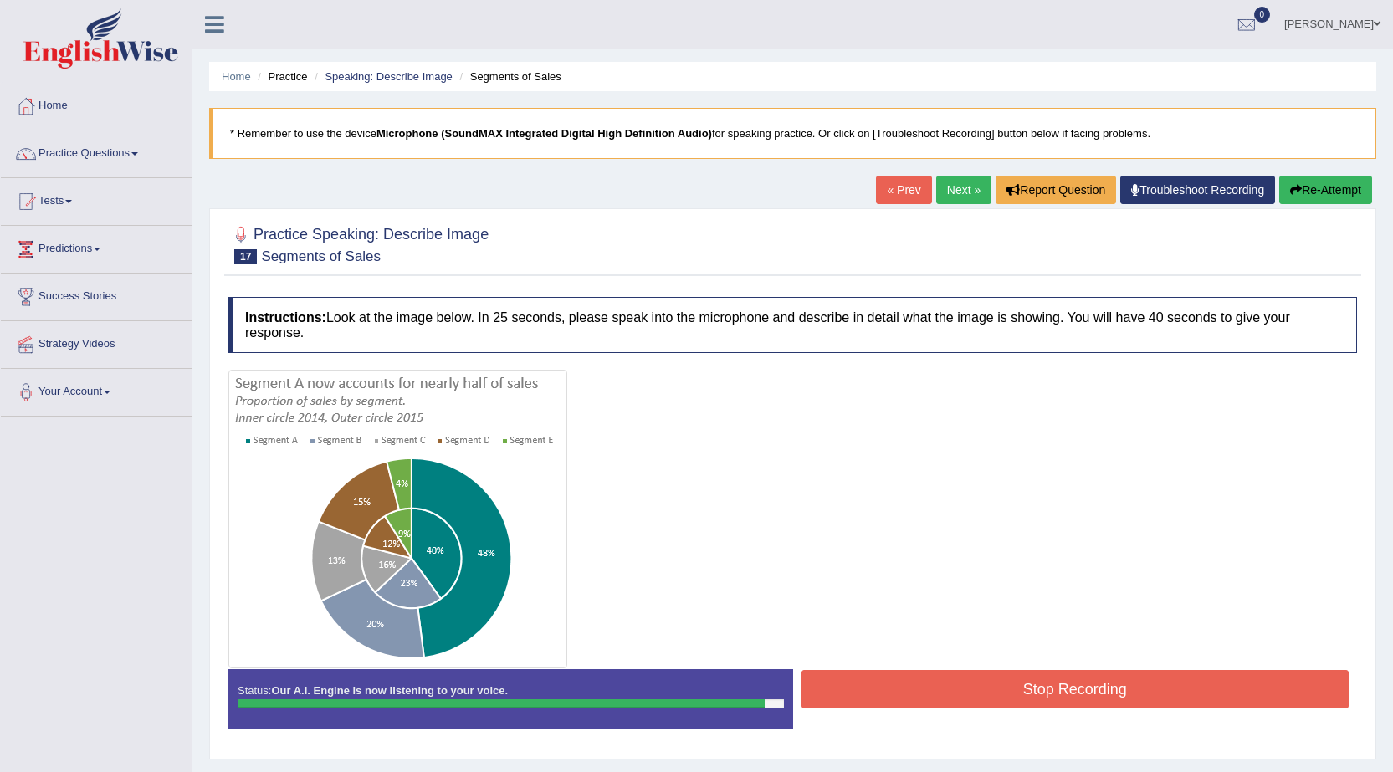
click at [1010, 683] on button "Stop Recording" at bounding box center [1076, 689] width 548 height 38
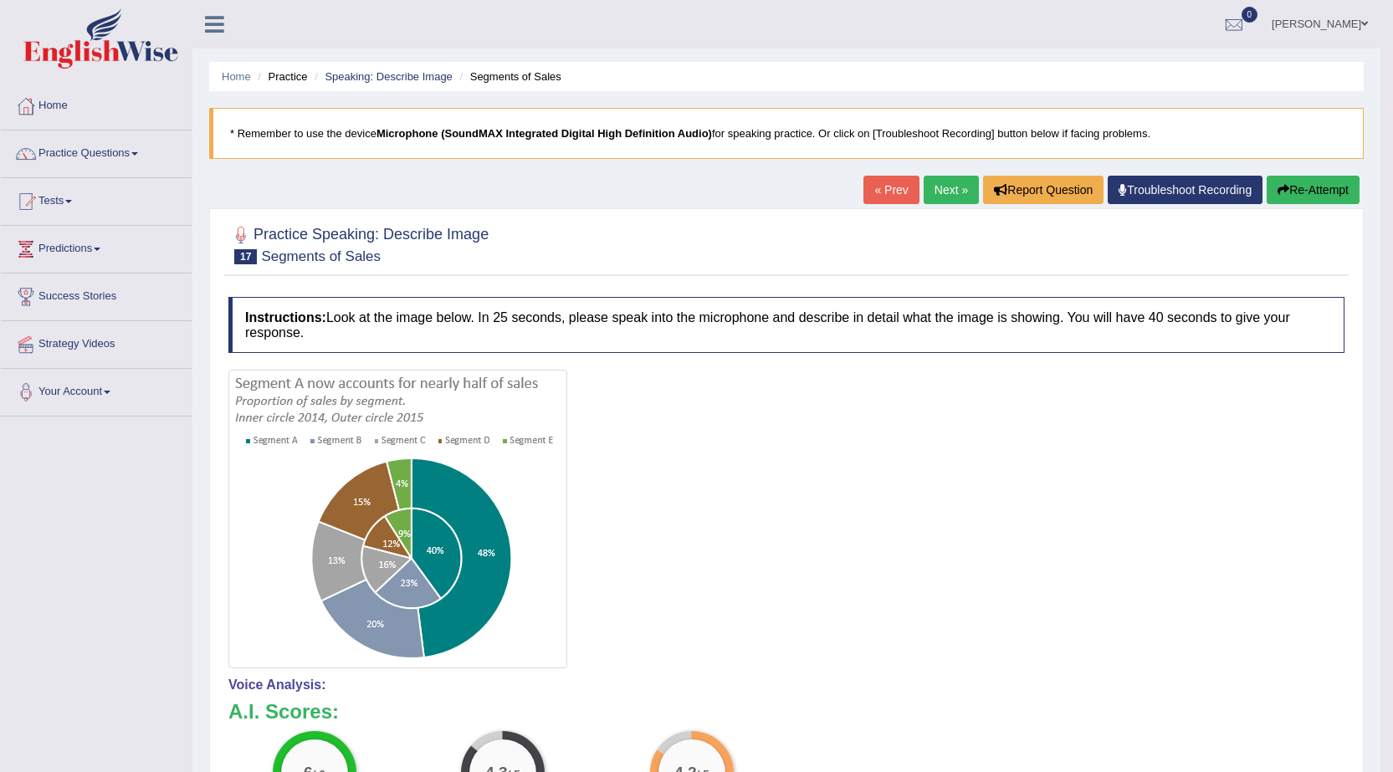
click at [924, 197] on link "Next »" at bounding box center [951, 190] width 55 height 28
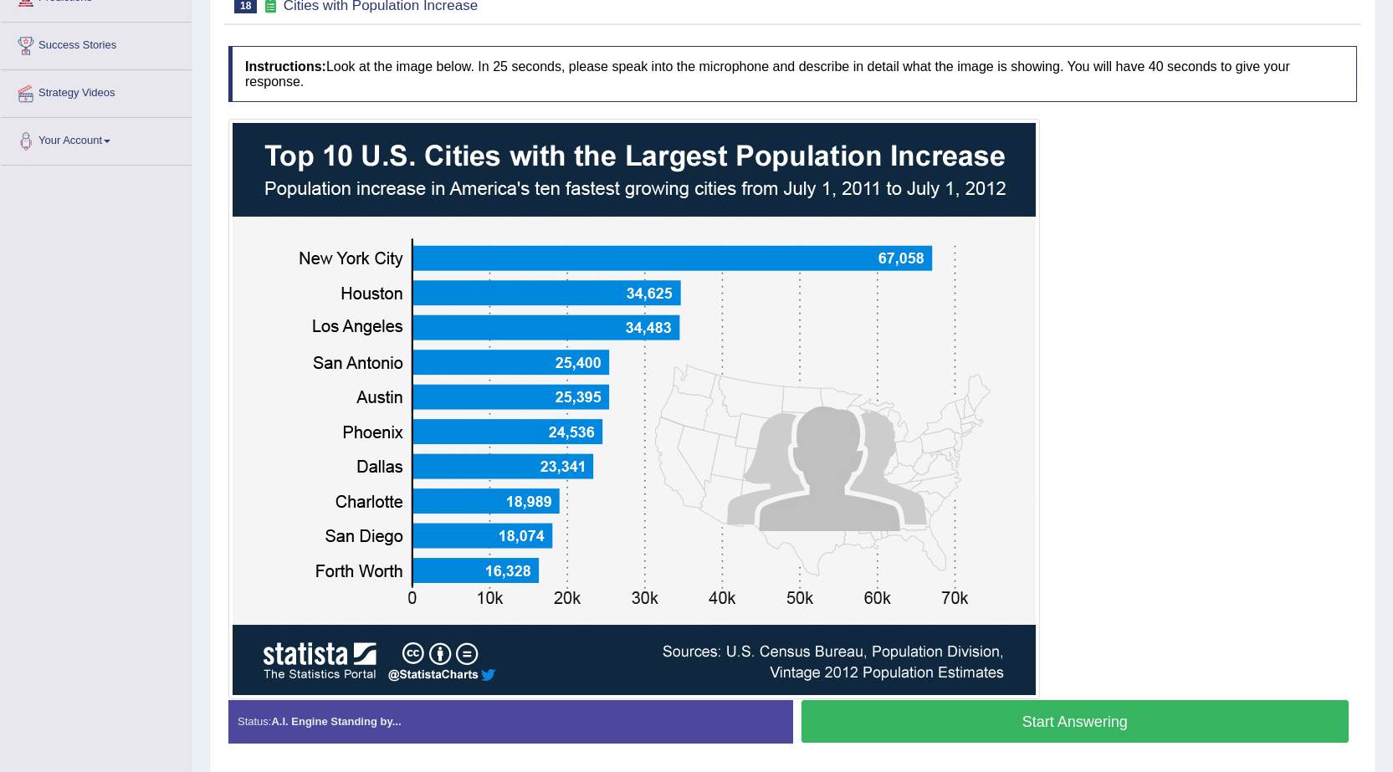
click at [868, 735] on button "Start Answering" at bounding box center [1076, 721] width 548 height 43
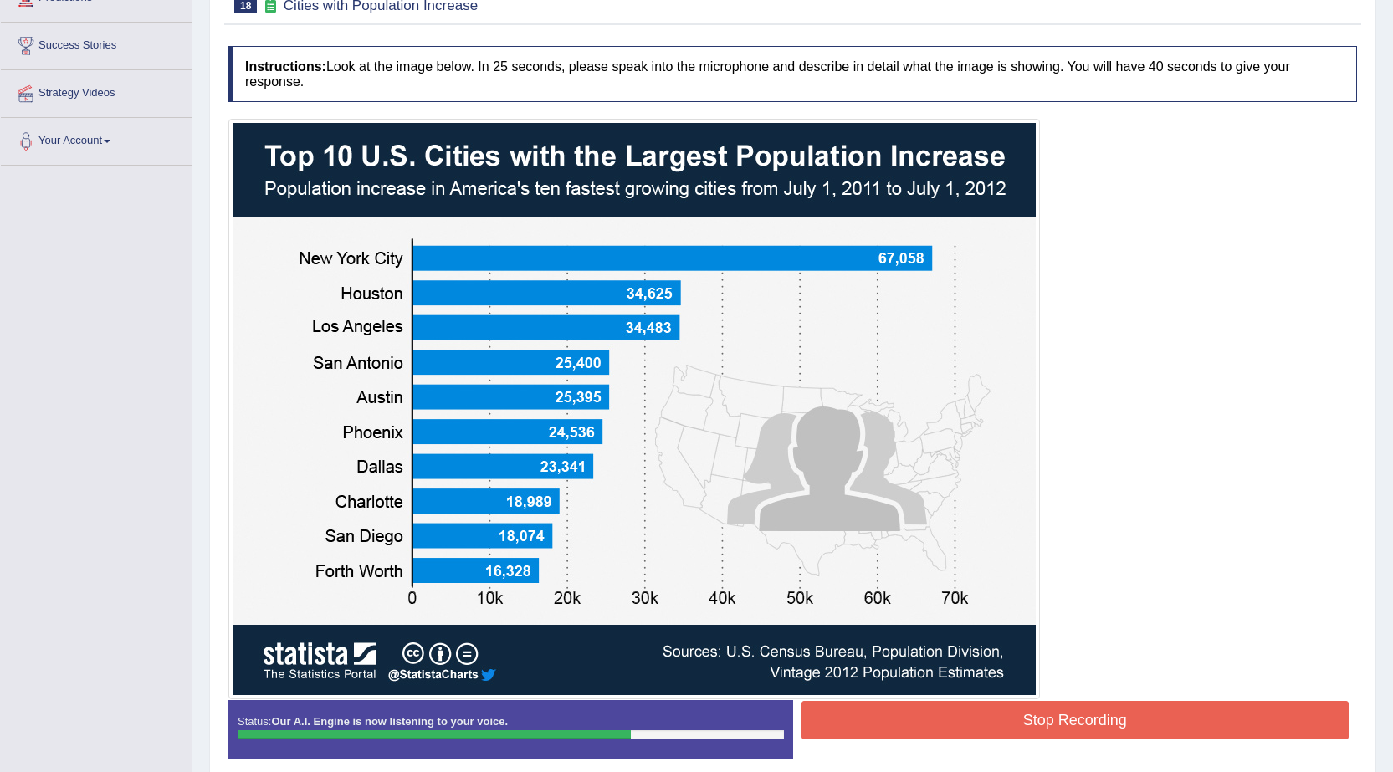
click at [1041, 738] on button "Stop Recording" at bounding box center [1076, 720] width 548 height 38
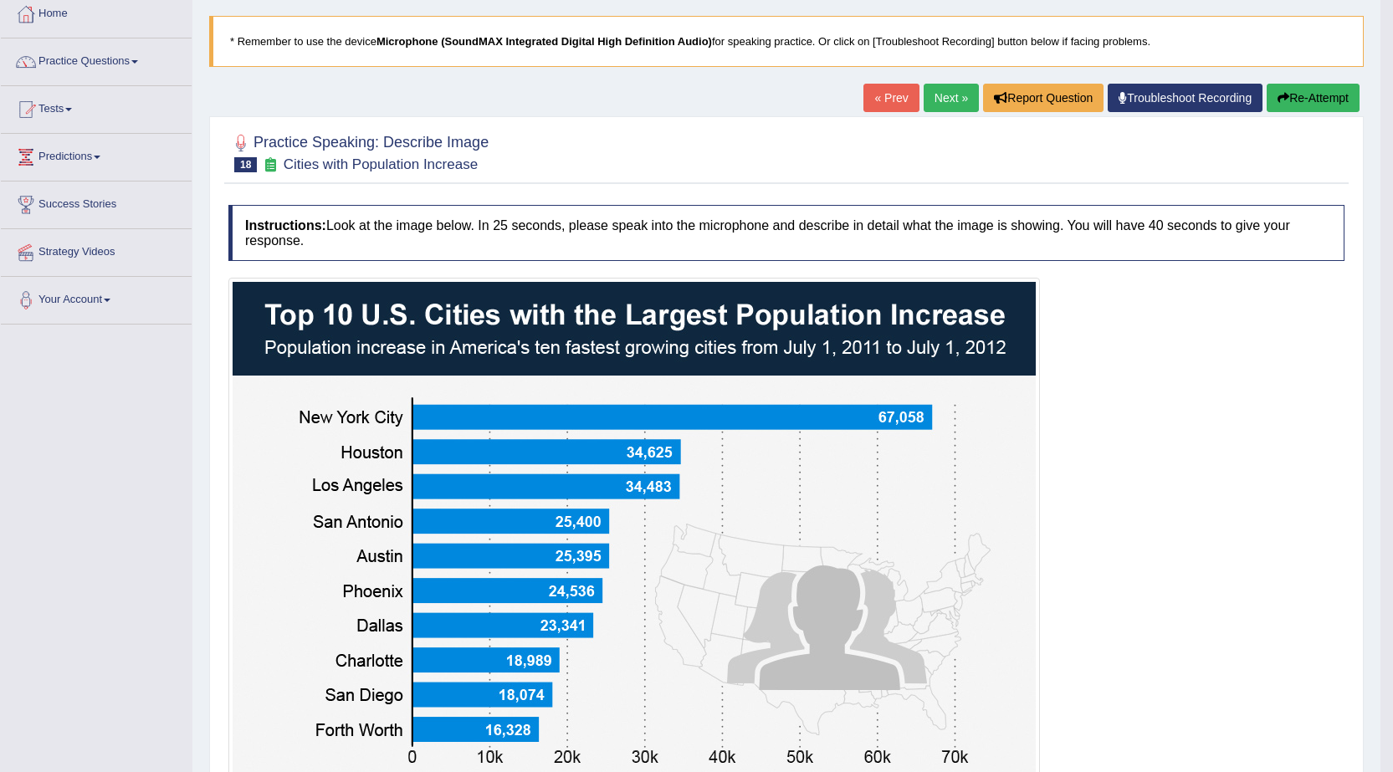
scroll to position [84, 0]
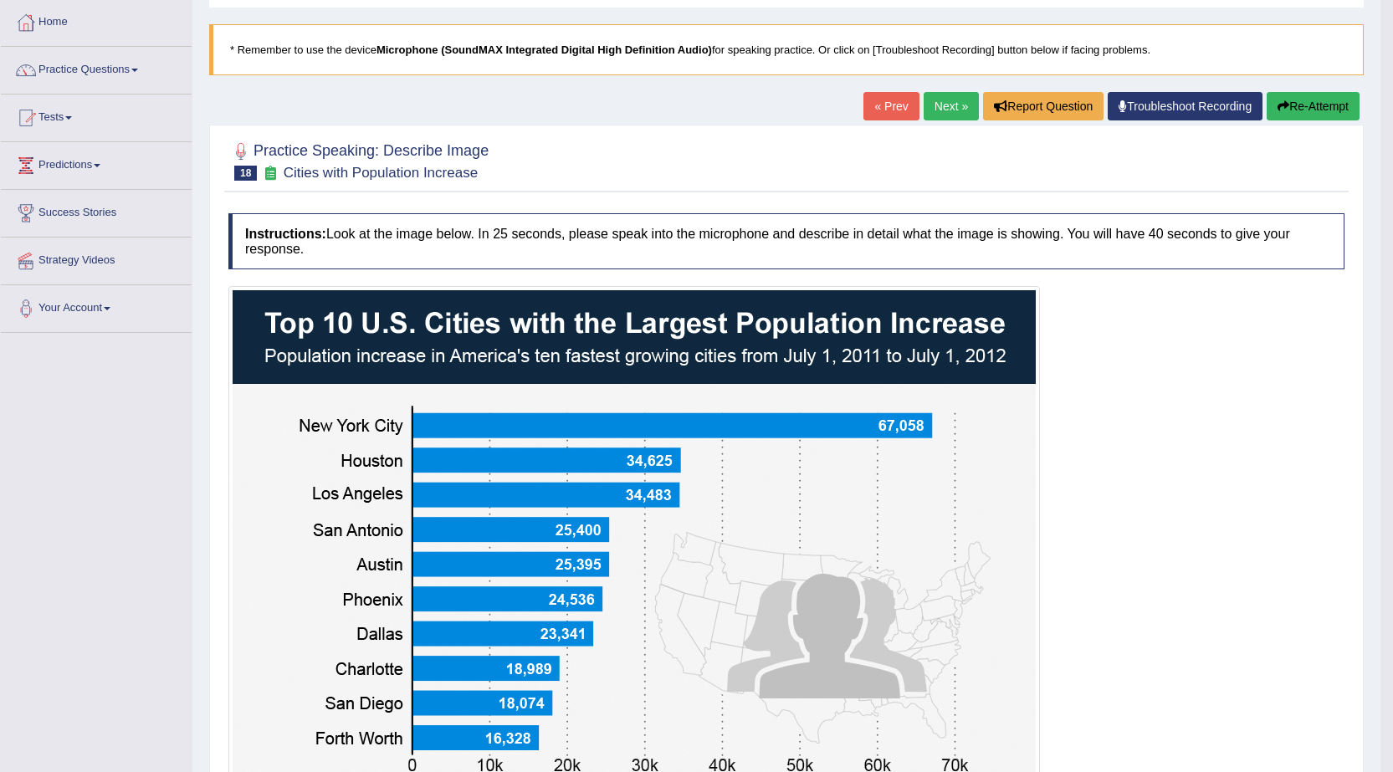
click at [1296, 110] on button "Re-Attempt" at bounding box center [1313, 106] width 93 height 28
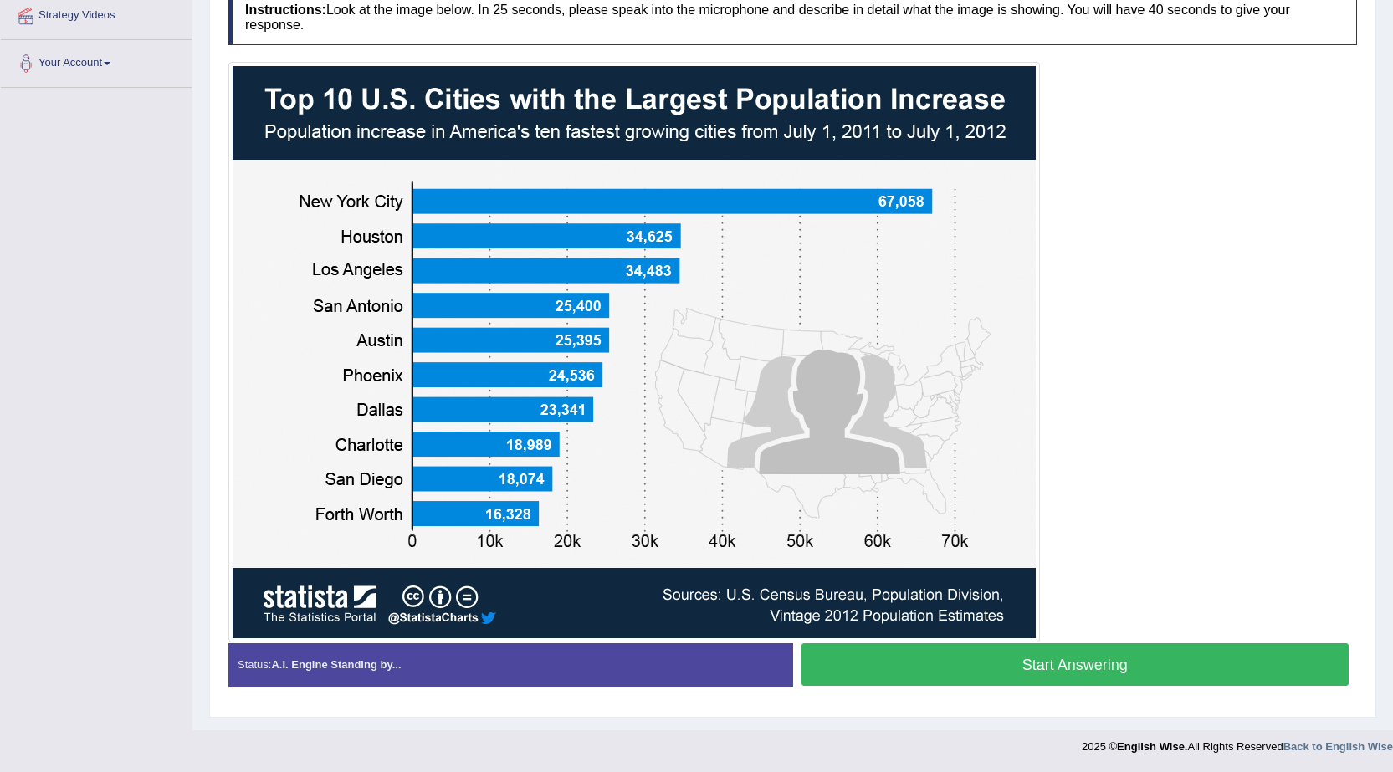
click at [1040, 669] on button "Start Answering" at bounding box center [1076, 664] width 548 height 43
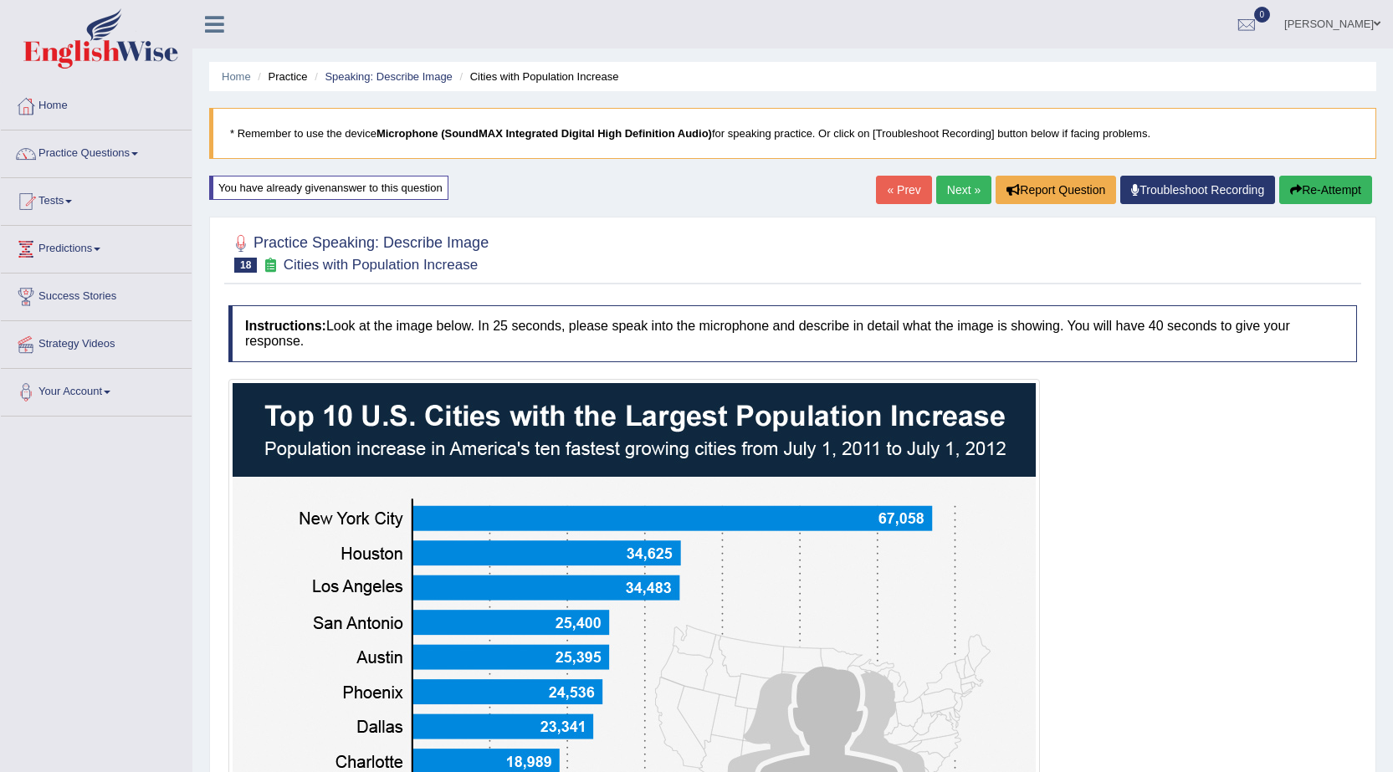
click at [1304, 186] on button "Re-Attempt" at bounding box center [1325, 190] width 93 height 28
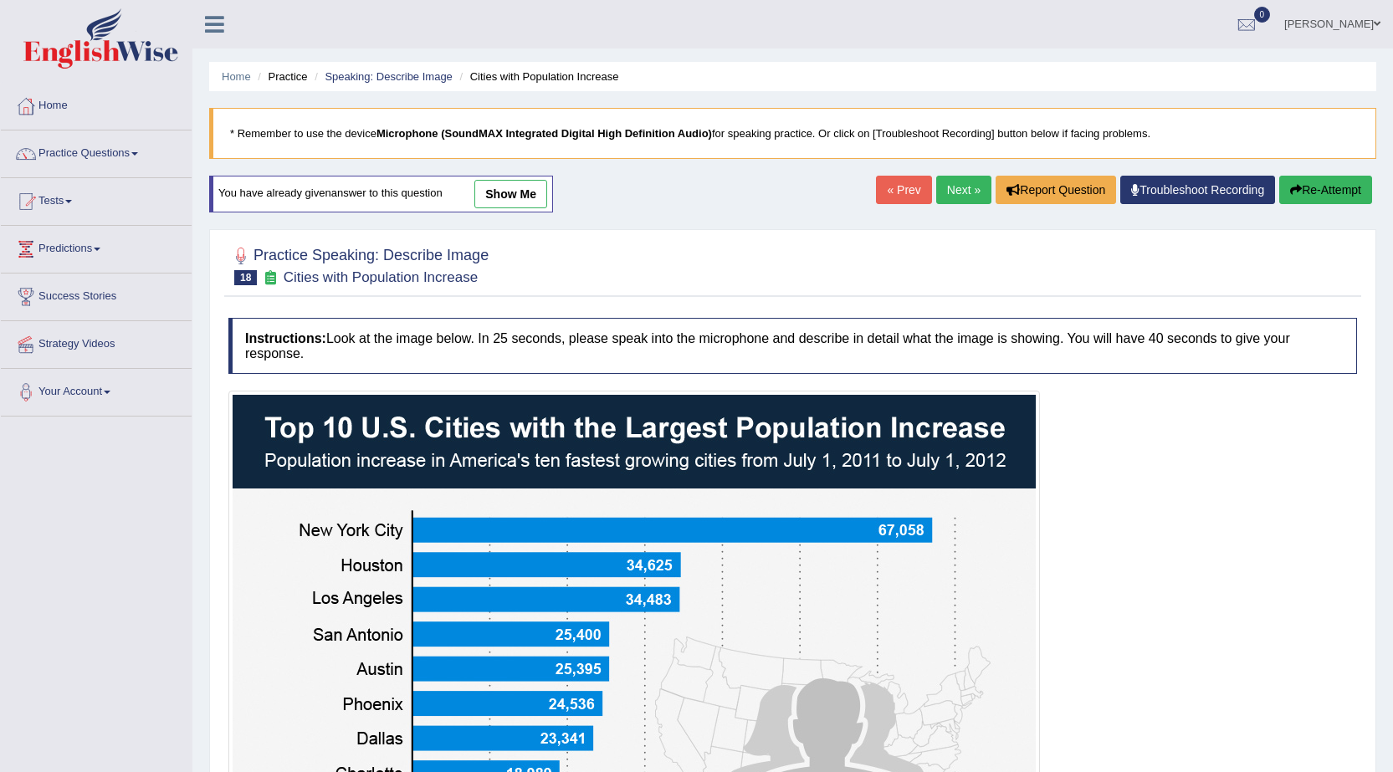
scroll to position [291, 0]
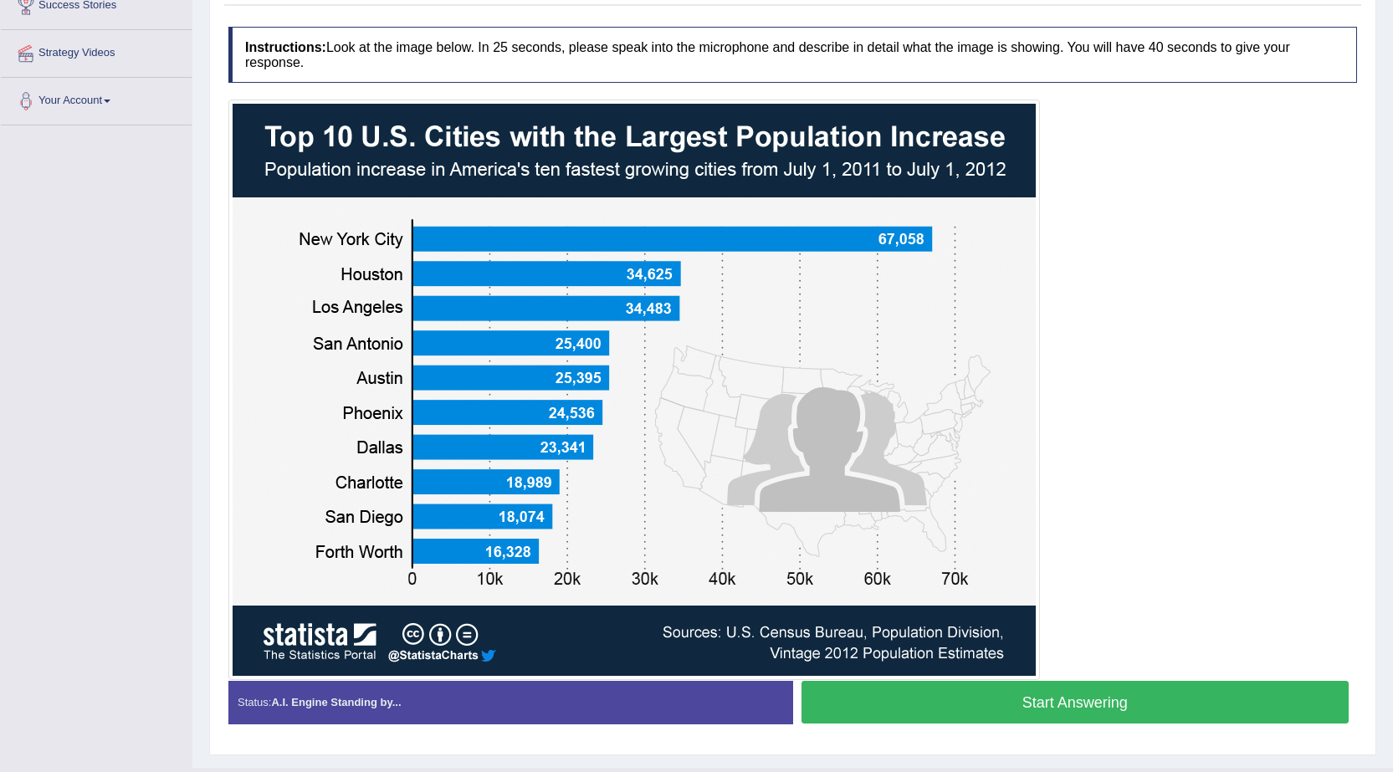
click at [1160, 707] on button "Start Answering" at bounding box center [1076, 702] width 548 height 43
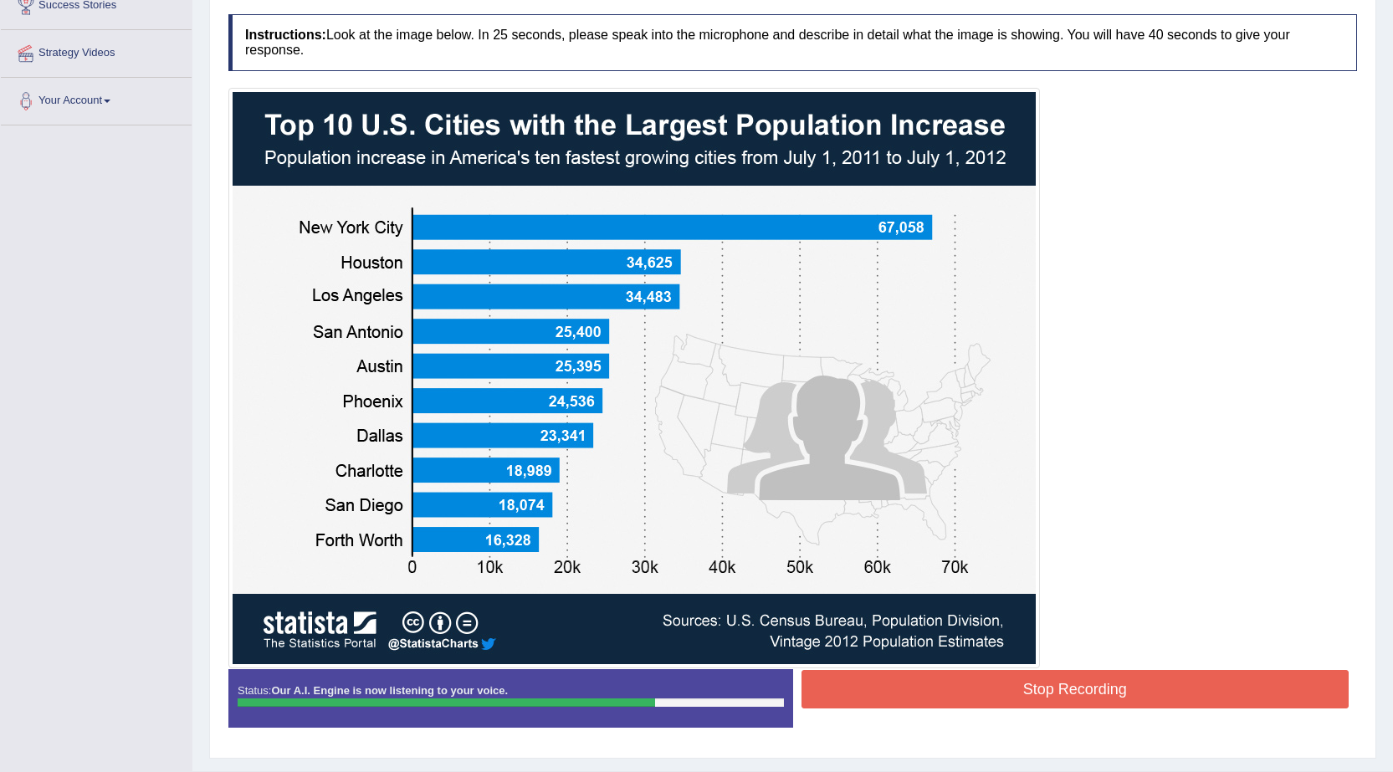
click at [1130, 687] on button "Stop Recording" at bounding box center [1076, 689] width 548 height 38
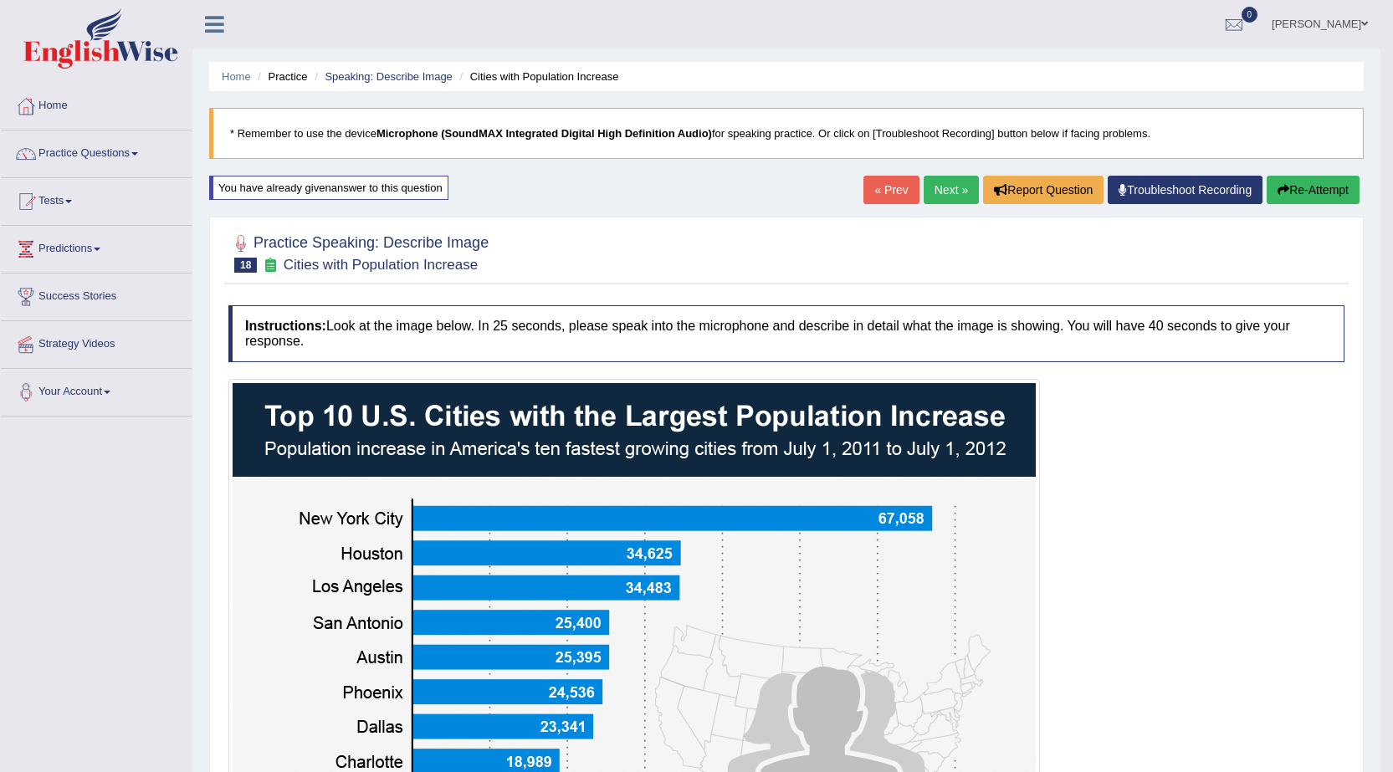
click at [943, 187] on link "Next »" at bounding box center [951, 190] width 55 height 28
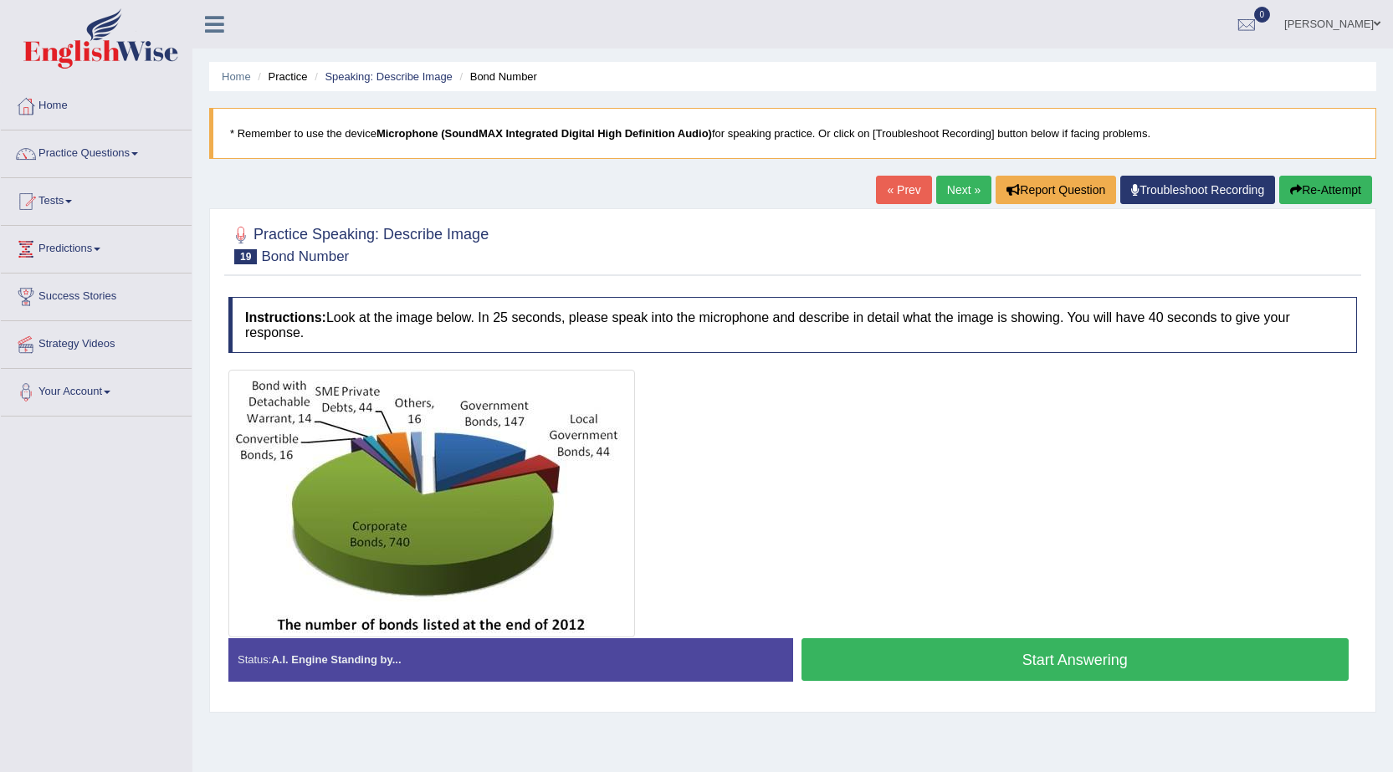
click at [1022, 666] on button "Start Answering" at bounding box center [1076, 659] width 548 height 43
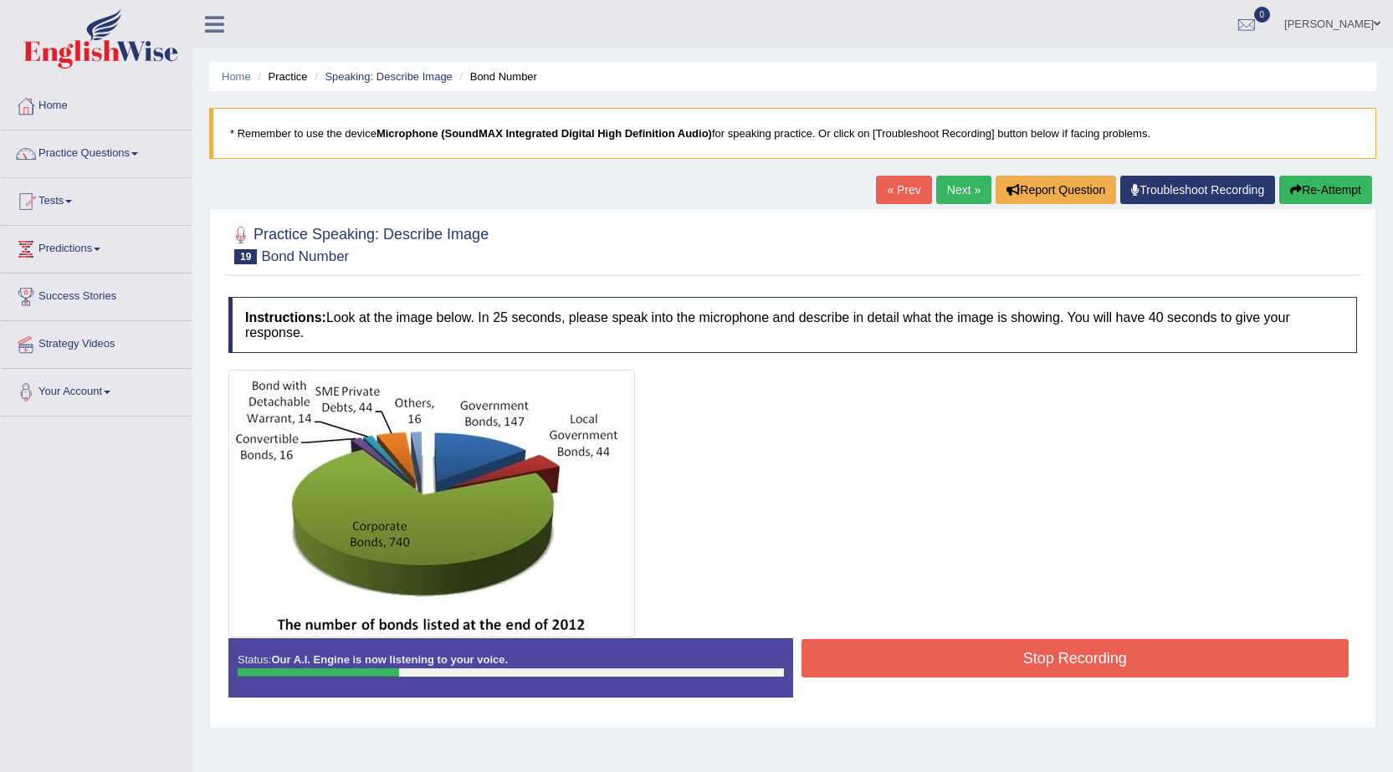
click at [1336, 189] on button "Re-Attempt" at bounding box center [1325, 190] width 93 height 28
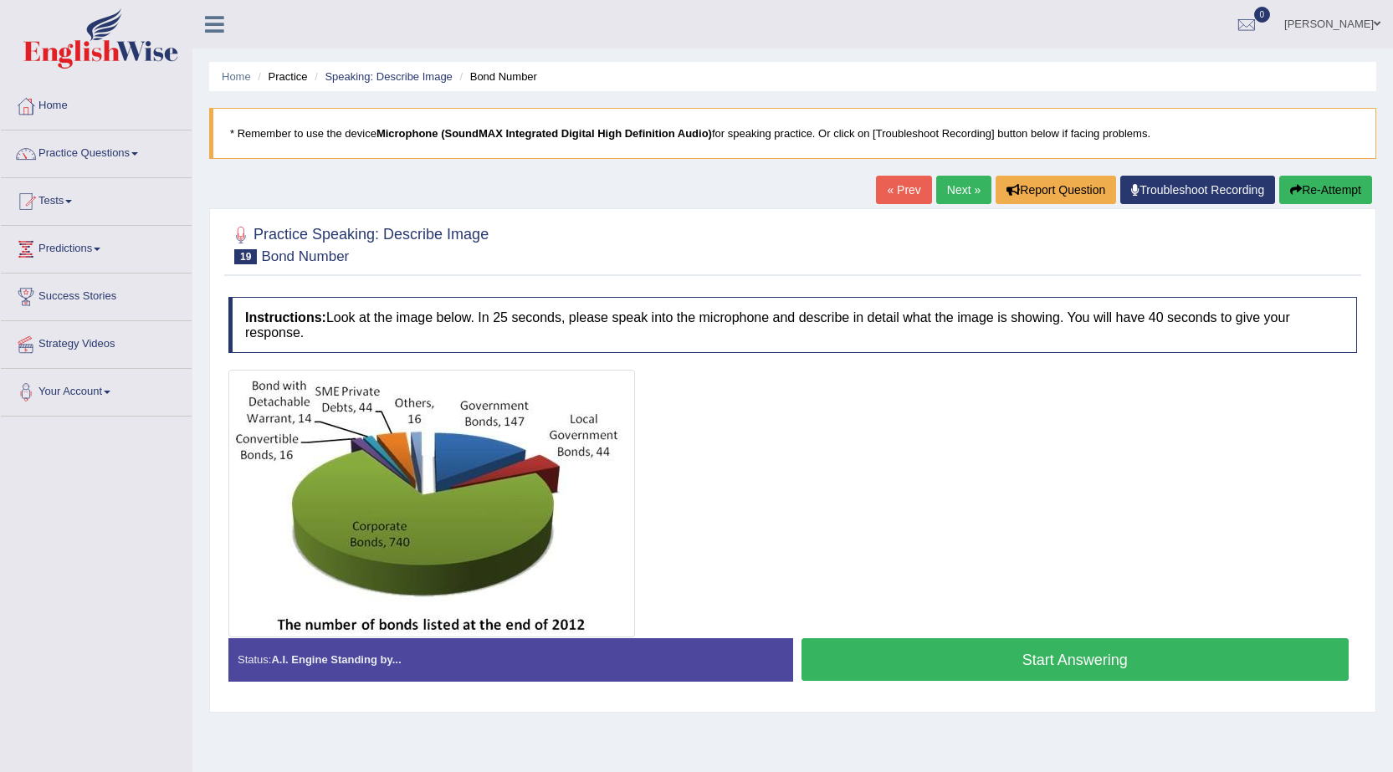
click at [1032, 643] on button "Start Answering" at bounding box center [1076, 659] width 548 height 43
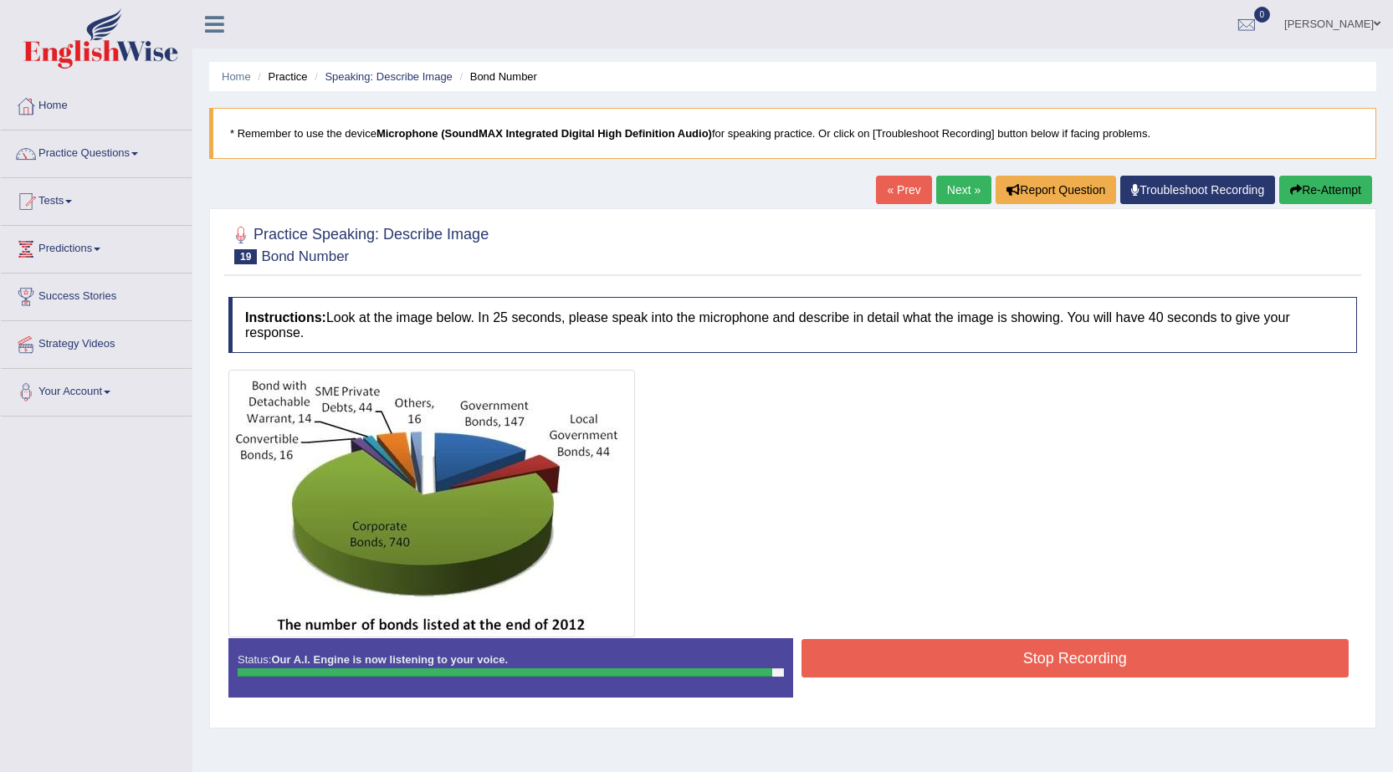
click at [1067, 667] on button "Stop Recording" at bounding box center [1076, 658] width 548 height 38
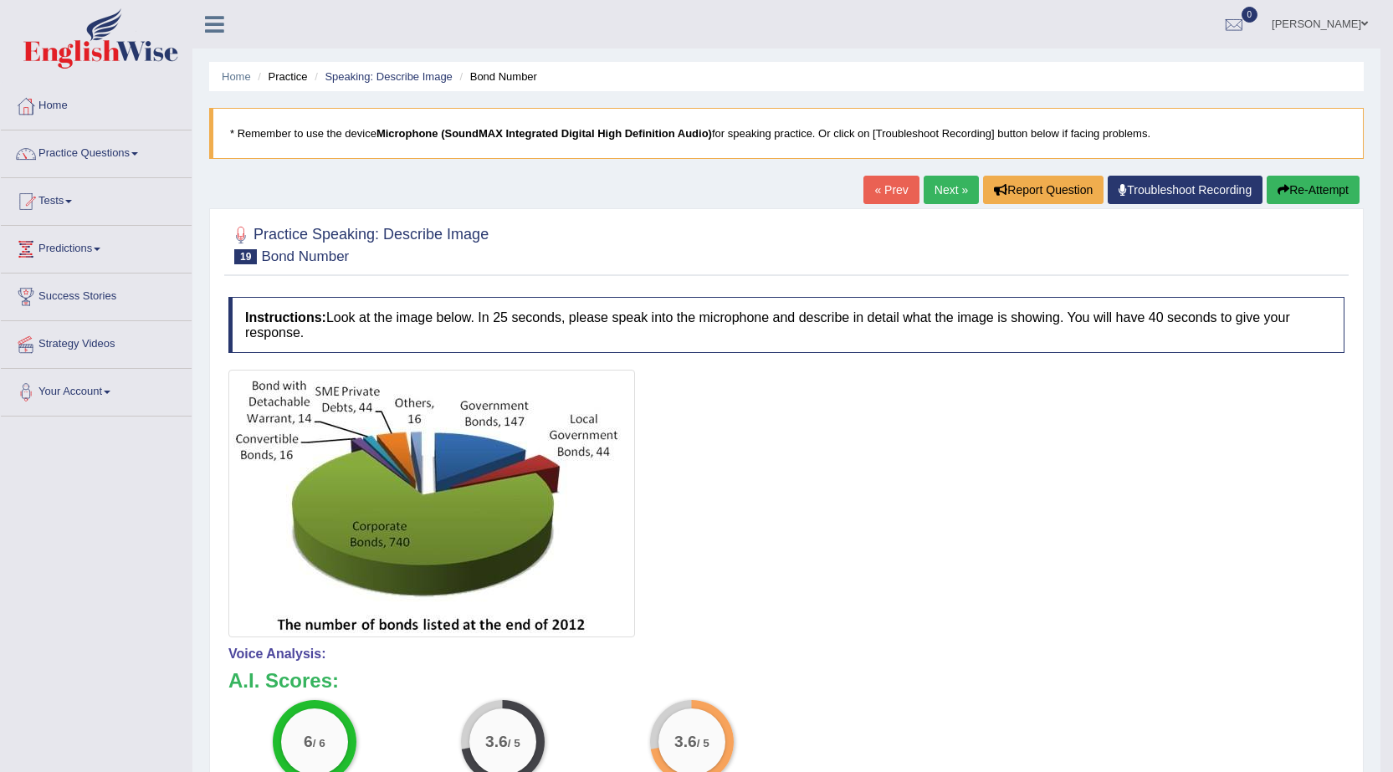
click at [1306, 189] on button "Re-Attempt" at bounding box center [1313, 190] width 93 height 28
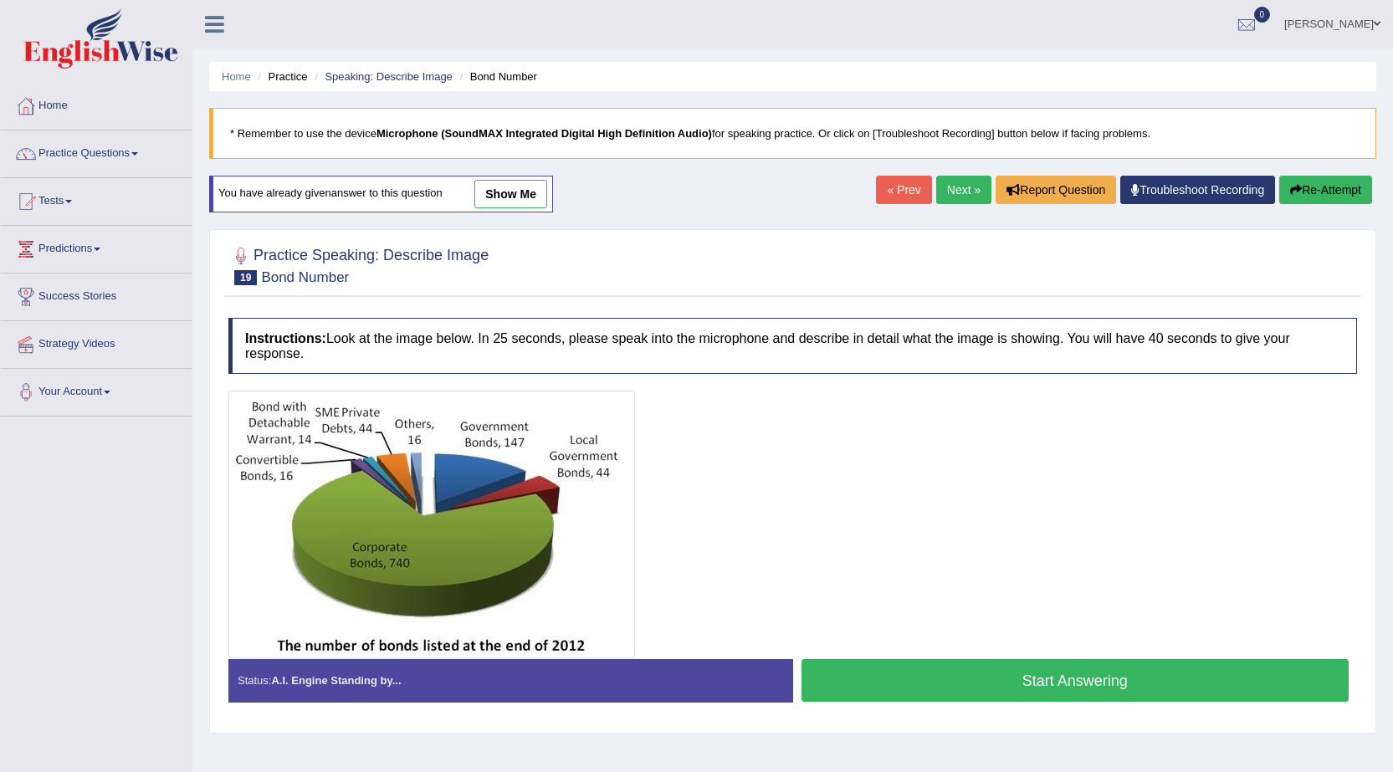
click at [879, 694] on button "Start Answering" at bounding box center [1076, 680] width 548 height 43
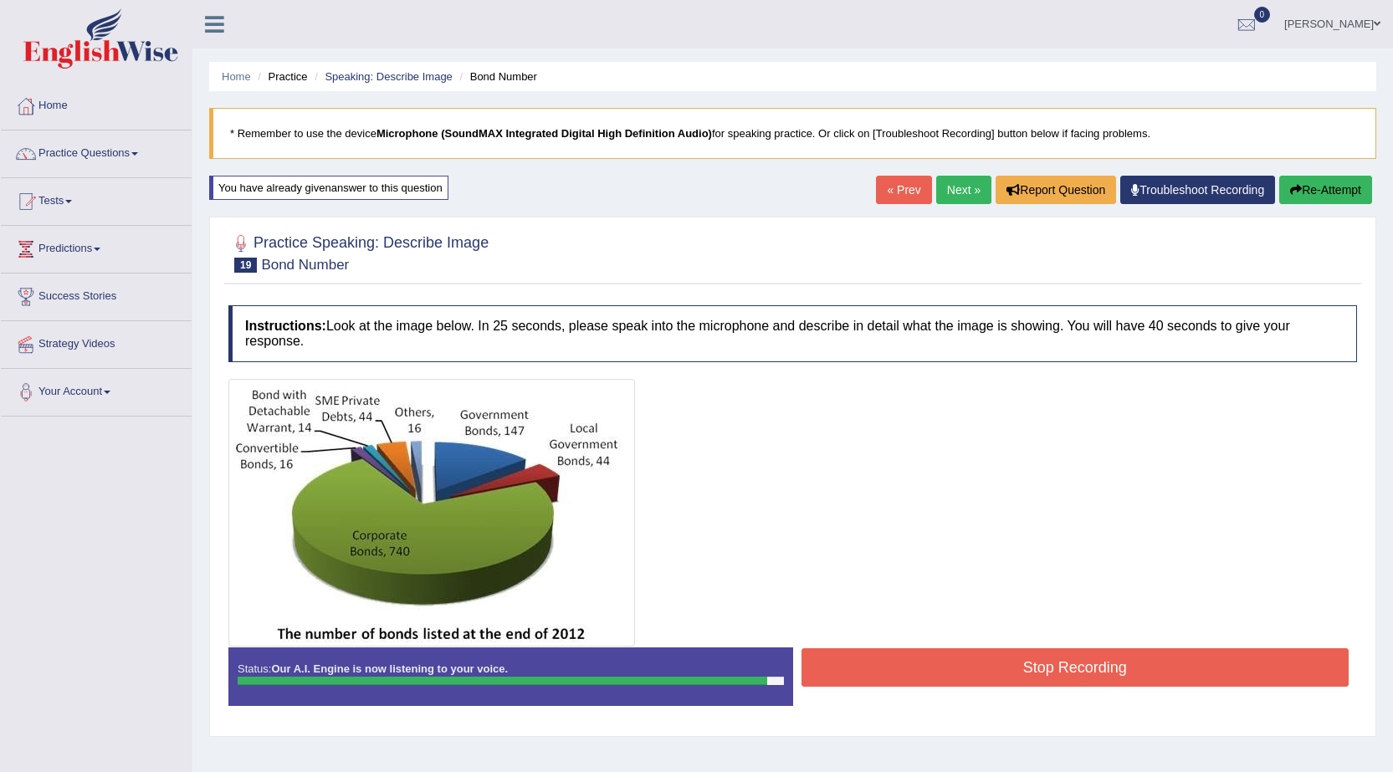
click at [977, 653] on button "Stop Recording" at bounding box center [1076, 667] width 548 height 38
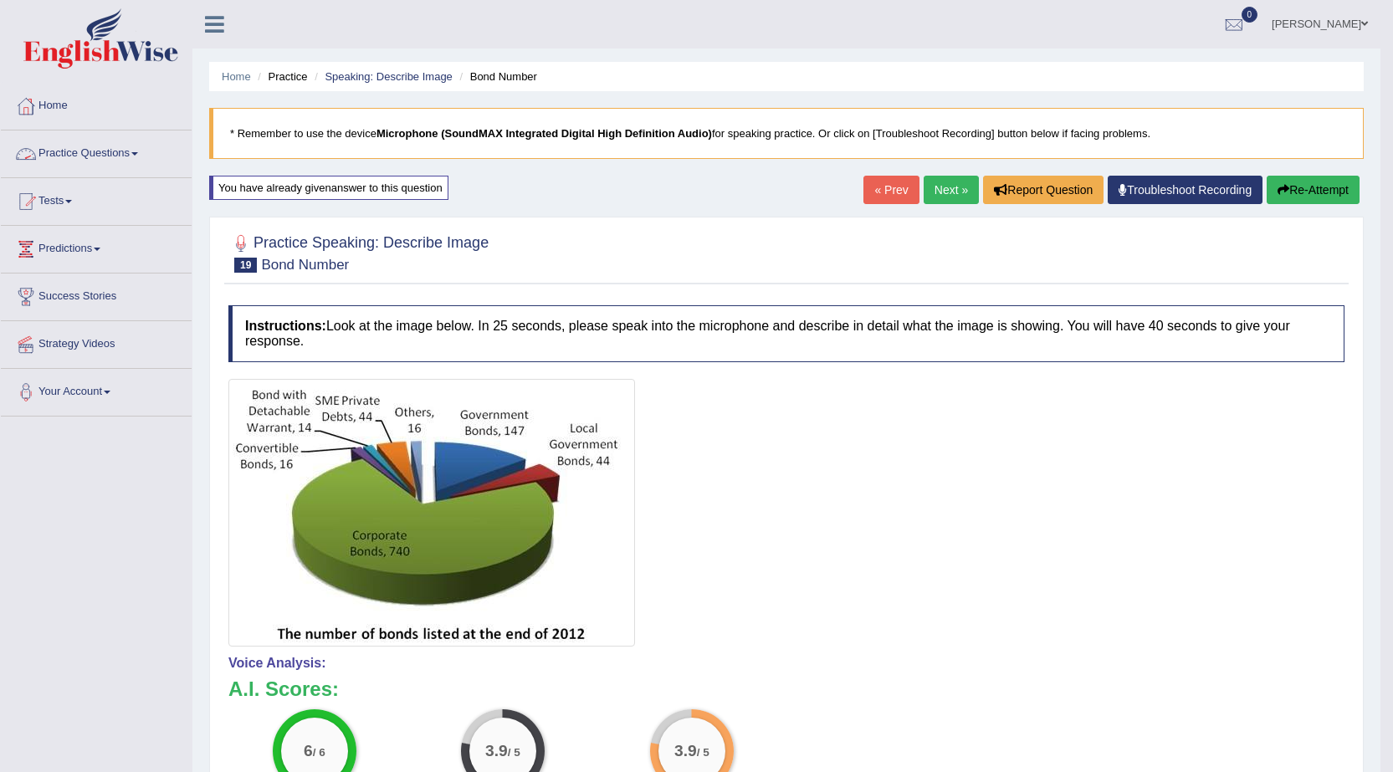
click at [73, 156] on link "Practice Questions" at bounding box center [96, 152] width 191 height 42
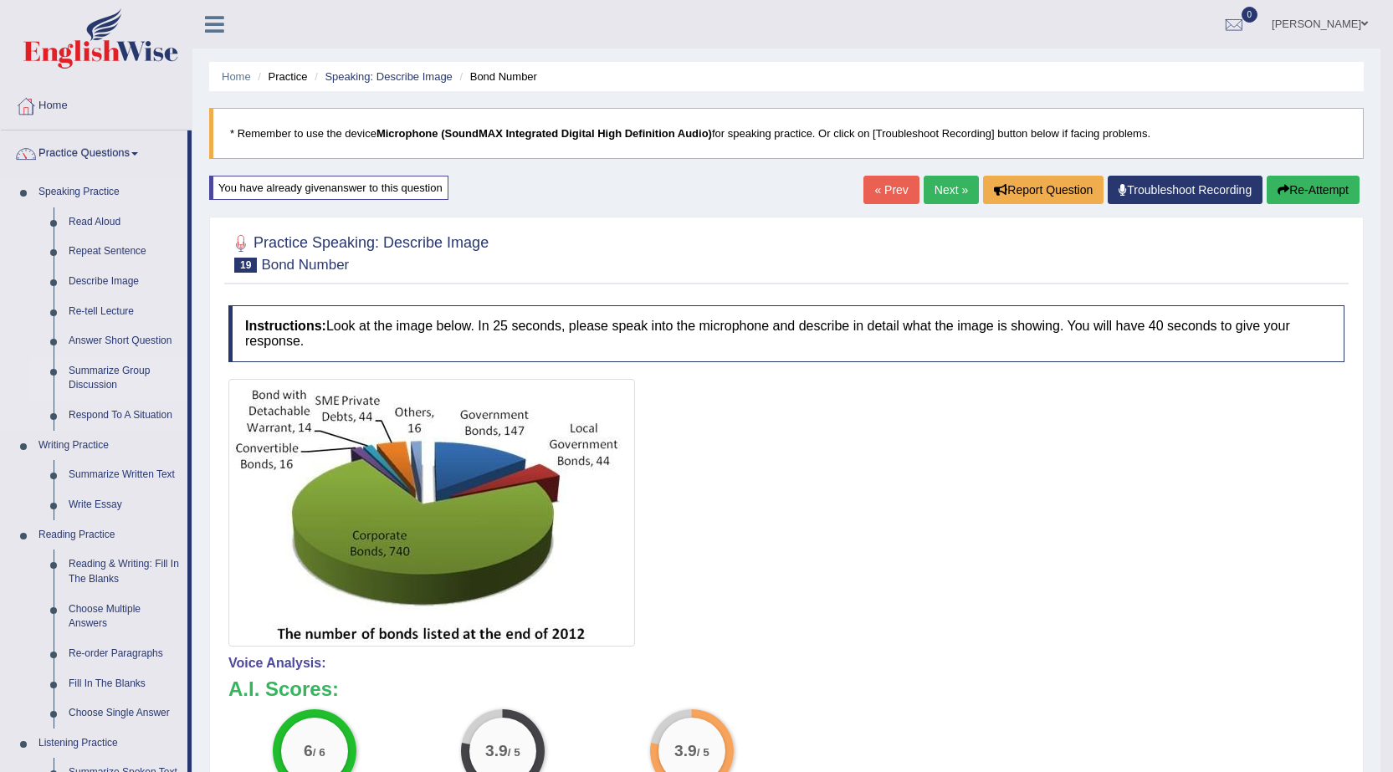
click at [98, 376] on link "Summarize Group Discussion" at bounding box center [124, 378] width 126 height 44
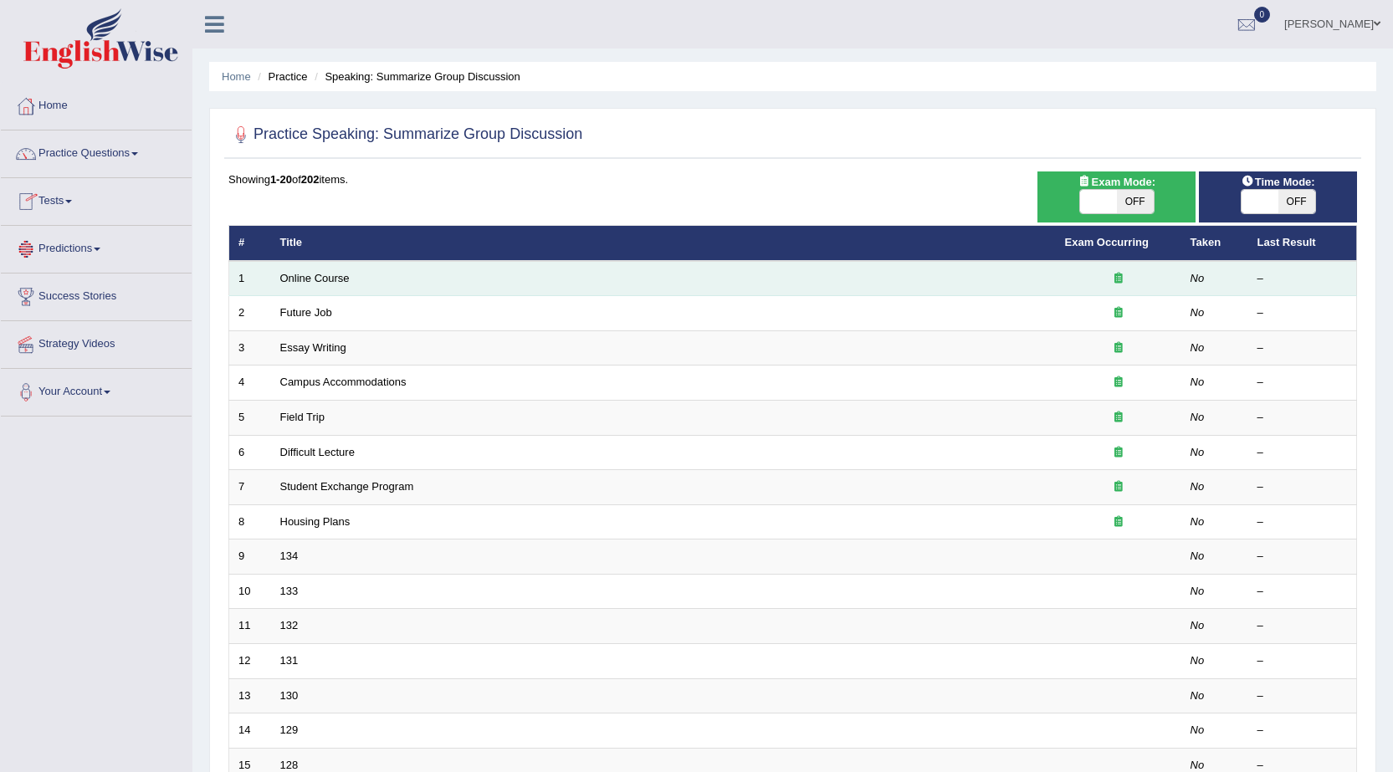
click at [324, 286] on td "Online Course" at bounding box center [663, 278] width 785 height 35
click at [340, 275] on link "Online Course" at bounding box center [314, 278] width 69 height 13
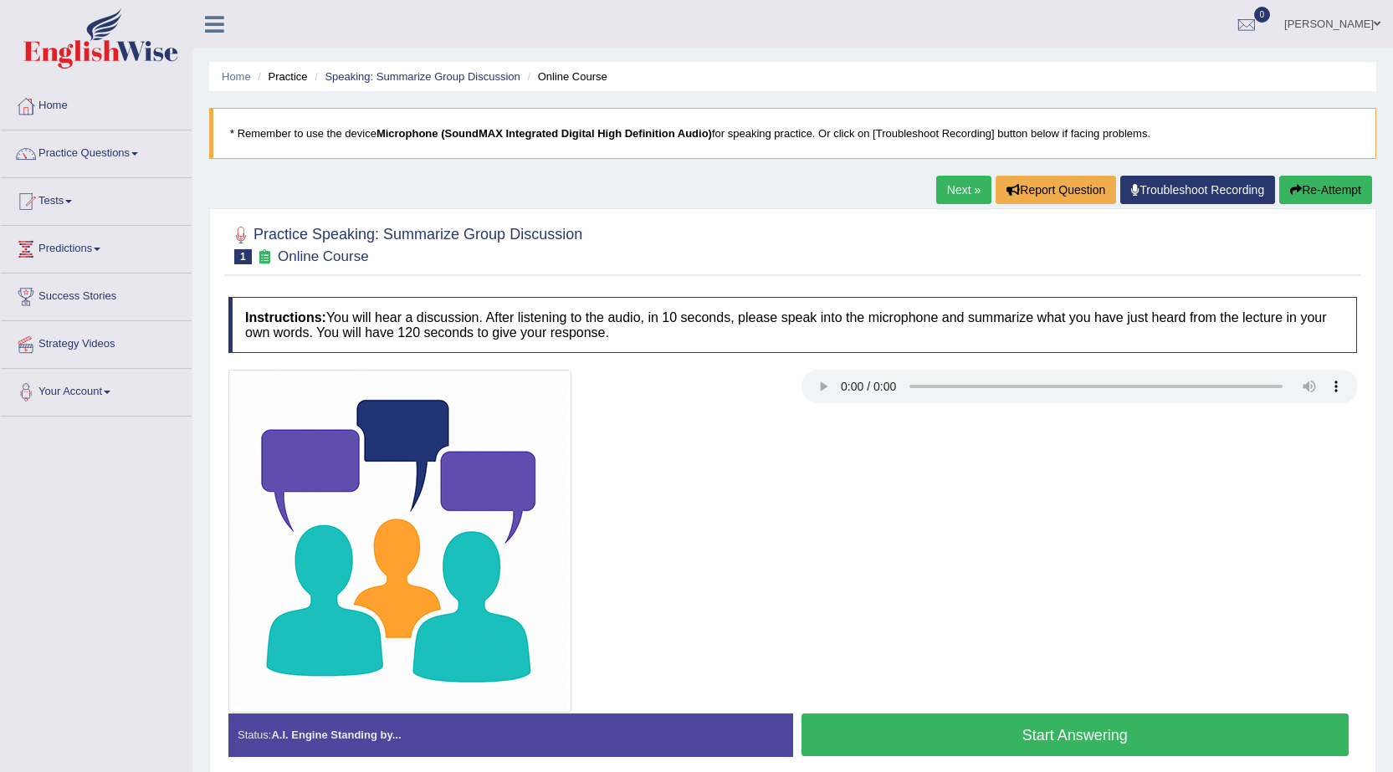
click at [1315, 186] on button "Re-Attempt" at bounding box center [1325, 190] width 93 height 28
click at [1082, 725] on button "Start Answering" at bounding box center [1076, 735] width 548 height 43
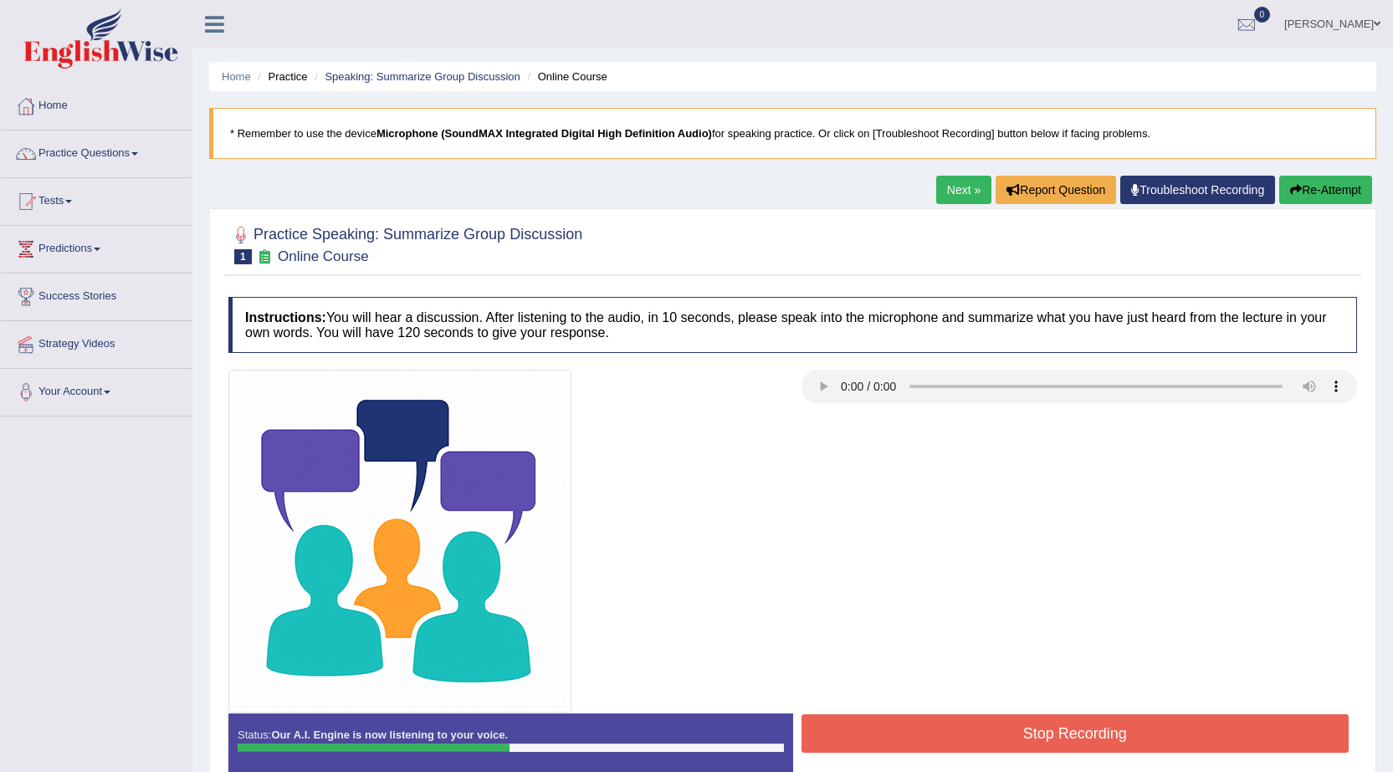
click at [1081, 729] on button "Stop Recording" at bounding box center [1076, 734] width 548 height 38
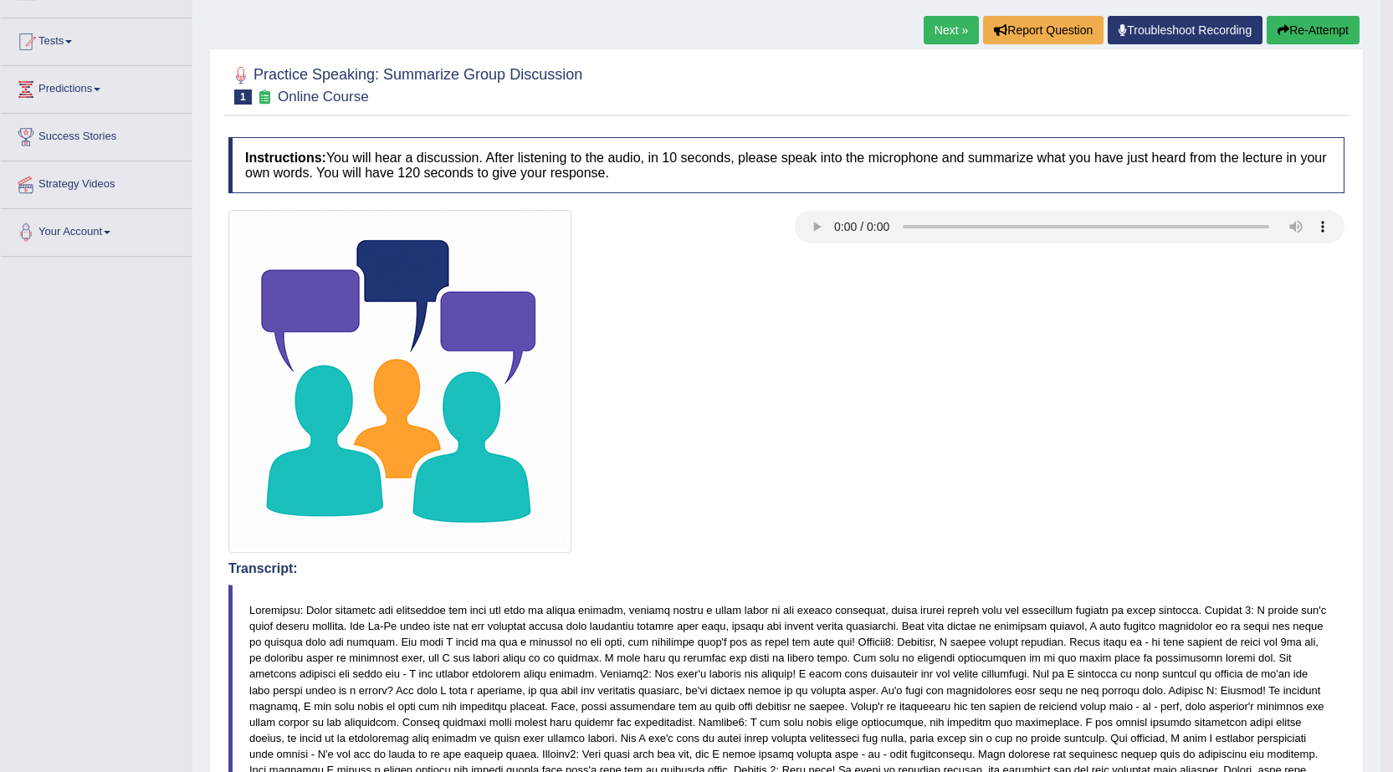
scroll to position [33, 0]
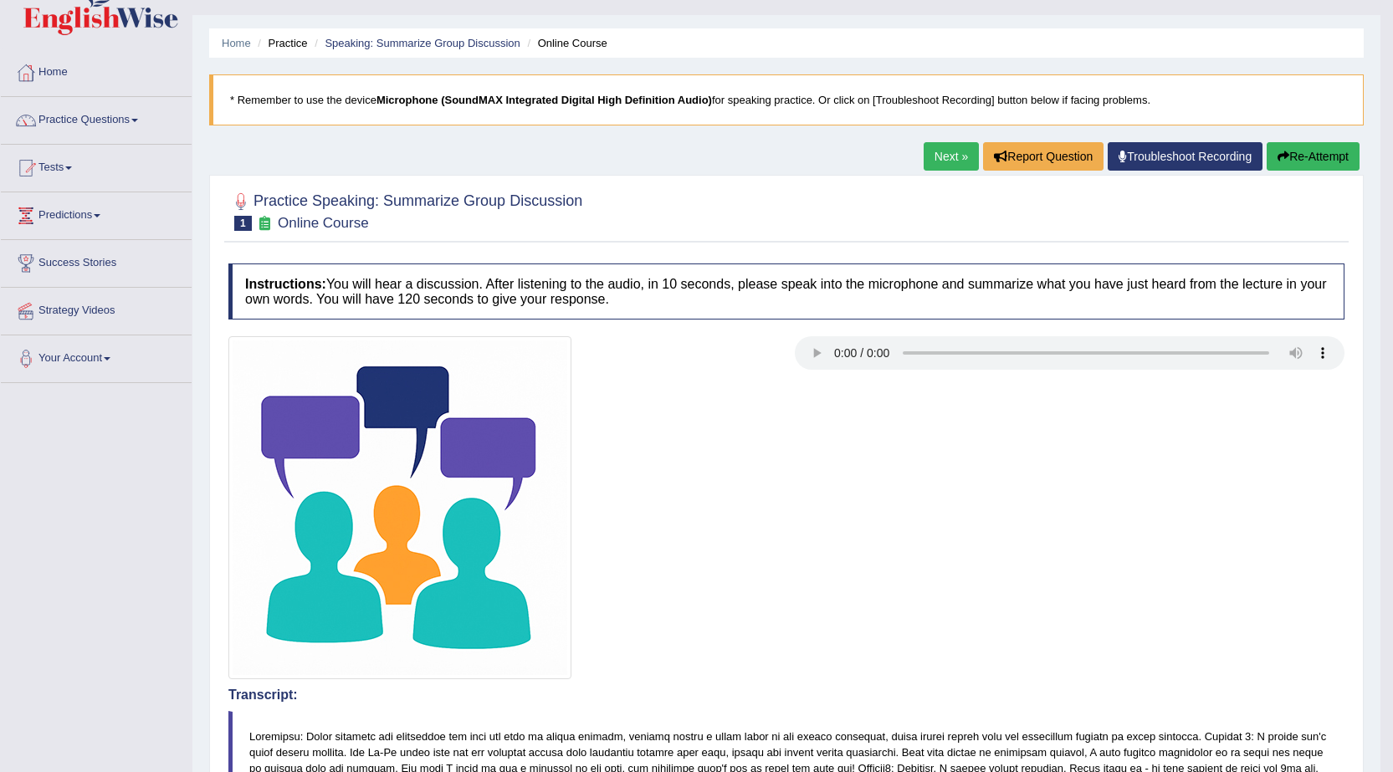
click at [951, 161] on link "Next »" at bounding box center [951, 156] width 55 height 28
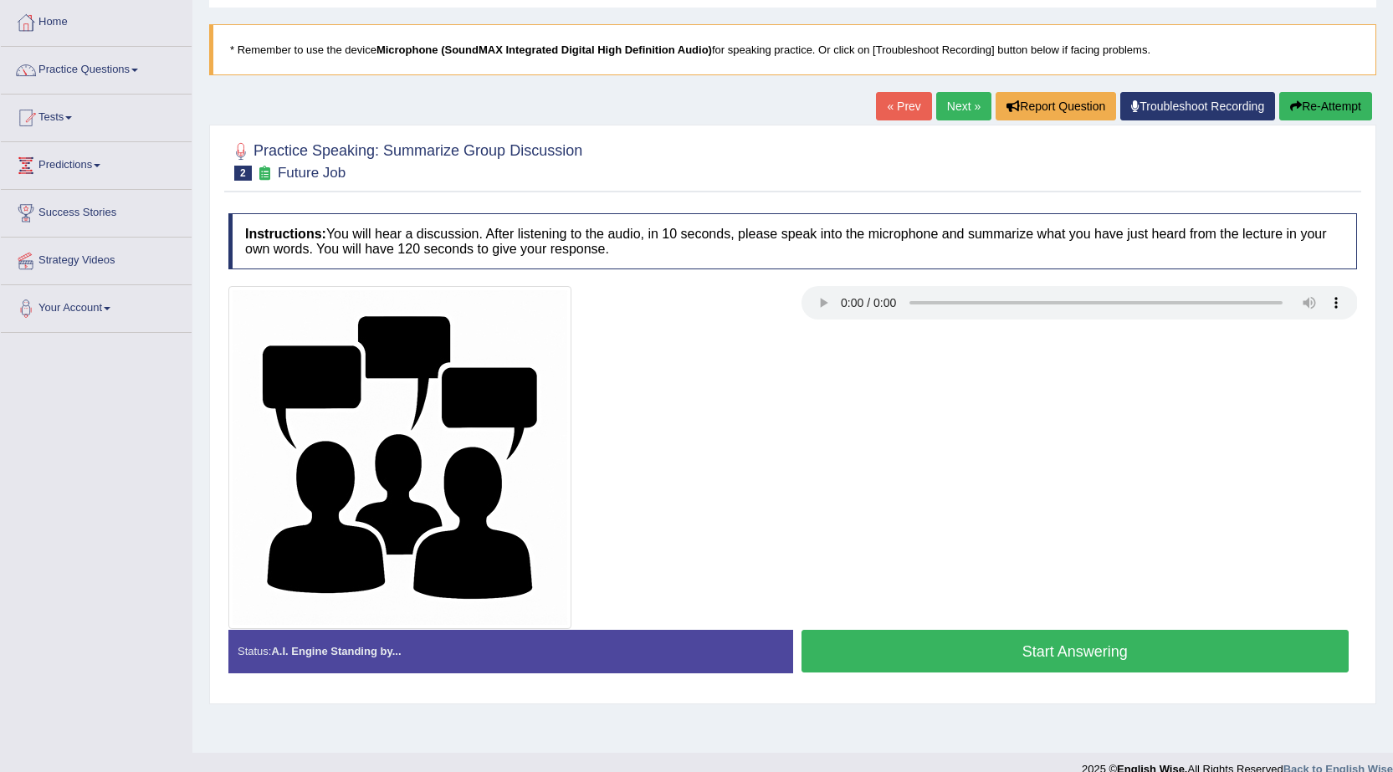
click at [882, 646] on button "Start Answering" at bounding box center [1076, 651] width 548 height 43
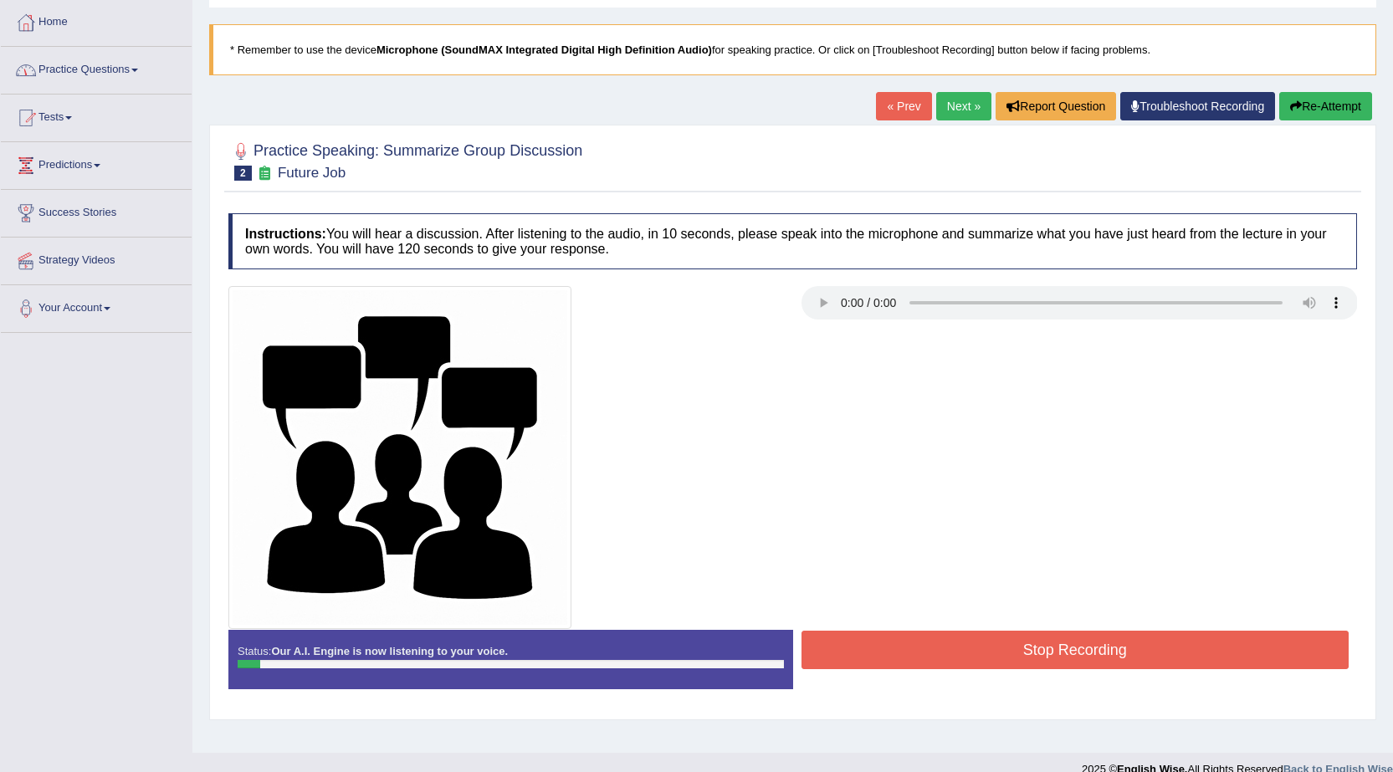
drag, startPoint x: 1324, startPoint y: 93, endPoint x: 1323, endPoint y: 103, distance: 10.1
click at [1324, 100] on button "Re-Attempt" at bounding box center [1325, 106] width 93 height 28
click at [1323, 103] on button "Re-Attempt" at bounding box center [1325, 106] width 93 height 28
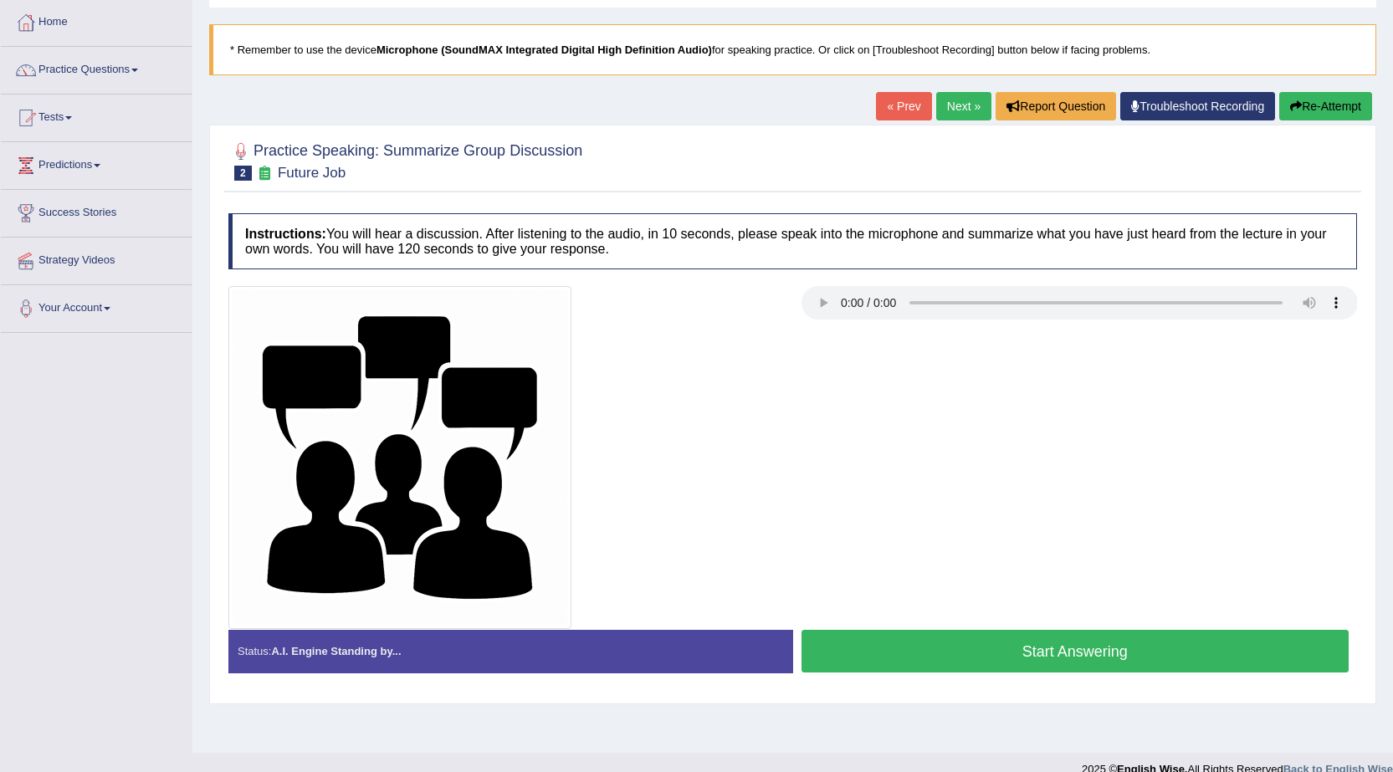
click at [965, 657] on button "Start Answering" at bounding box center [1076, 651] width 548 height 43
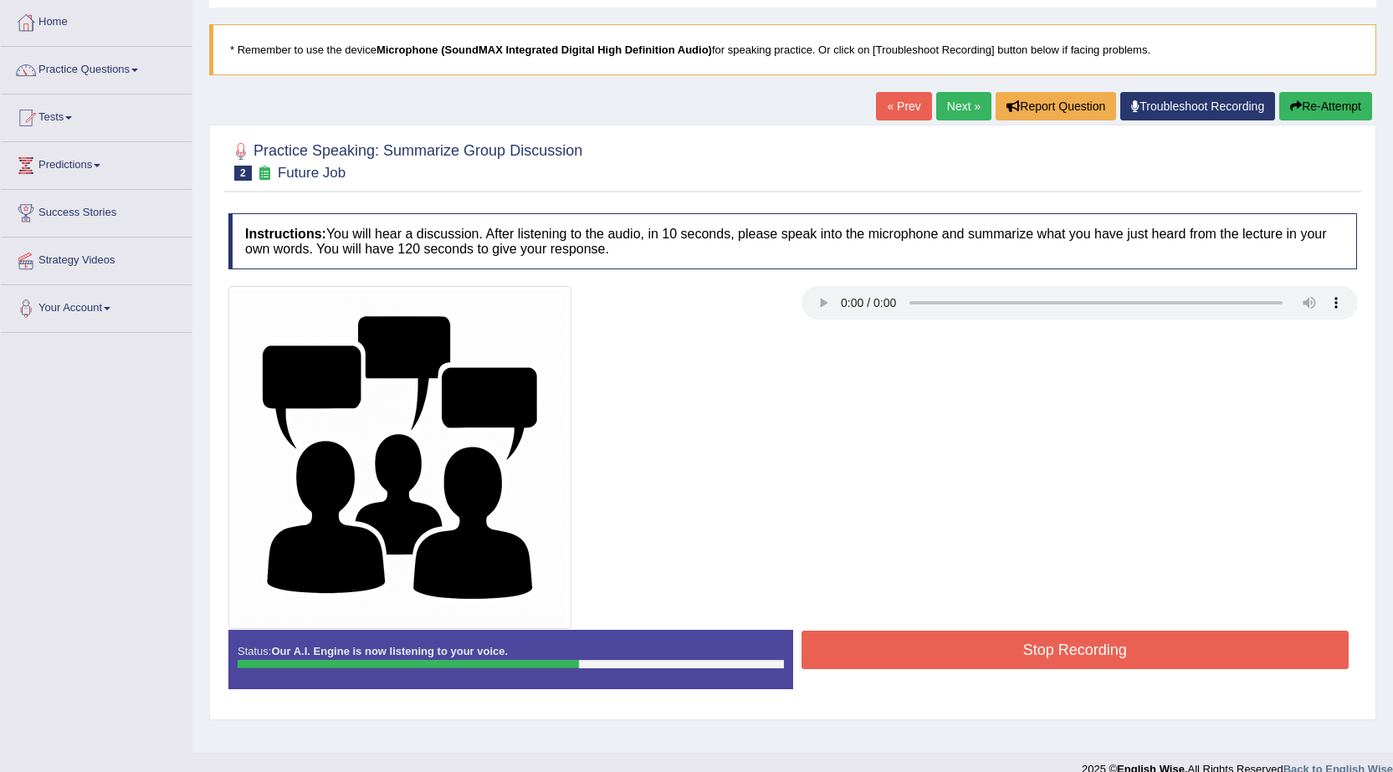
click at [958, 653] on button "Stop Recording" at bounding box center [1076, 650] width 548 height 38
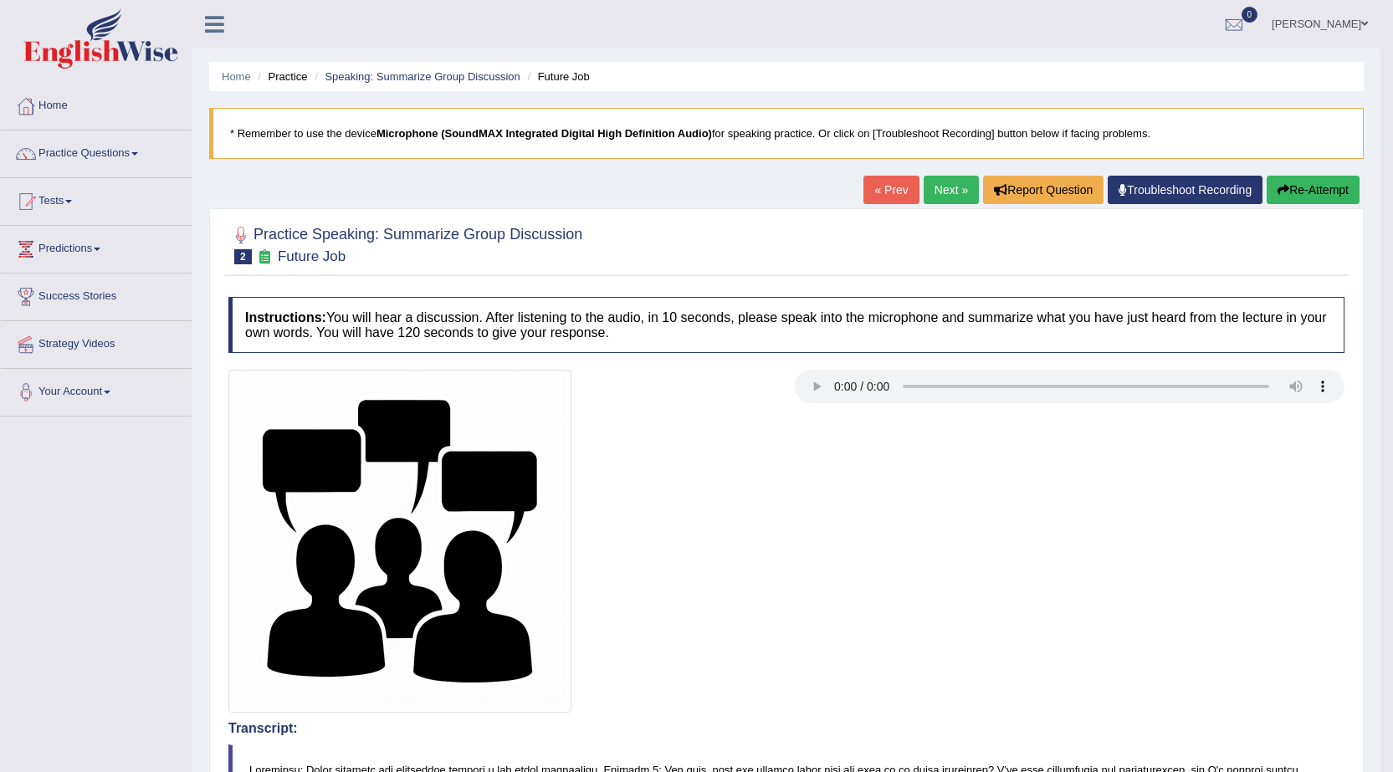
click at [1295, 196] on button "Re-Attempt" at bounding box center [1313, 190] width 93 height 28
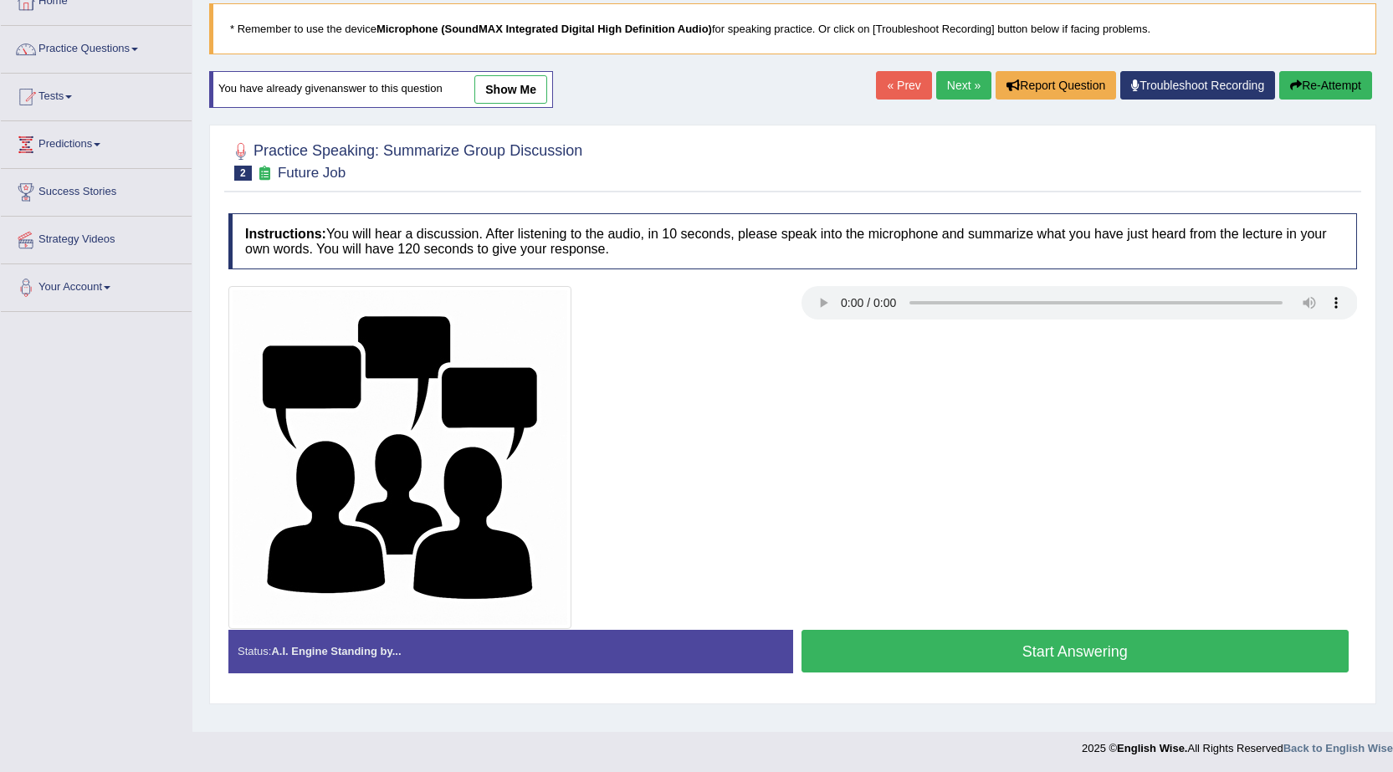
scroll to position [106, 0]
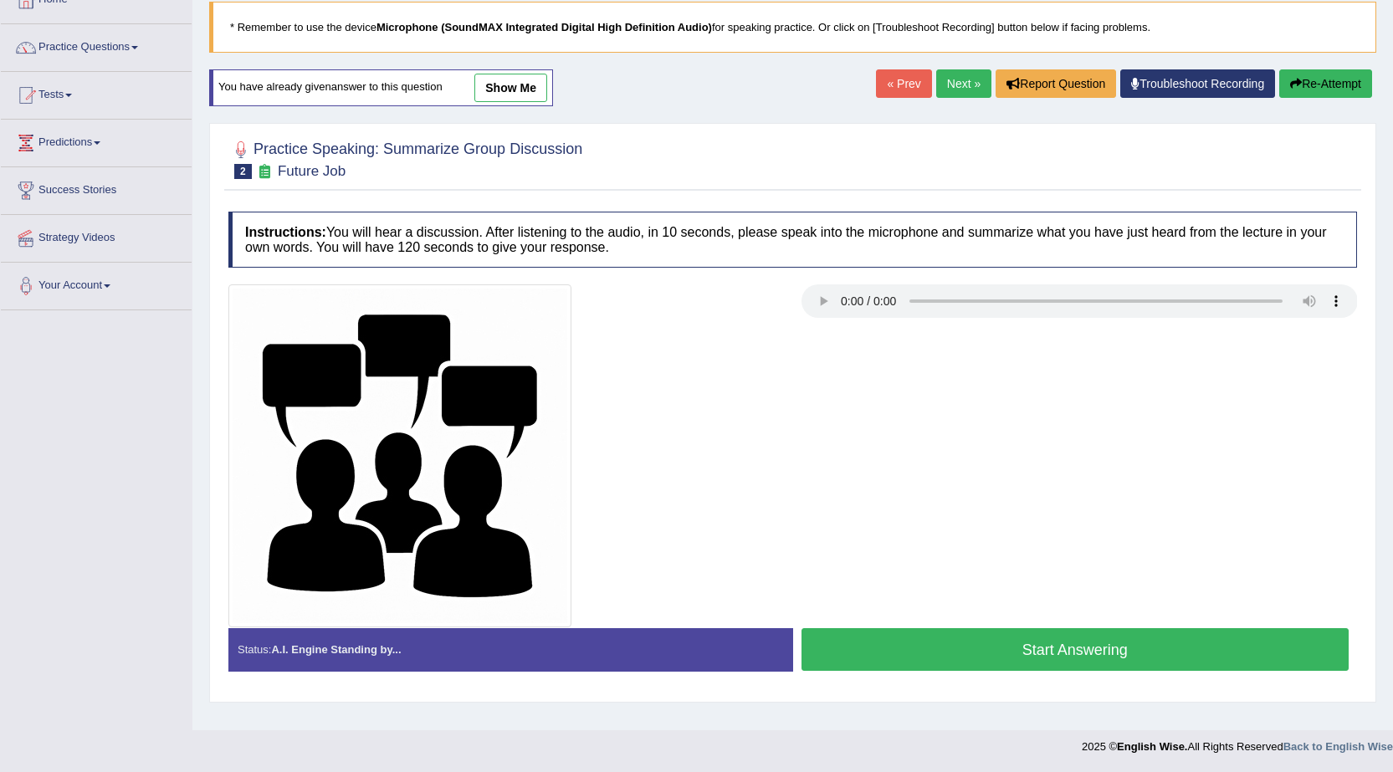
click at [899, 653] on button "Start Answering" at bounding box center [1076, 649] width 548 height 43
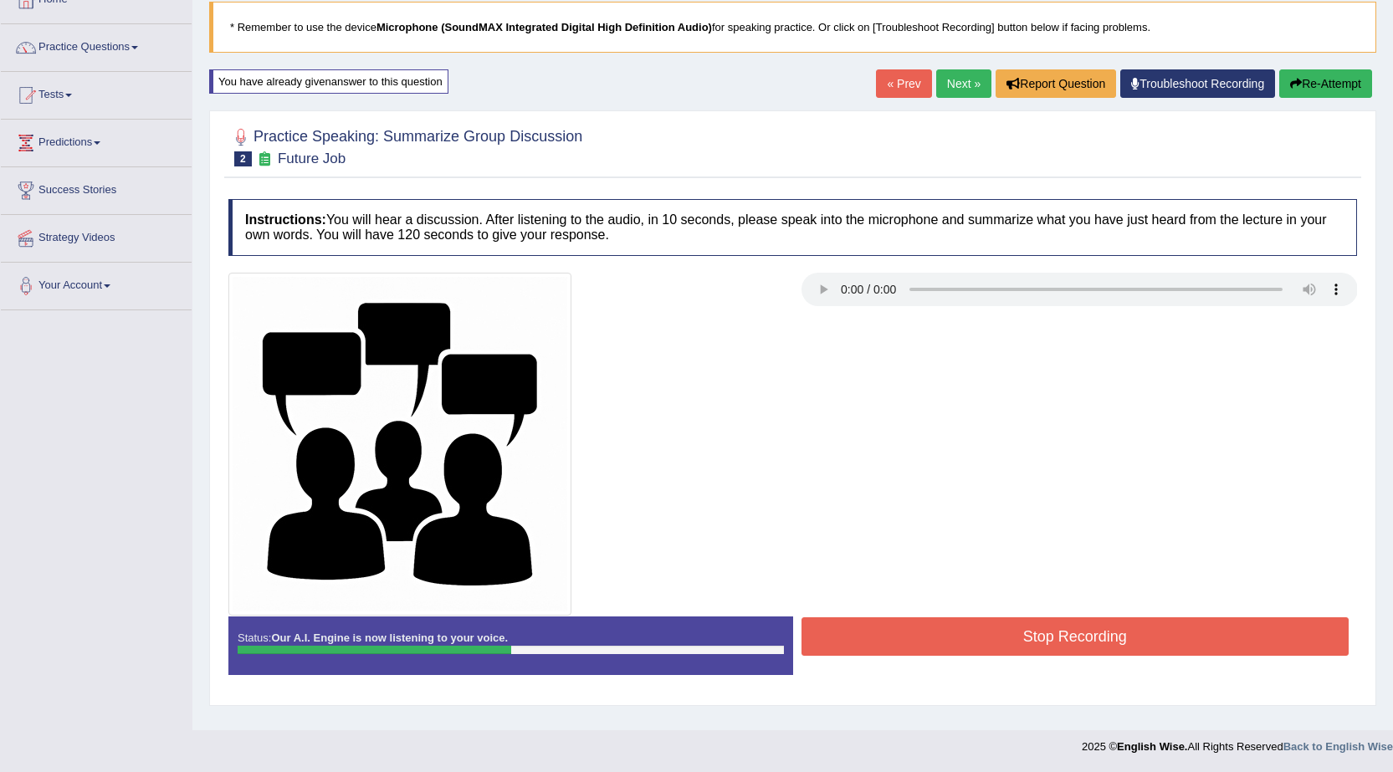
click at [1079, 648] on button "Stop Recording" at bounding box center [1076, 637] width 548 height 38
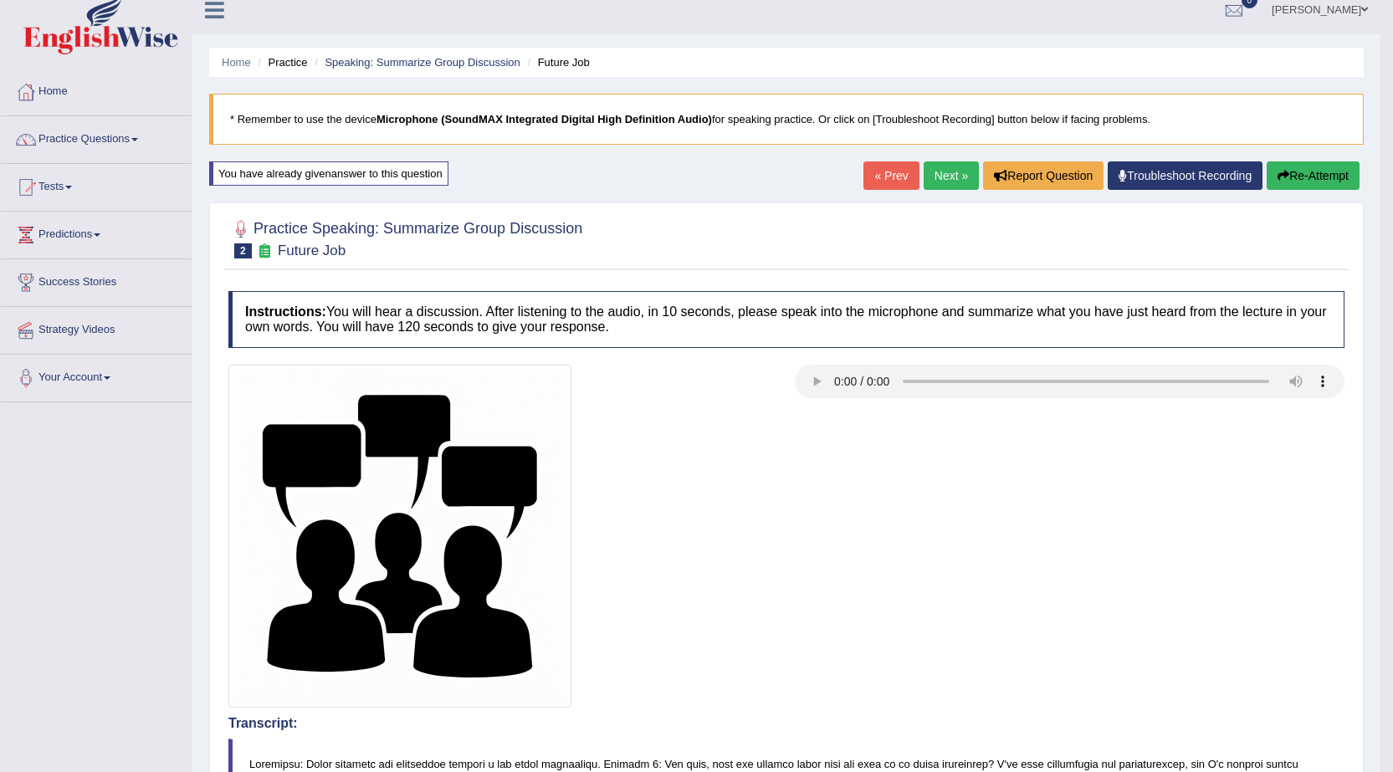
scroll to position [0, 0]
